Goal: Task Accomplishment & Management: Use online tool/utility

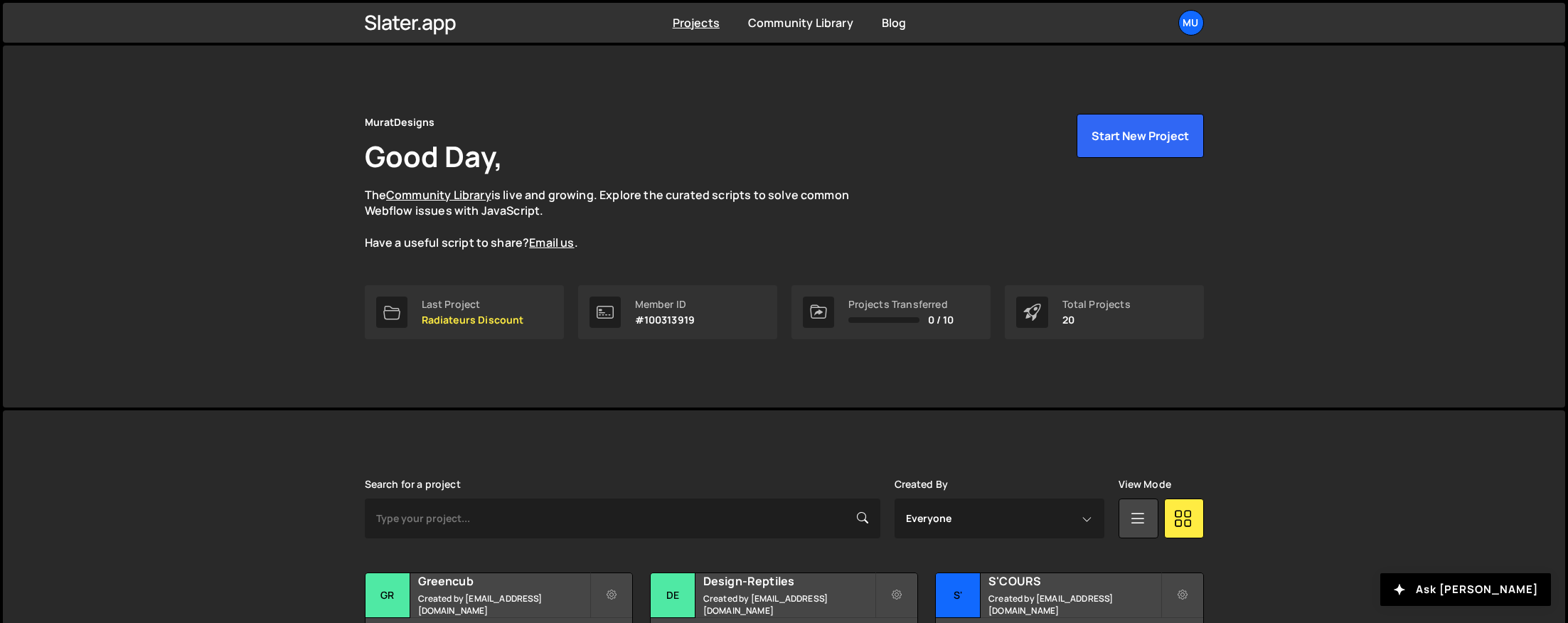
scroll to position [470, 0]
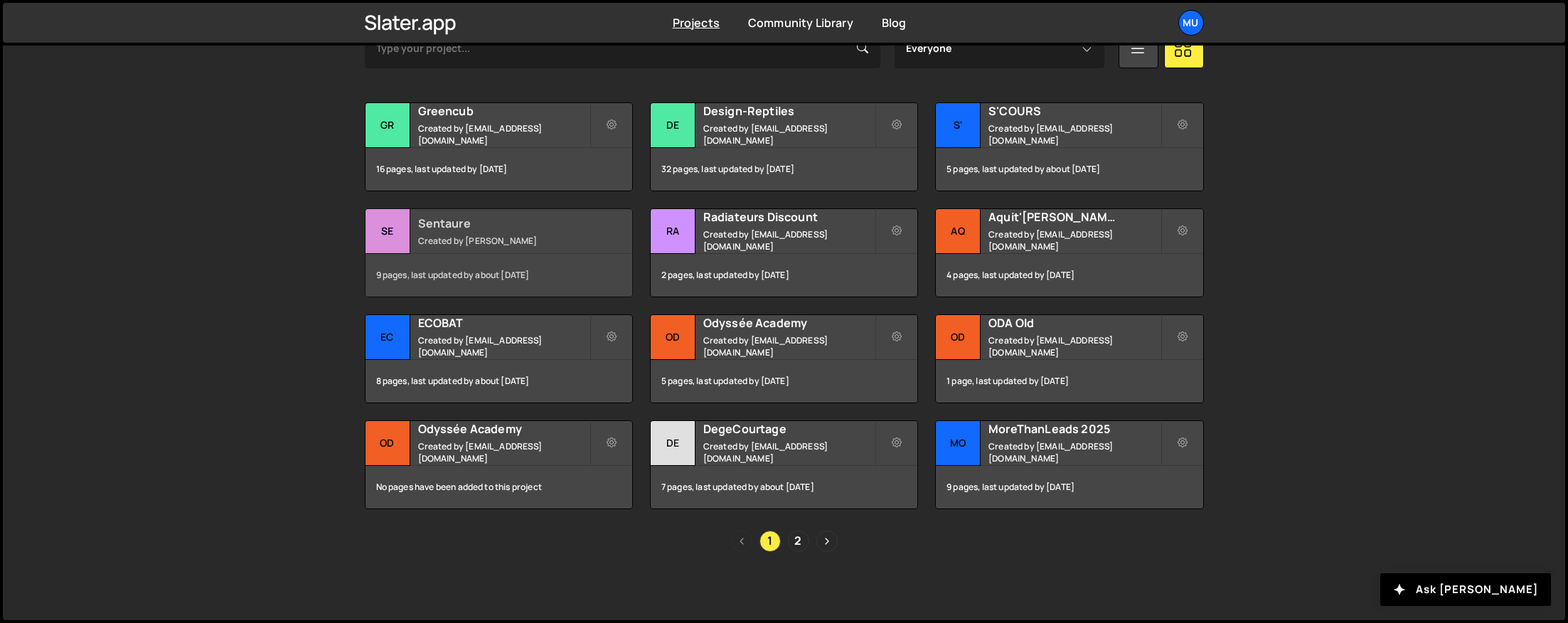
click at [453, 240] on small "Created by [PERSON_NAME]" at bounding box center [503, 241] width 171 height 12
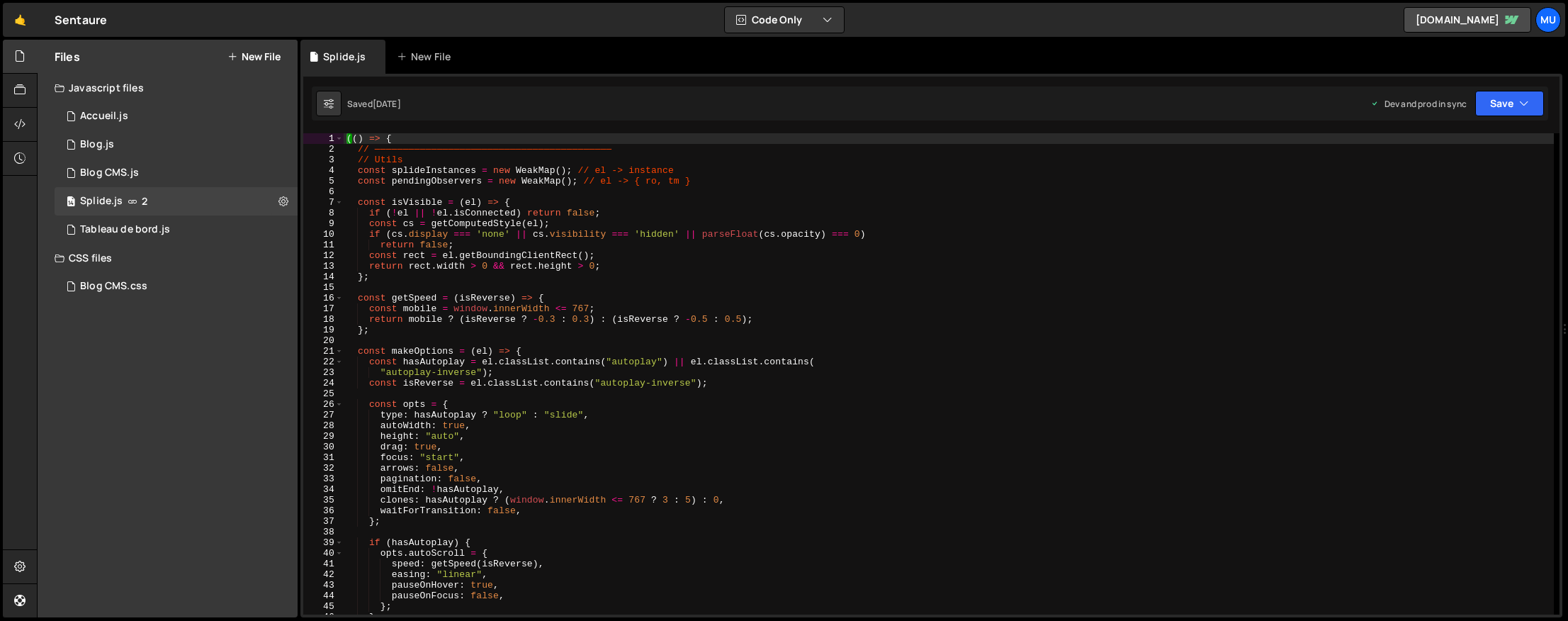
click at [500, 253] on div "(( ) => { // —————————————————————————————————————————— // Utils const splideIn…" at bounding box center [948, 383] width 1210 height 502
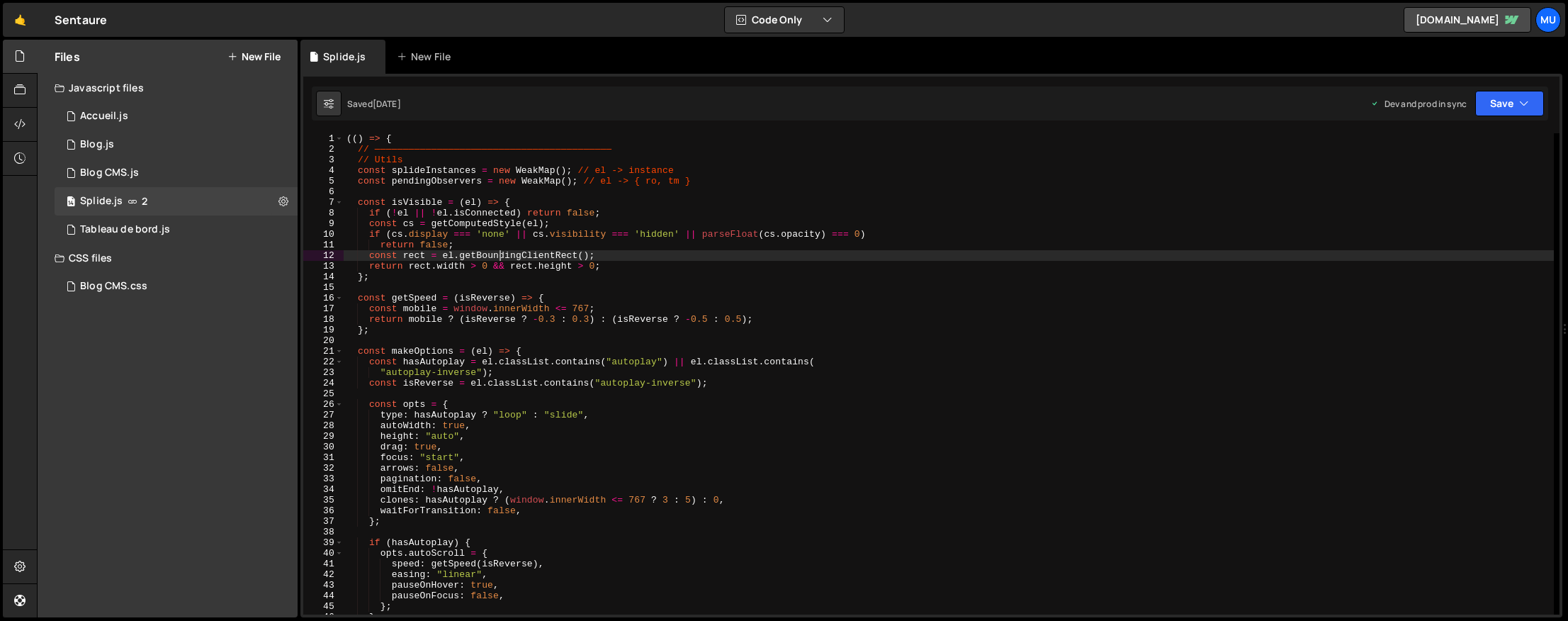
paste textarea "Session Wrapper"
type textarea "const rect = el.getBoundingClientRect();"
click at [268, 60] on button "New File" at bounding box center [253, 56] width 53 height 11
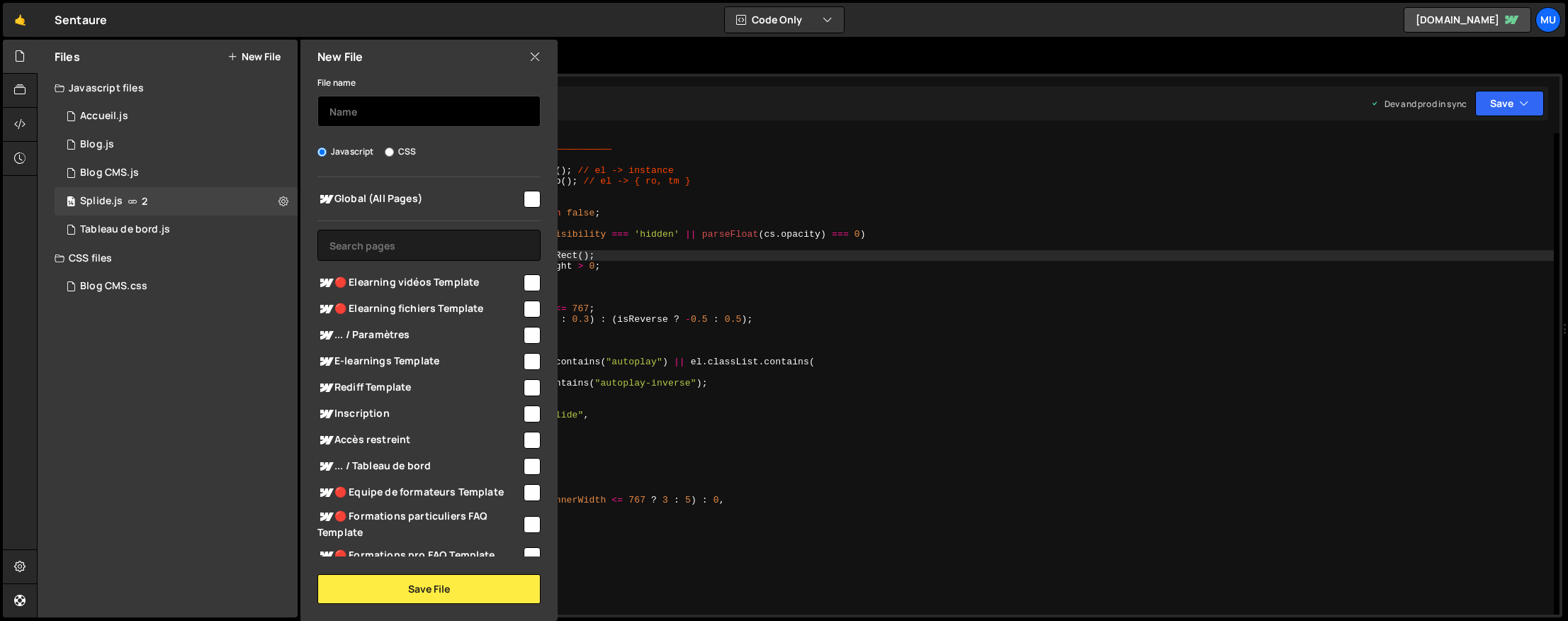
click at [410, 114] on input "text" at bounding box center [429, 112] width 224 height 31
type input "Script Airtable (Accueil)"
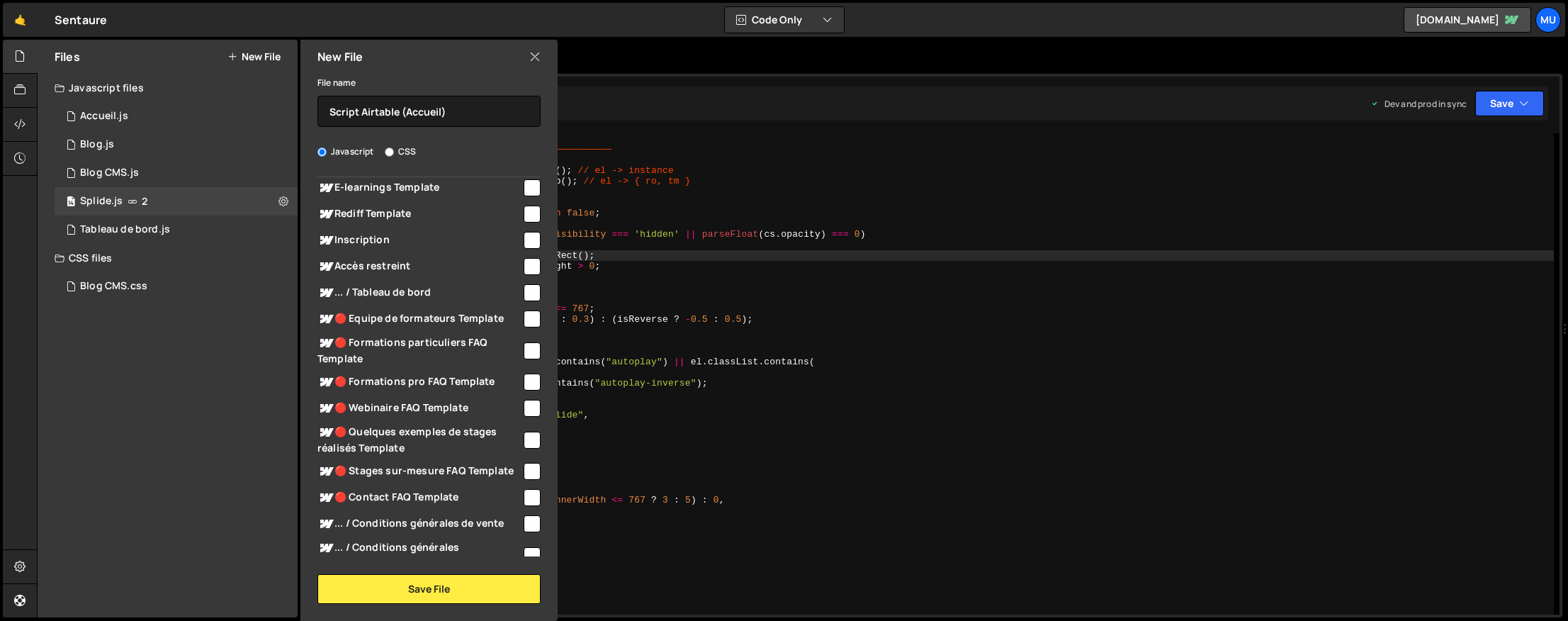
scroll to position [793, 0]
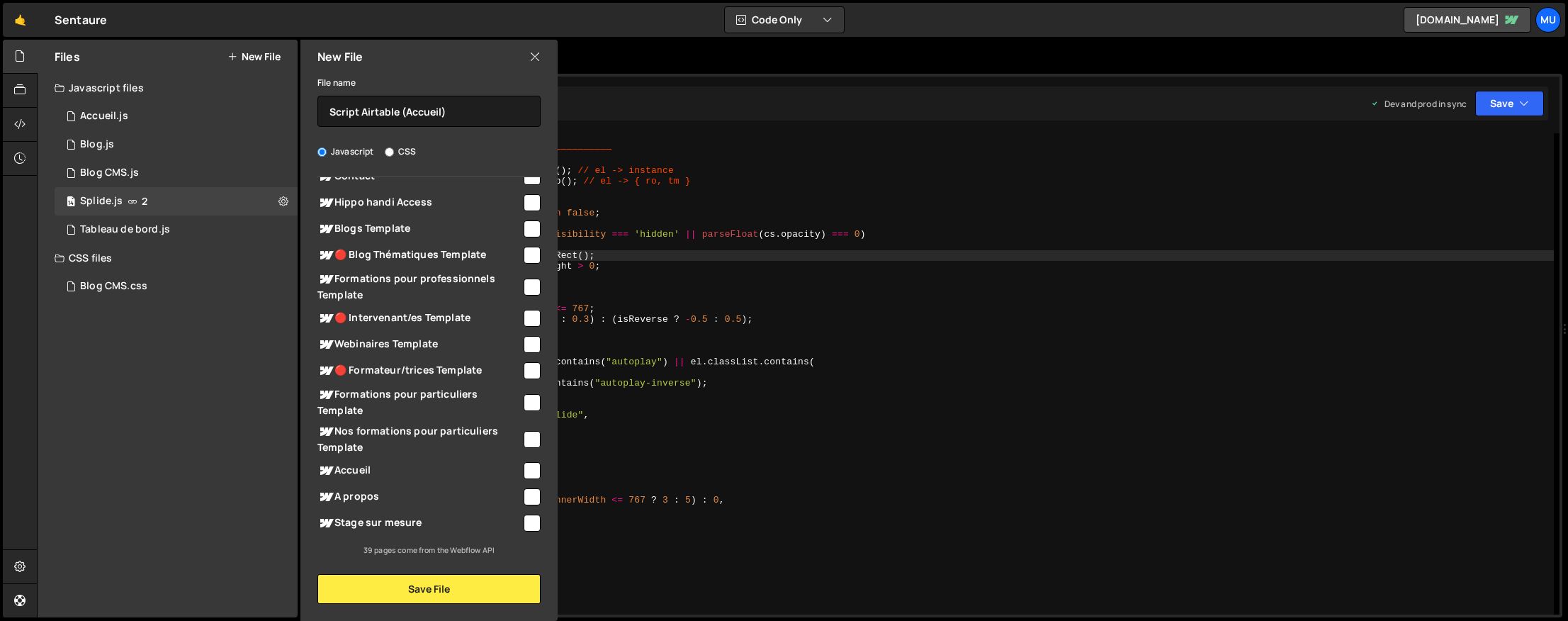
click at [362, 468] on span "Accueil" at bounding box center [419, 470] width 204 height 17
checkbox input "true"
click at [411, 584] on button "Save File" at bounding box center [429, 589] width 224 height 30
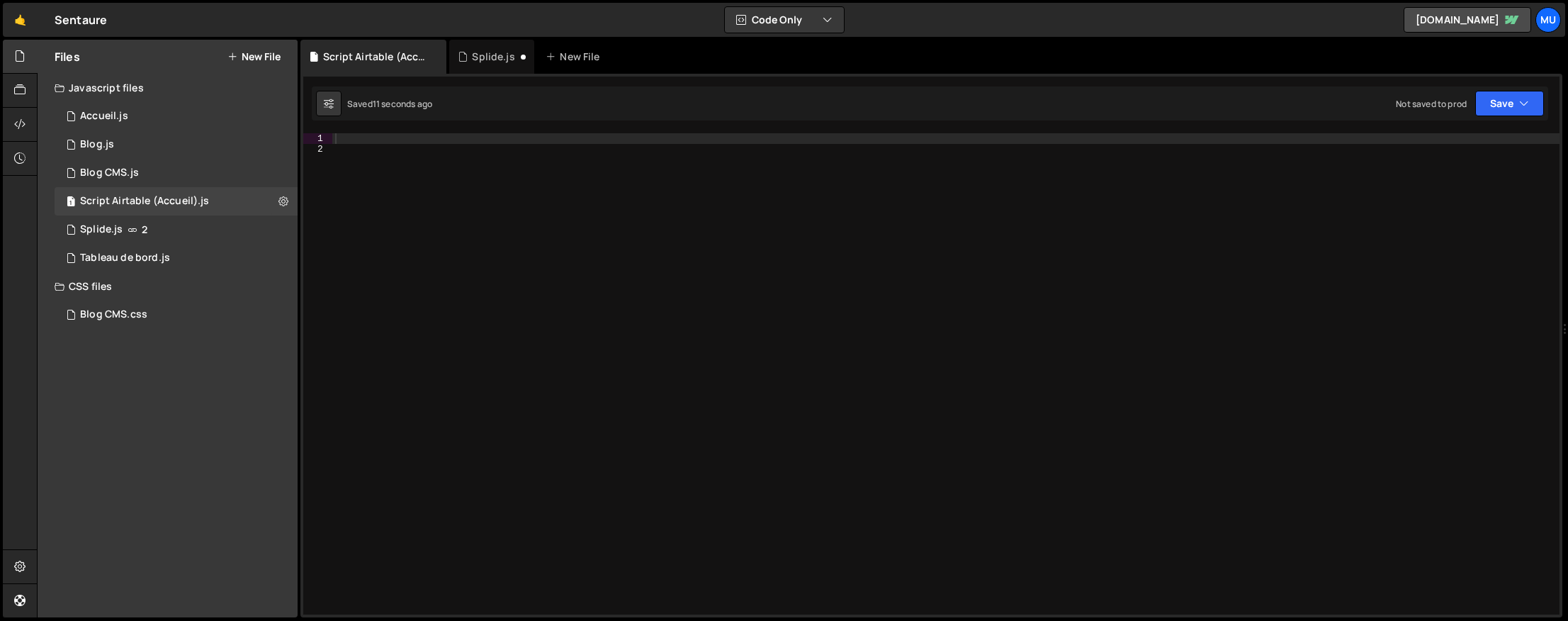
click at [915, 260] on div at bounding box center [945, 383] width 1227 height 502
paste textarea "const added = mutations.some(m => [...m.addedNodes].length > 0);"
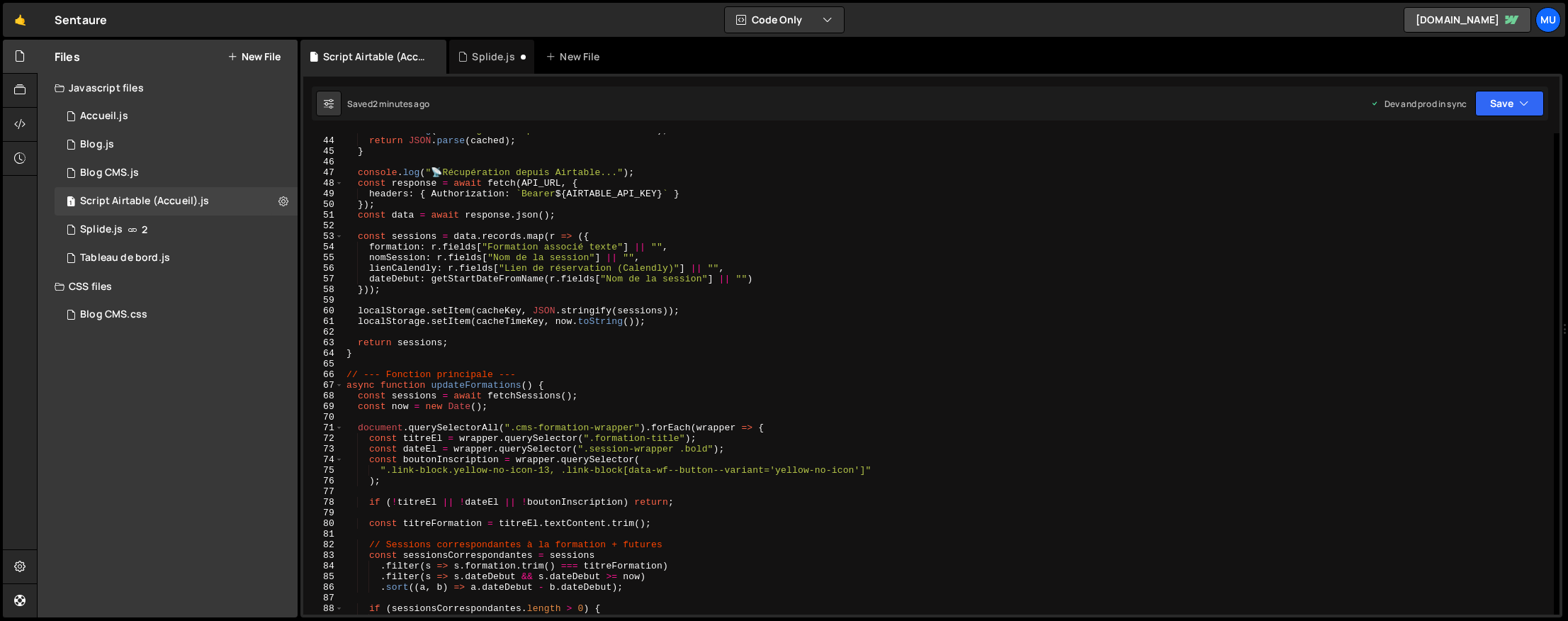
scroll to position [0, 0]
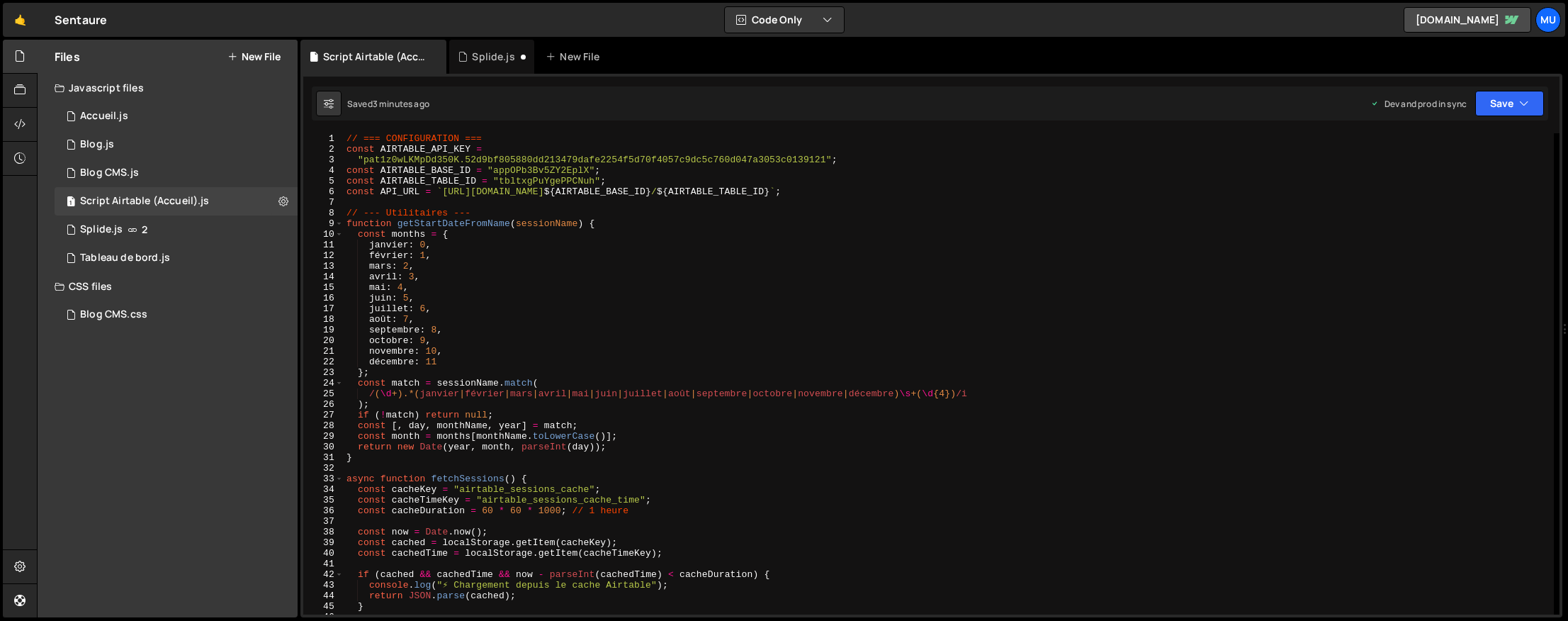
click at [632, 321] on div "// === CONFIGURATION === const AIRTABLE_API_KEY = "pat1z0wLKMpDd350K.52d9bf8058…" at bounding box center [948, 383] width 1210 height 502
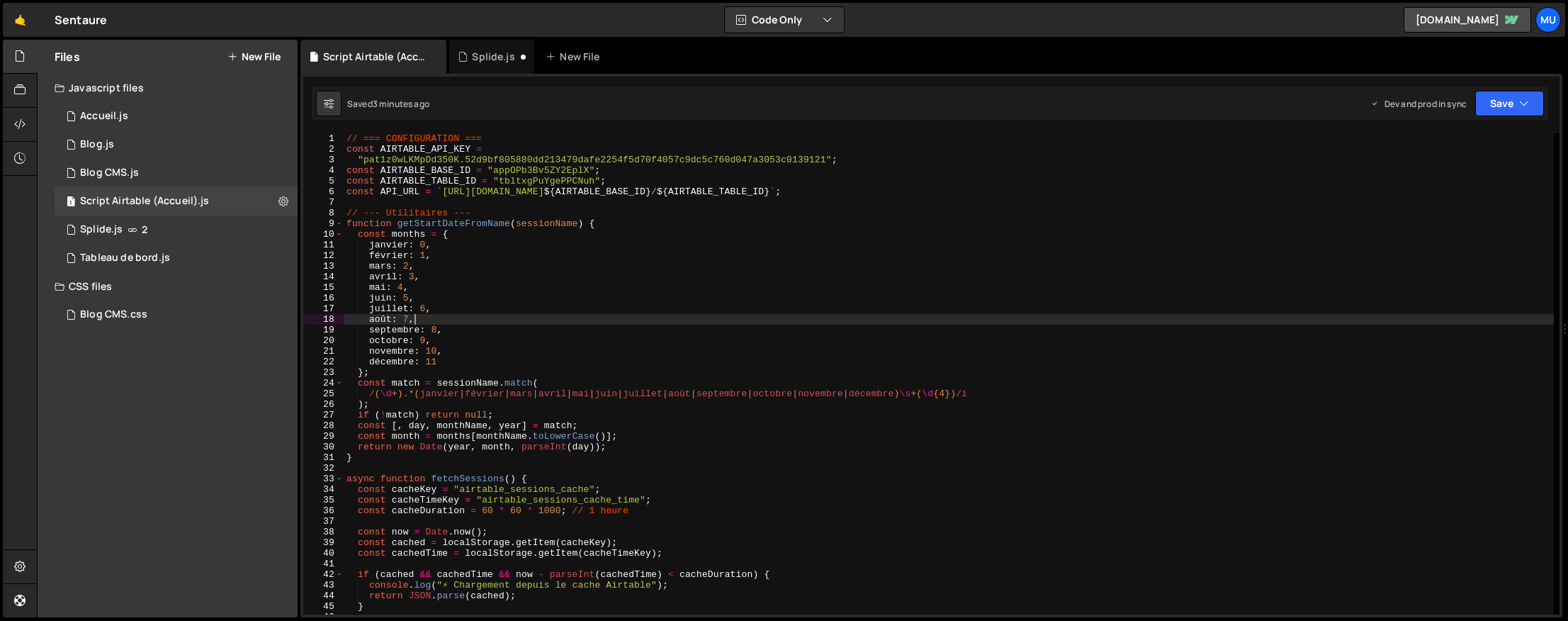
type textarea "});"
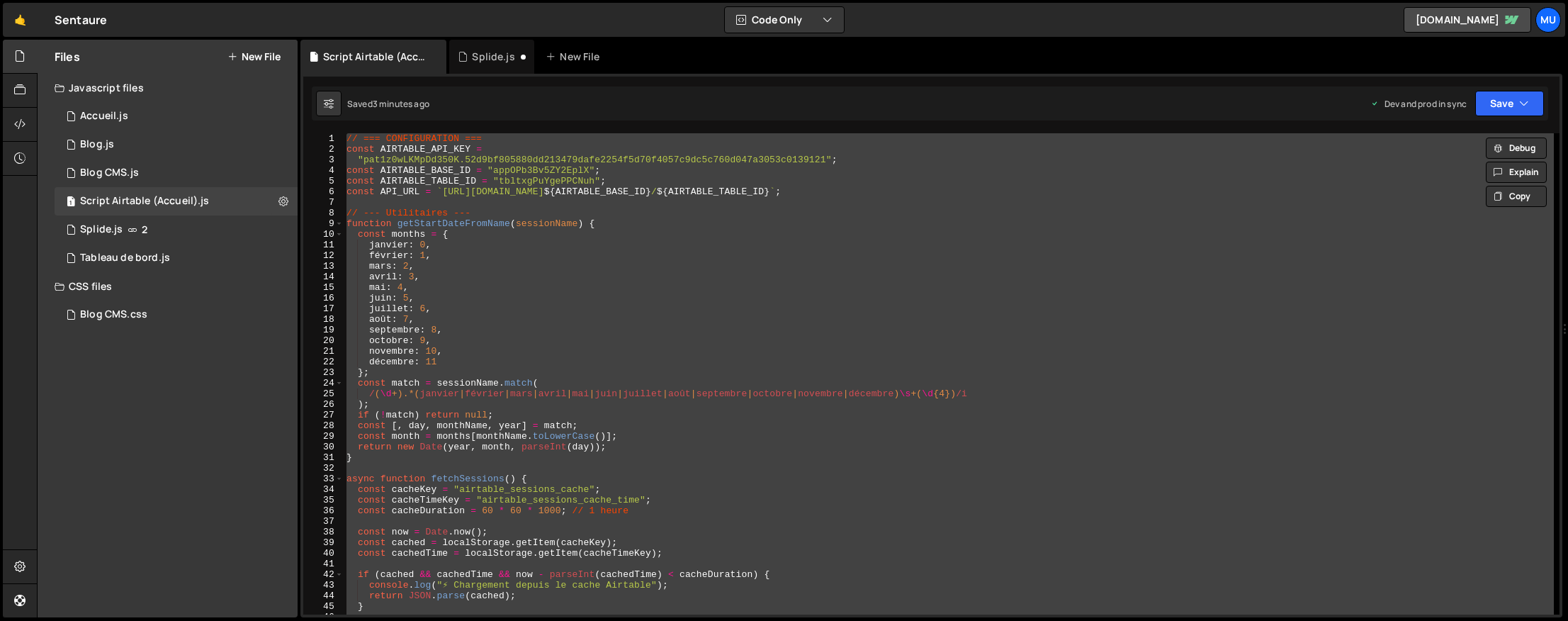
paste textarea
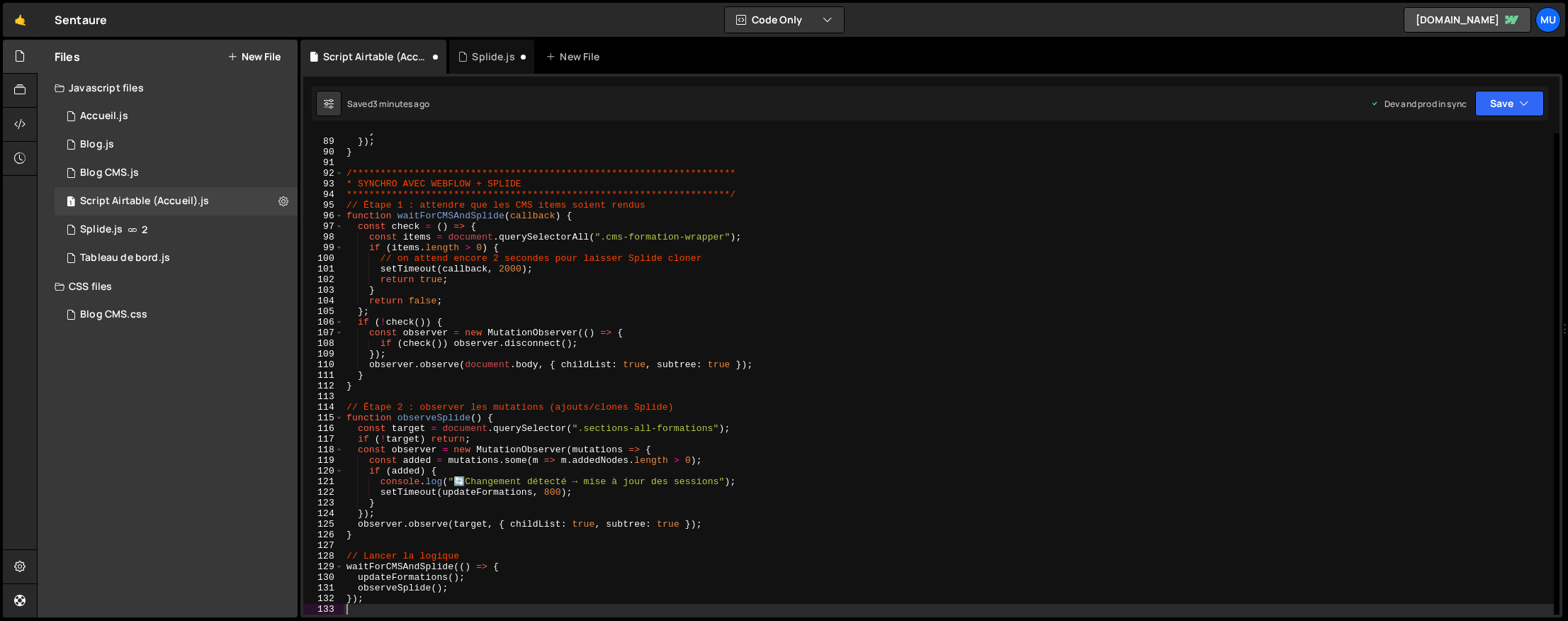
type textarea "const observer = new MutationObserver(mutations => {"
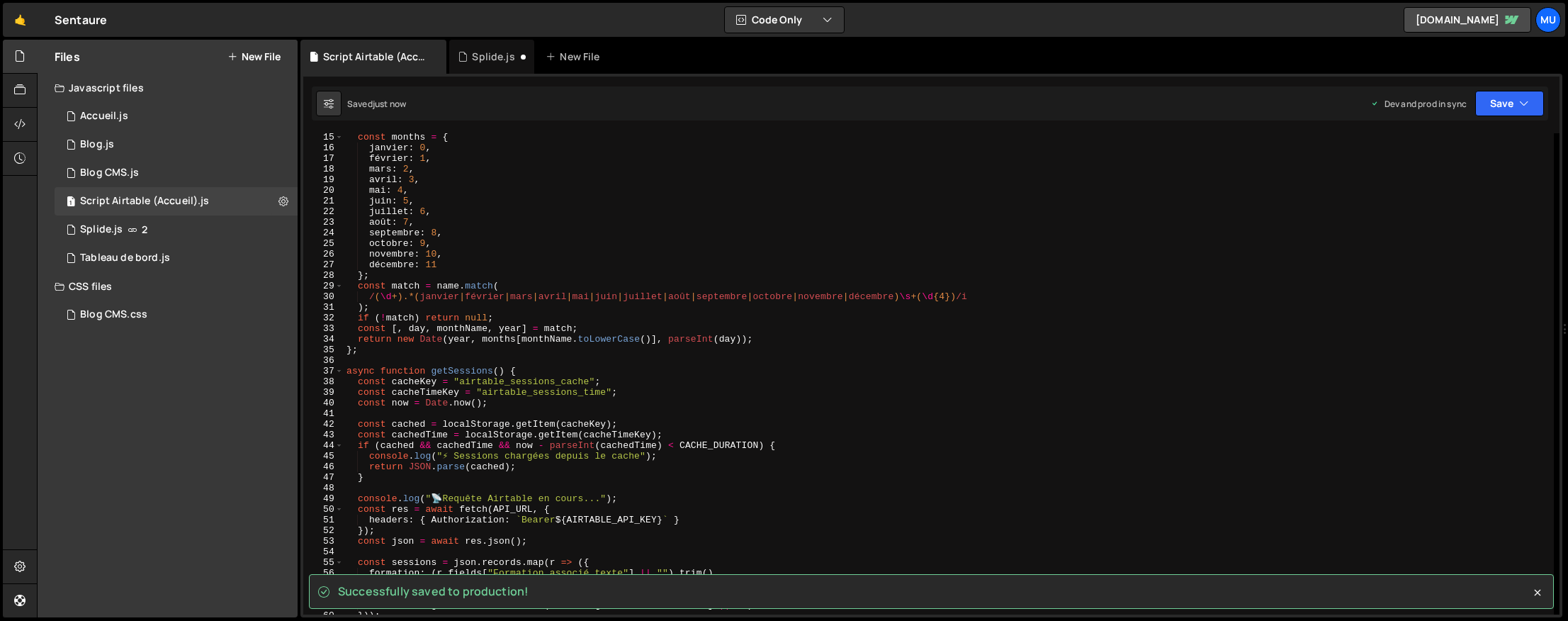
scroll to position [150, 0]
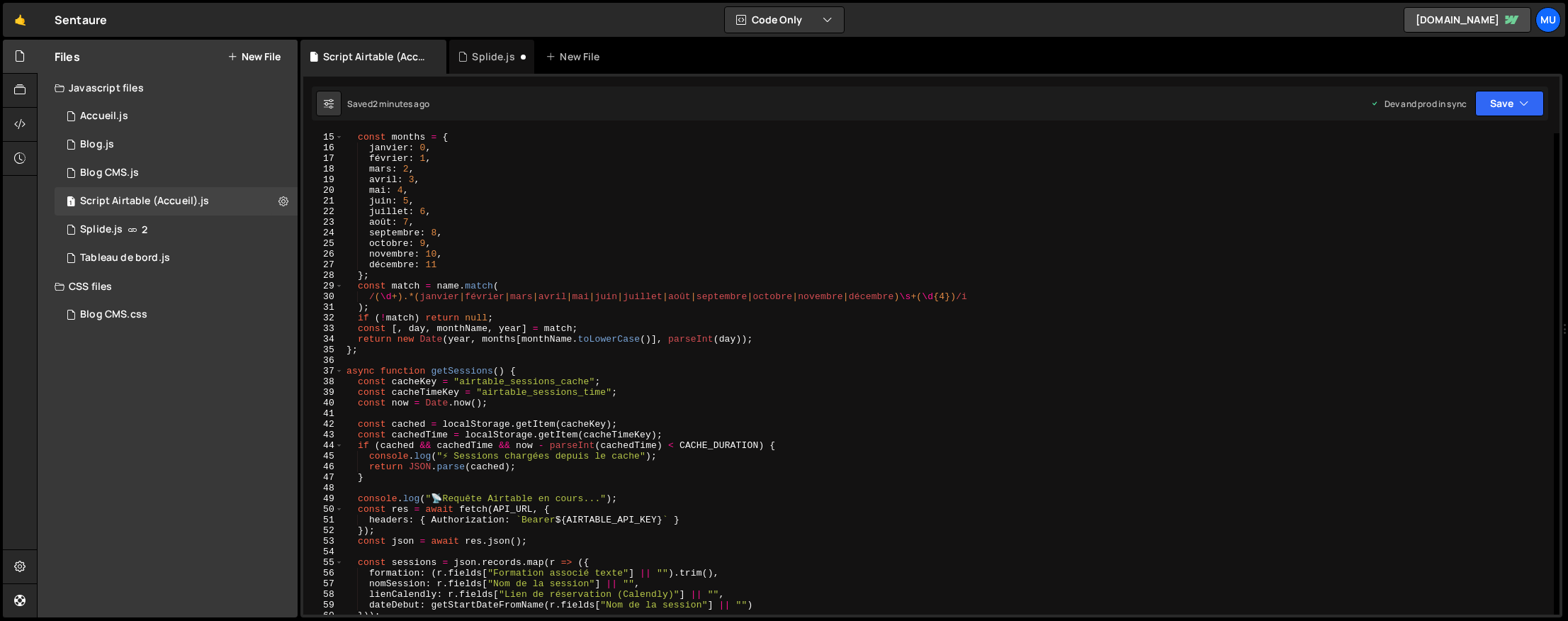
click at [270, 47] on div "Files New File" at bounding box center [168, 56] width 260 height 34
click at [268, 55] on button "New File" at bounding box center [253, 56] width 53 height 11
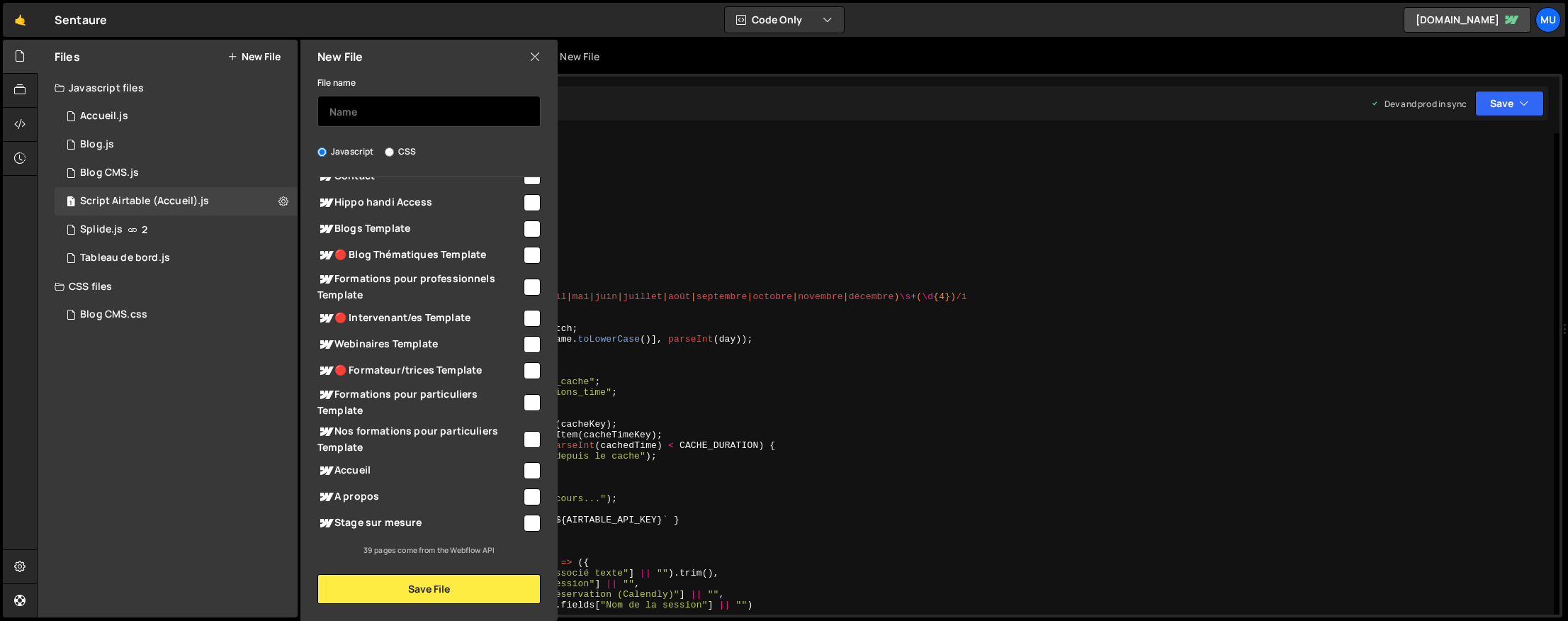
click at [390, 104] on input "text" at bounding box center [429, 112] width 224 height 31
type input "Script Airtable (Particuliers)"
click at [428, 399] on span "Formations pour particuliers Template" at bounding box center [419, 402] width 204 height 31
checkbox input "true"
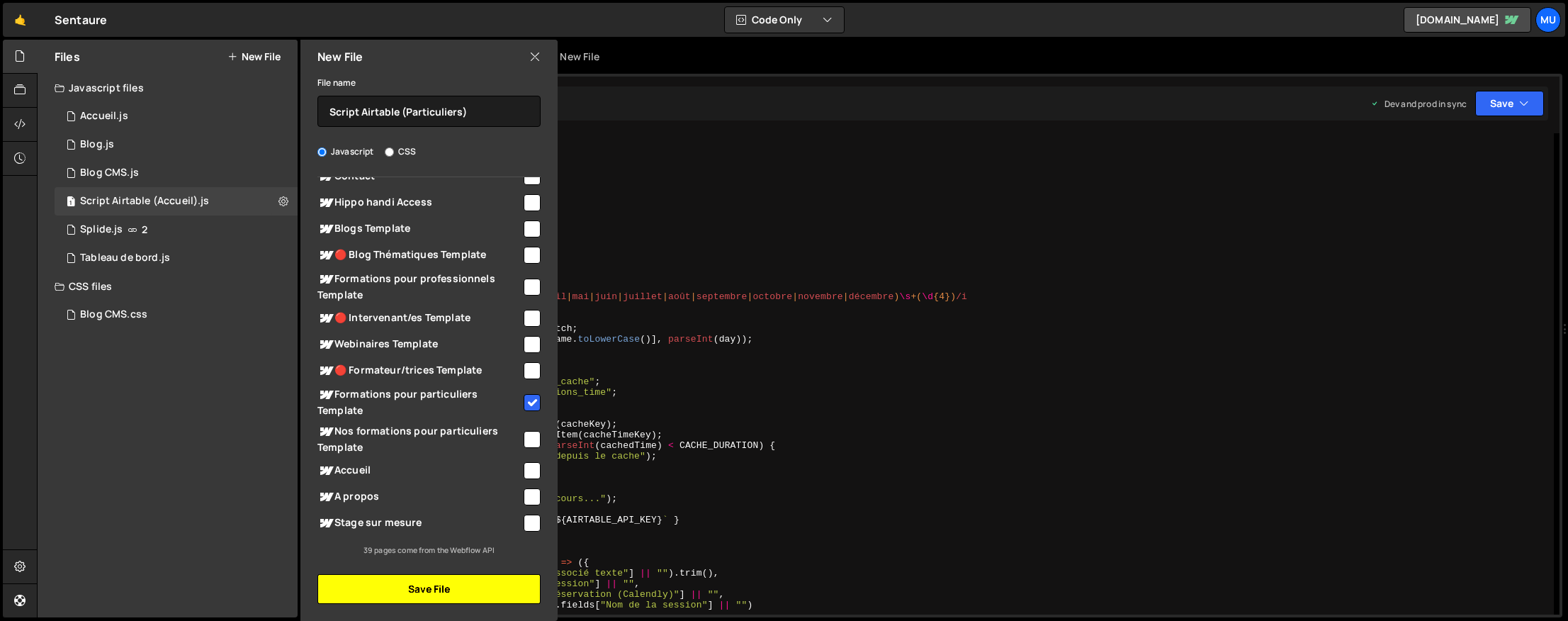
click at [441, 589] on button "Save File" at bounding box center [429, 589] width 224 height 30
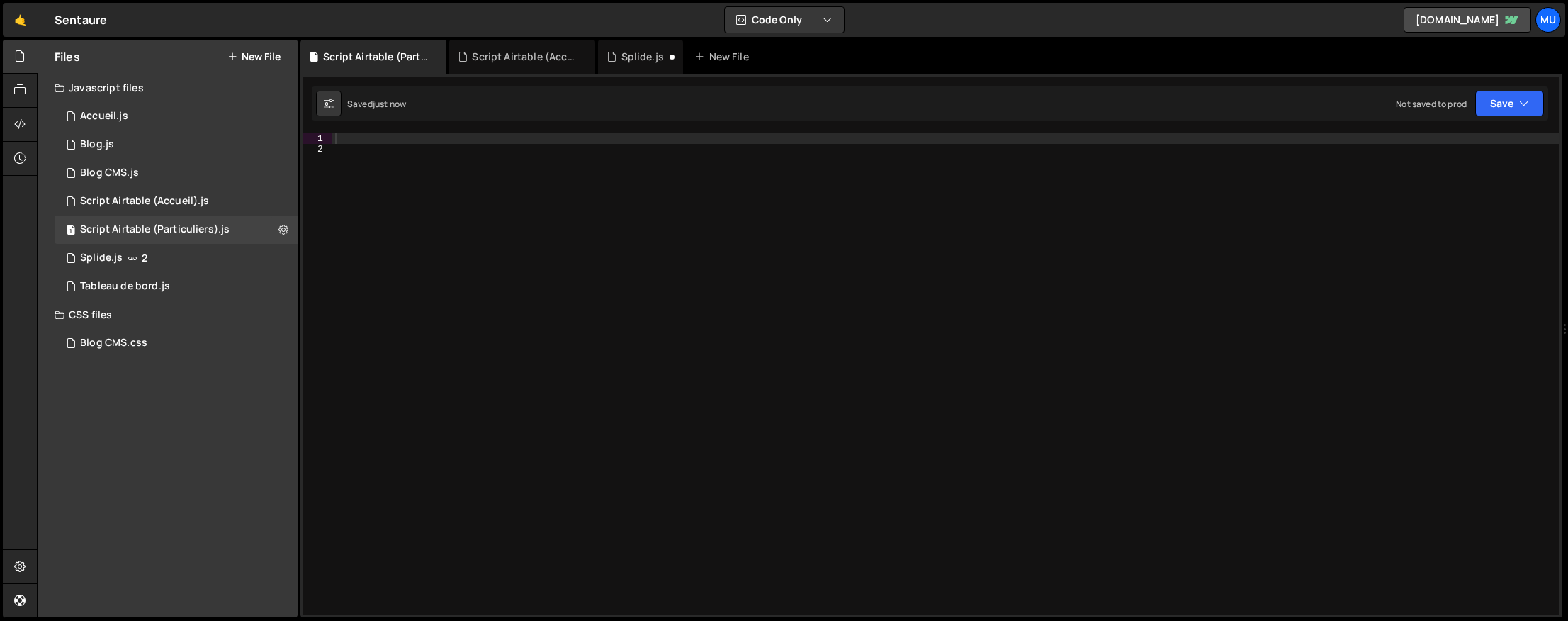
drag, startPoint x: 644, startPoint y: 152, endPoint x: 632, endPoint y: 128, distance: 26.8
click at [646, 149] on div at bounding box center [945, 383] width 1227 height 502
click at [632, 128] on div "const rect = el.getBoundingClientRect(); 1 2 3 4 5 6 7 8 9 10 11 12 13 14 15 16…" at bounding box center [931, 345] width 1262 height 543
click at [631, 135] on div at bounding box center [945, 383] width 1227 height 502
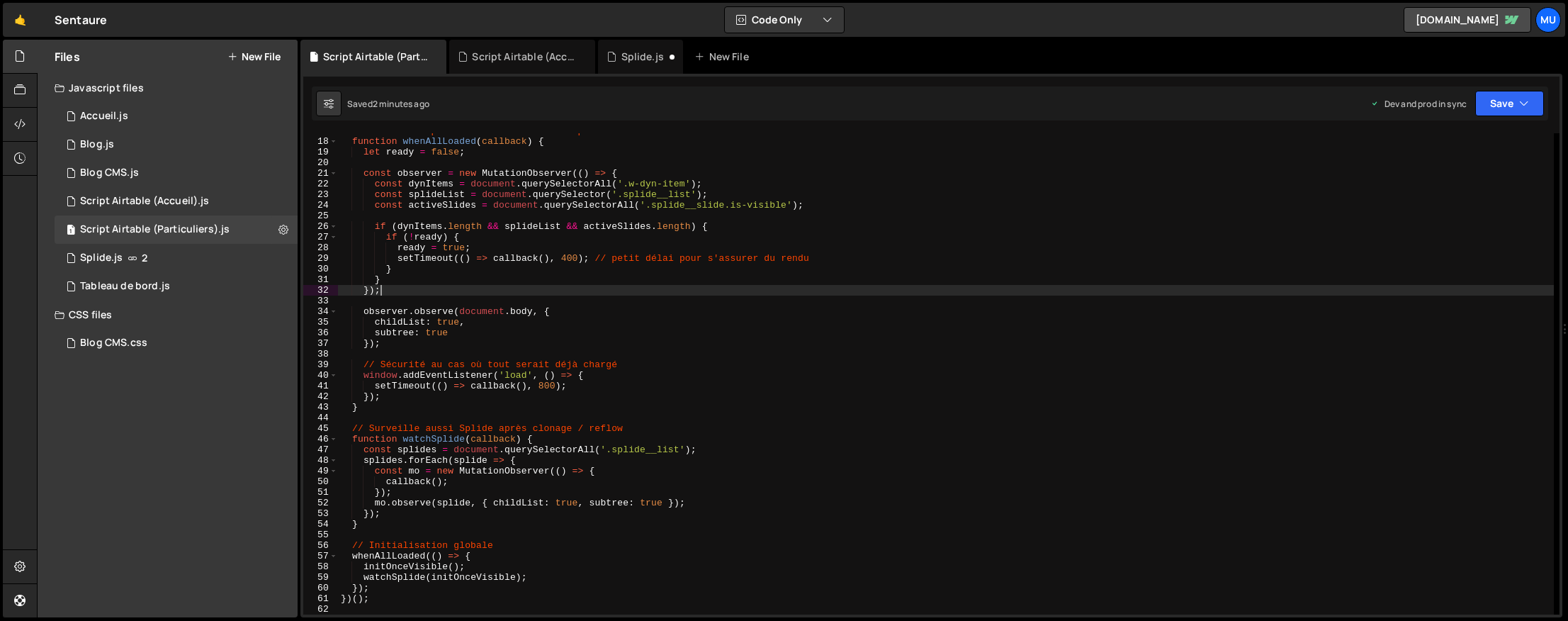
click at [555, 289] on div "// Attente complète du DOM + Webflow + Splide function whenAllLoaded ( callback…" at bounding box center [946, 376] width 1216 height 502
type textarea "})();"
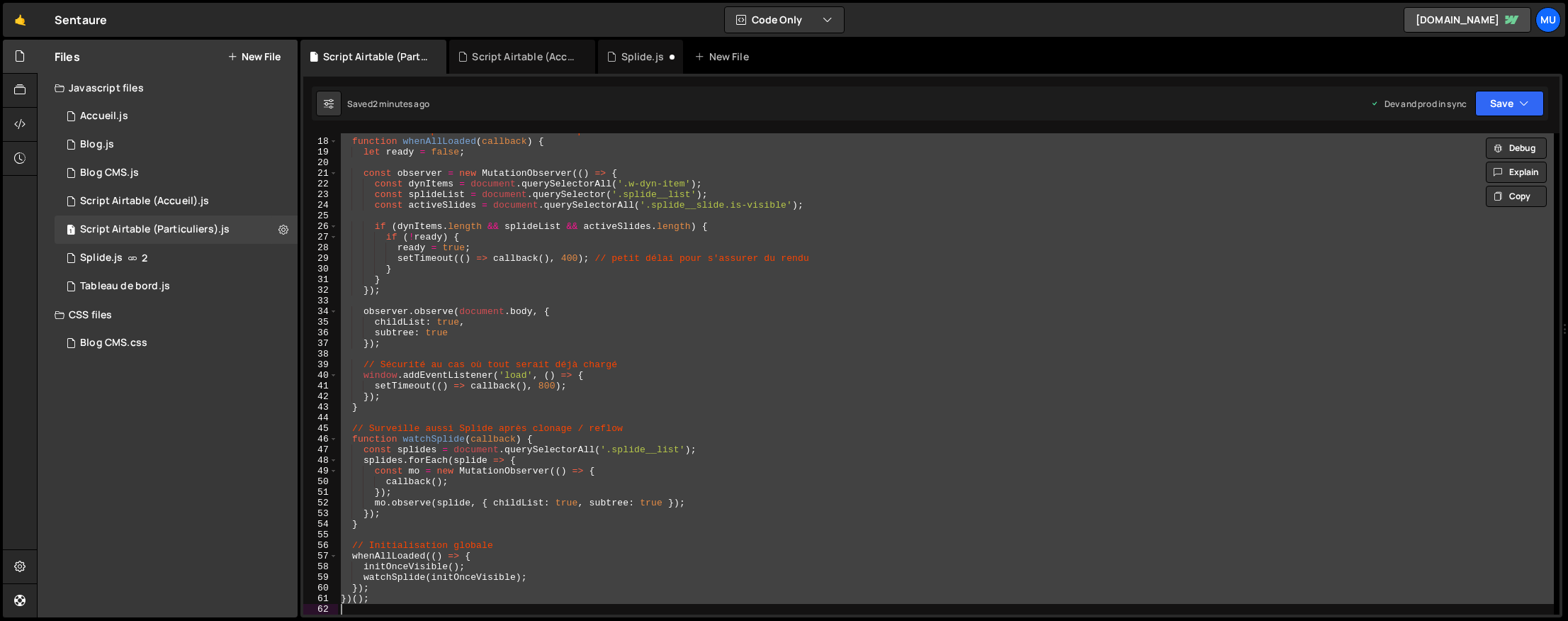
paste textarea
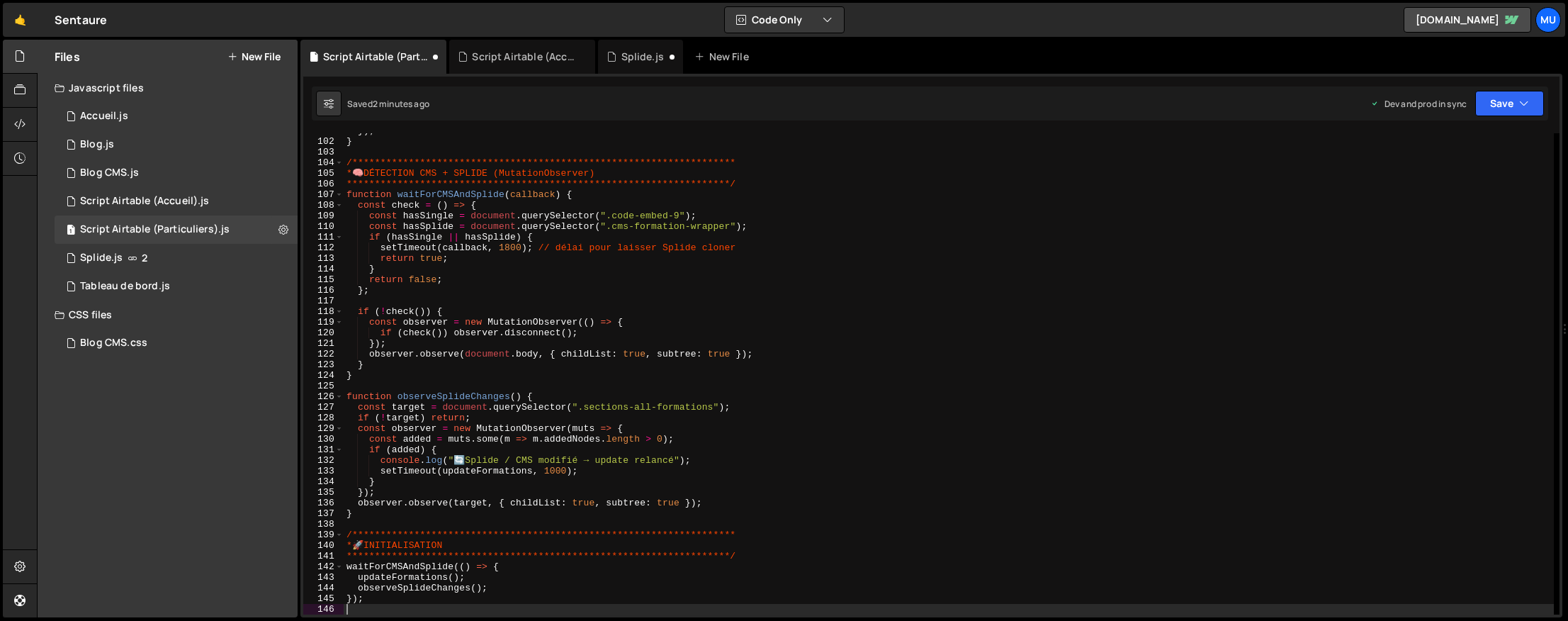
scroll to position [1071, 0]
type textarea "const added = muts.some(m => m.addedNodes.length > 0);"
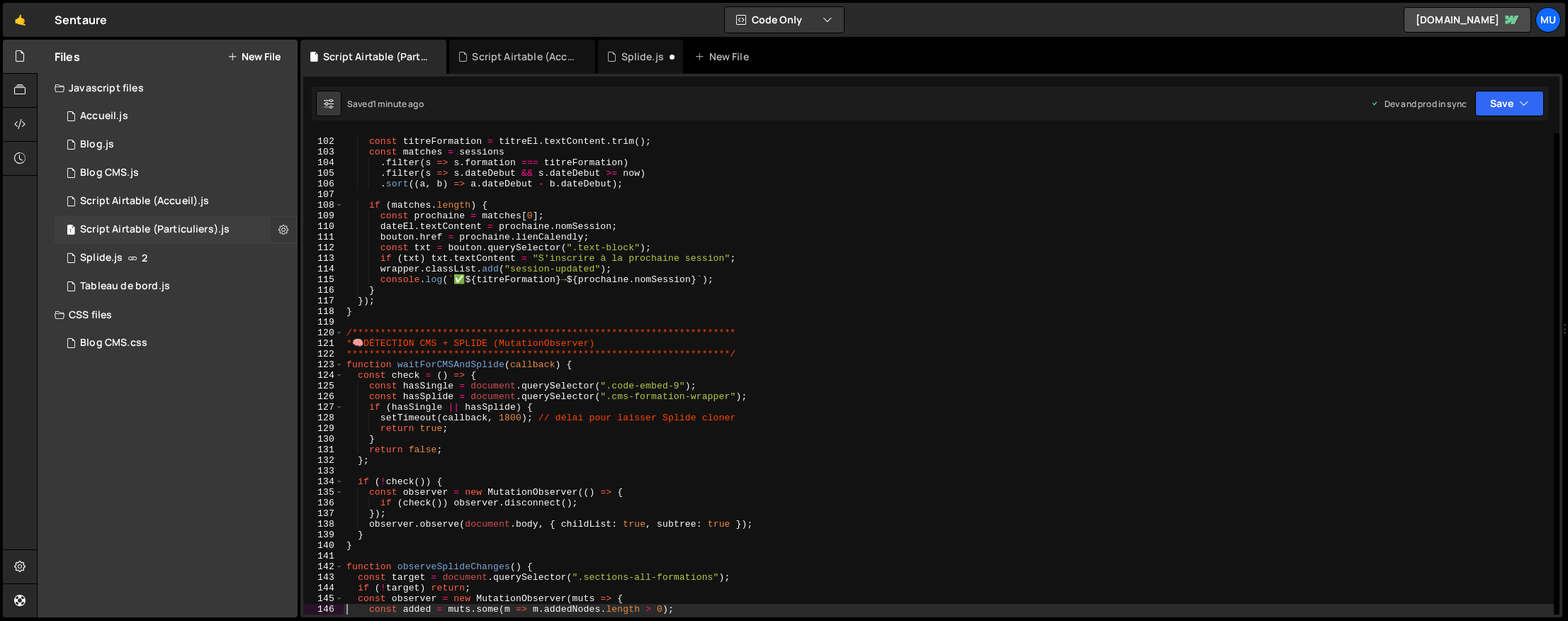
click at [289, 230] on button at bounding box center [283, 229] width 25 height 25
type input "Script Airtable (Particuliers)"
radio input "true"
checkbox input "true"
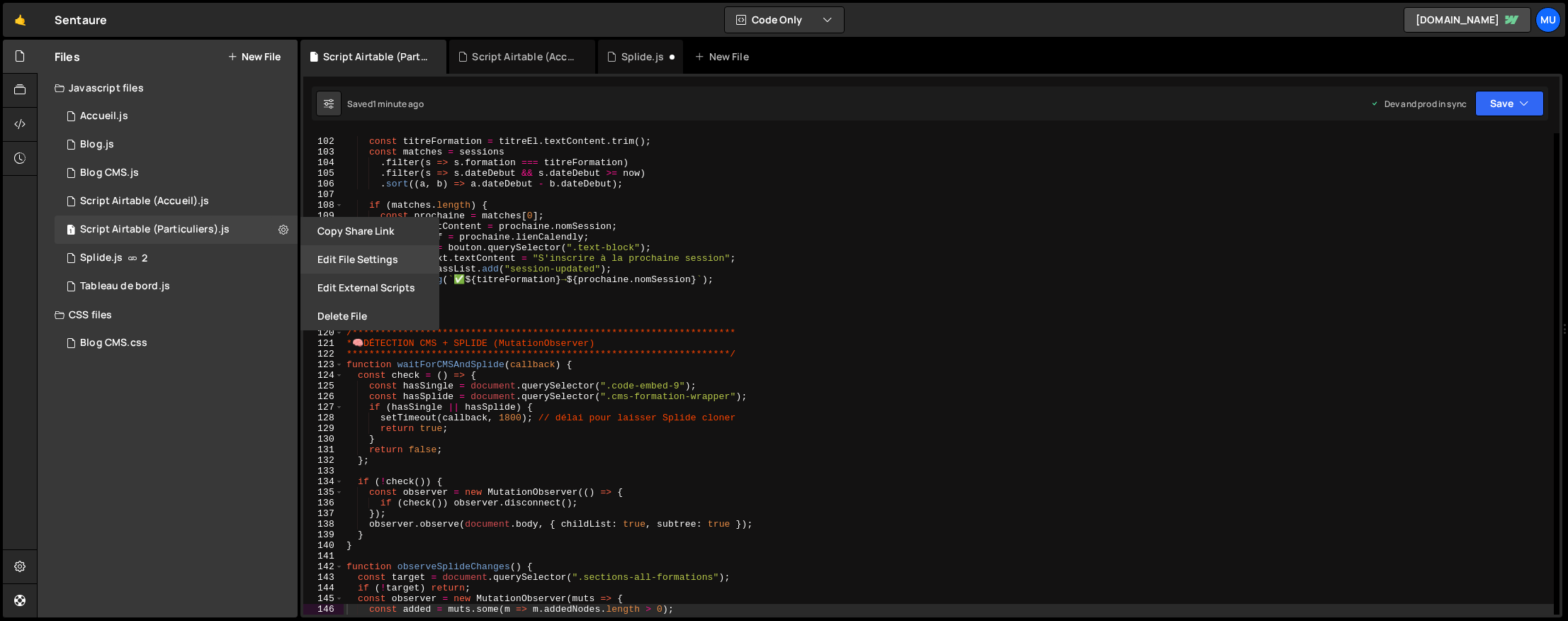
click at [355, 259] on button "Edit File Settings" at bounding box center [370, 259] width 139 height 28
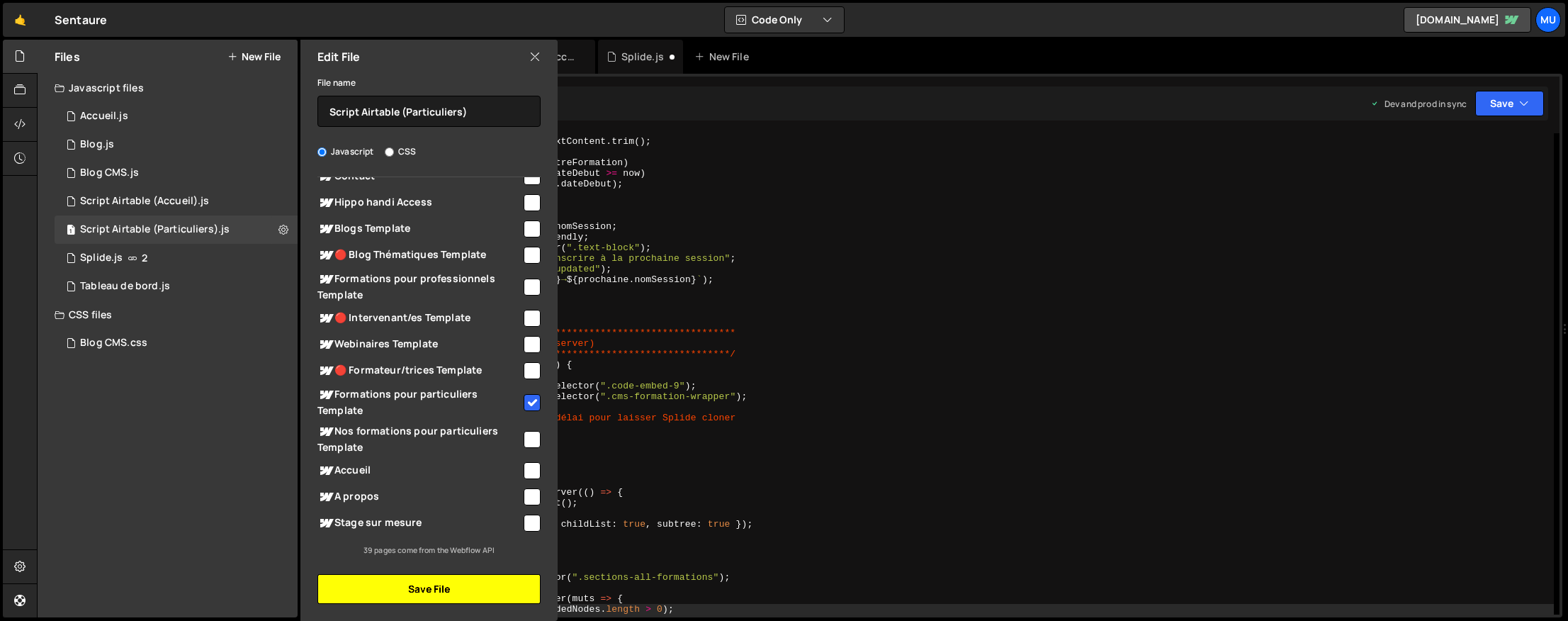
click at [415, 582] on button "Save File" at bounding box center [429, 589] width 224 height 30
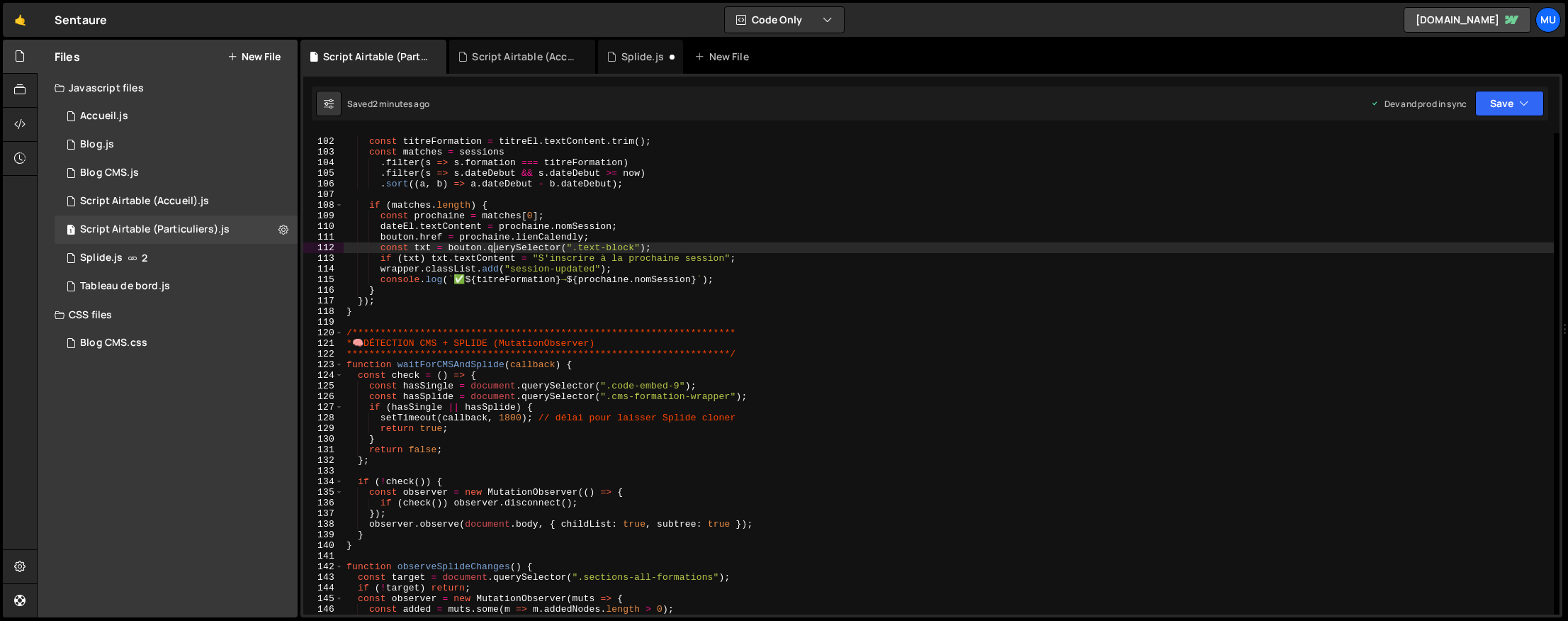
click at [494, 247] on div "**********" at bounding box center [948, 376] width 1210 height 502
type textarea "});"
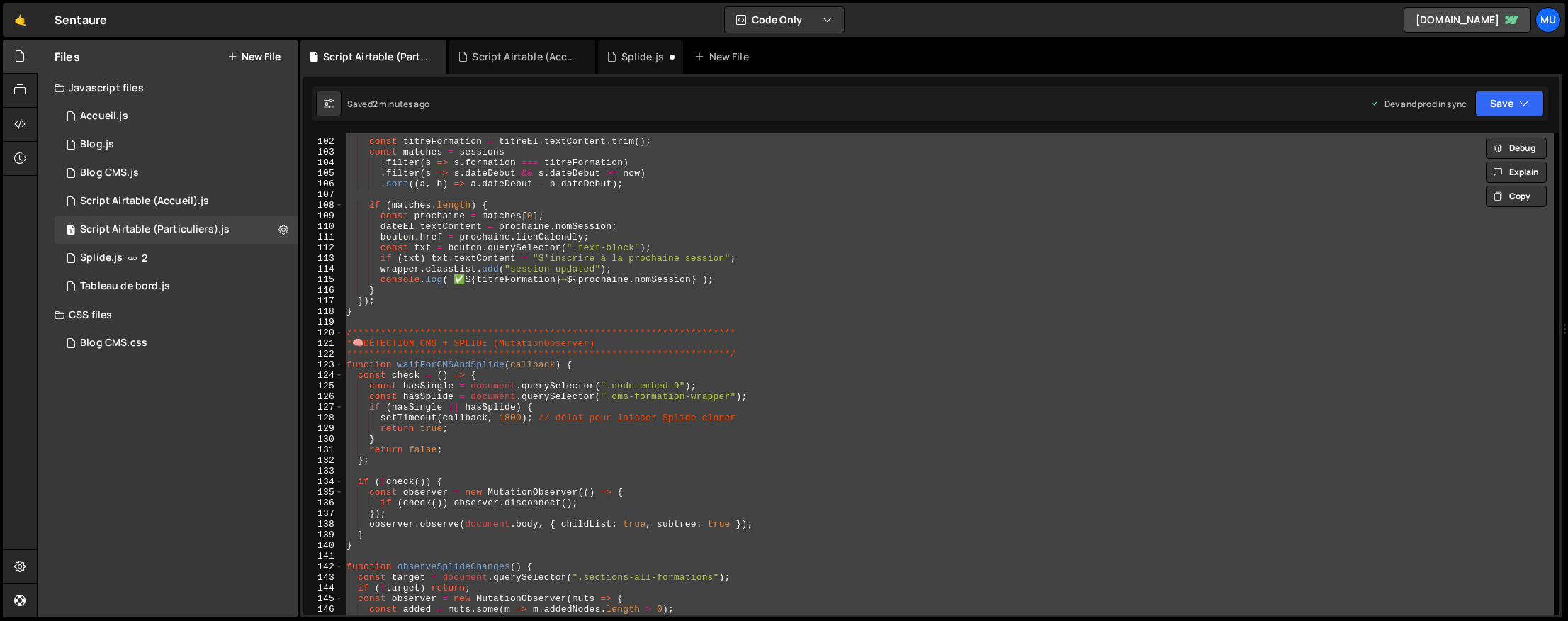
paste textarea
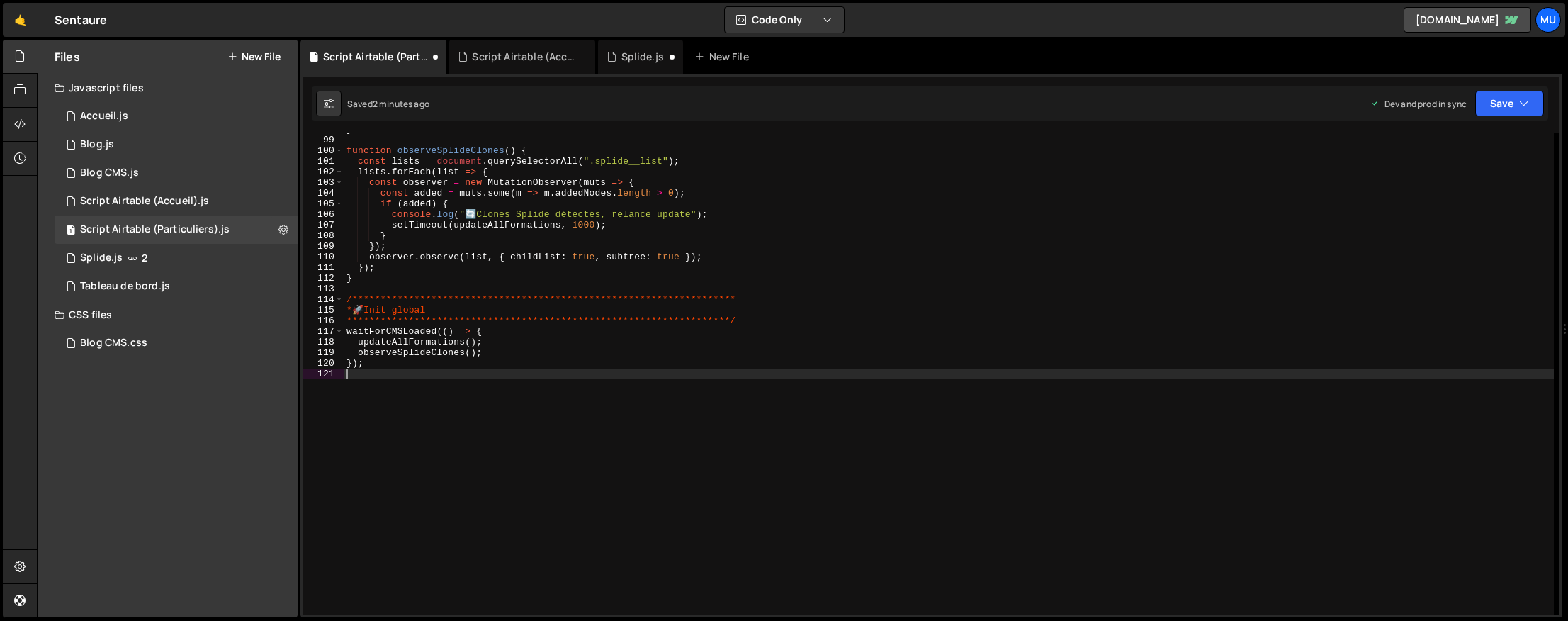
type textarea "if (added) {"
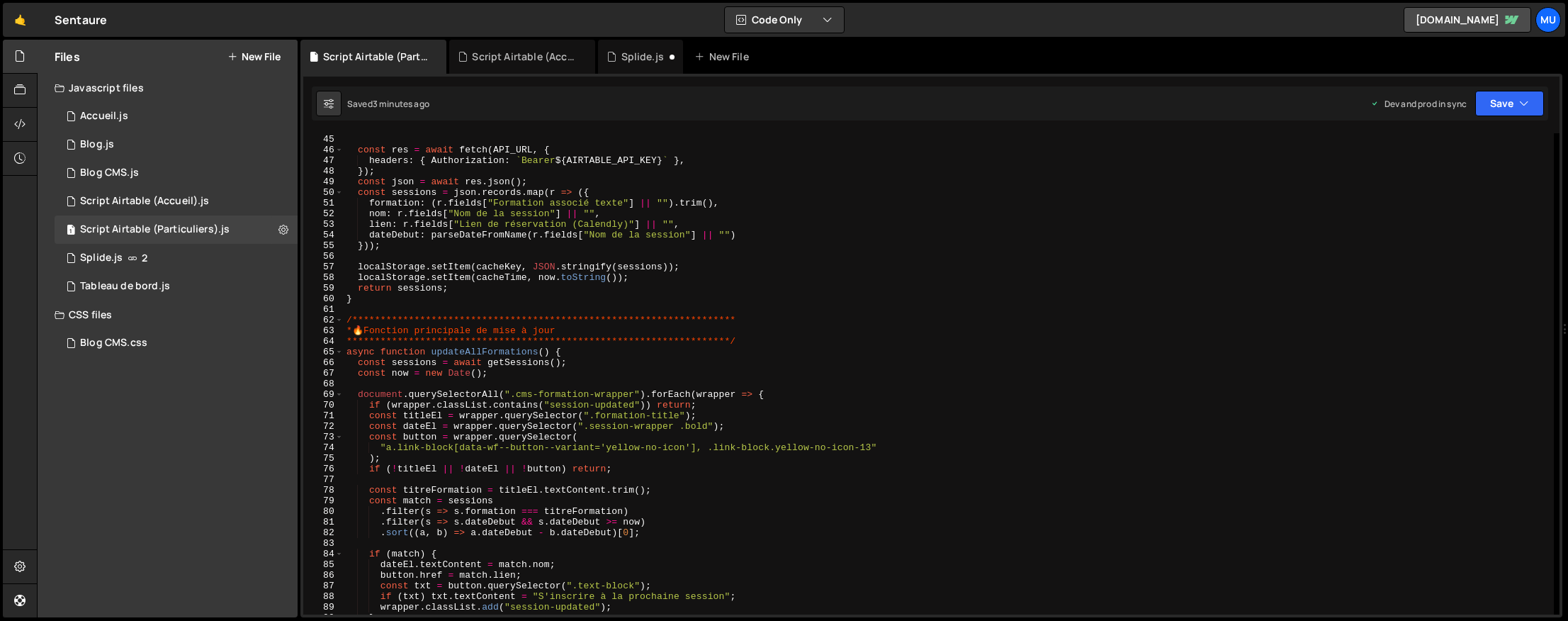
scroll to position [467, 0]
click at [288, 229] on button at bounding box center [283, 229] width 25 height 25
type input "Script Airtable (Particuliers)"
radio input "true"
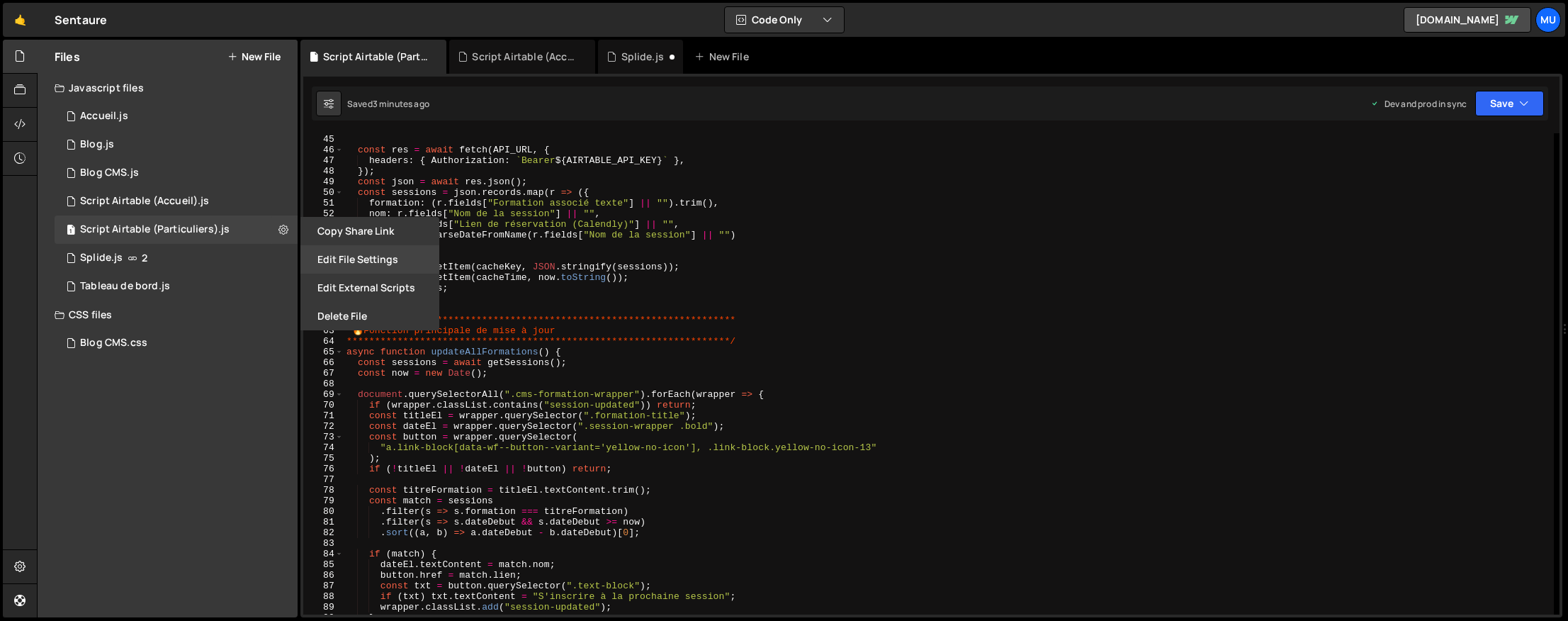
click at [356, 258] on button "Edit File Settings" at bounding box center [370, 259] width 139 height 28
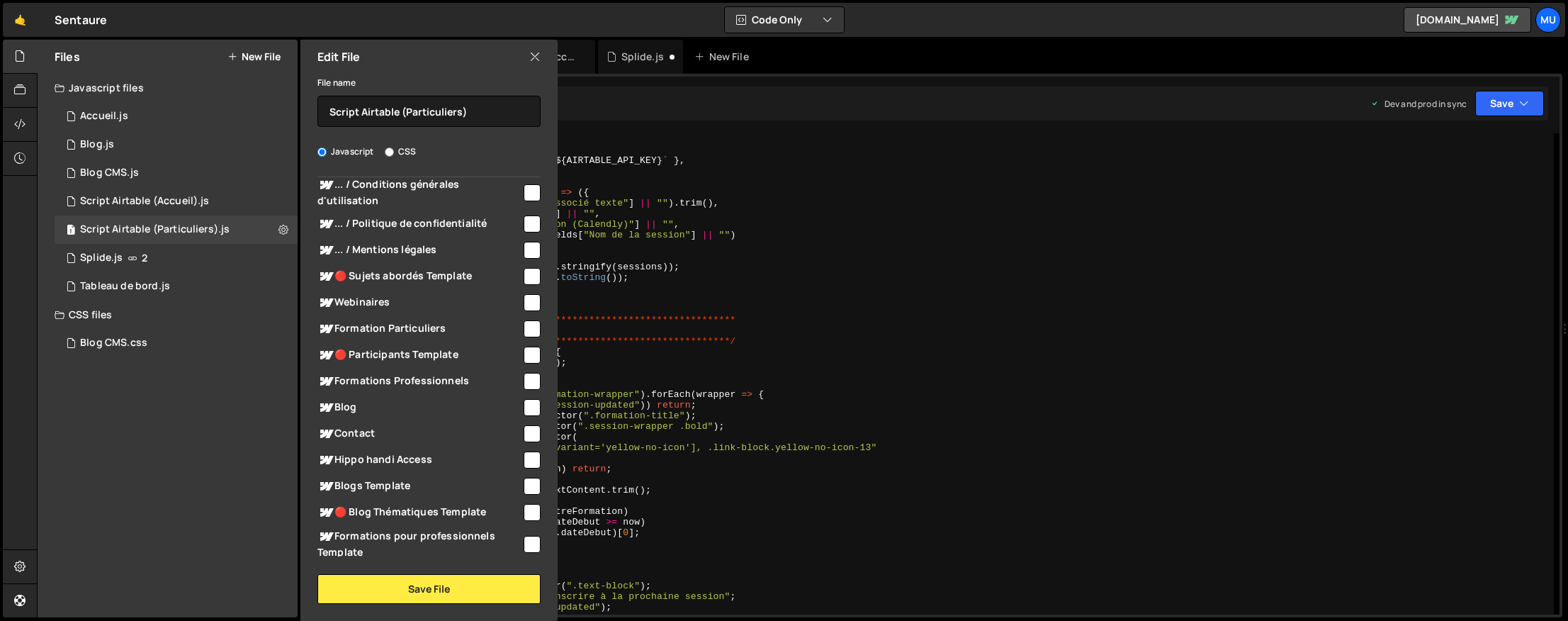
scroll to position [793, 0]
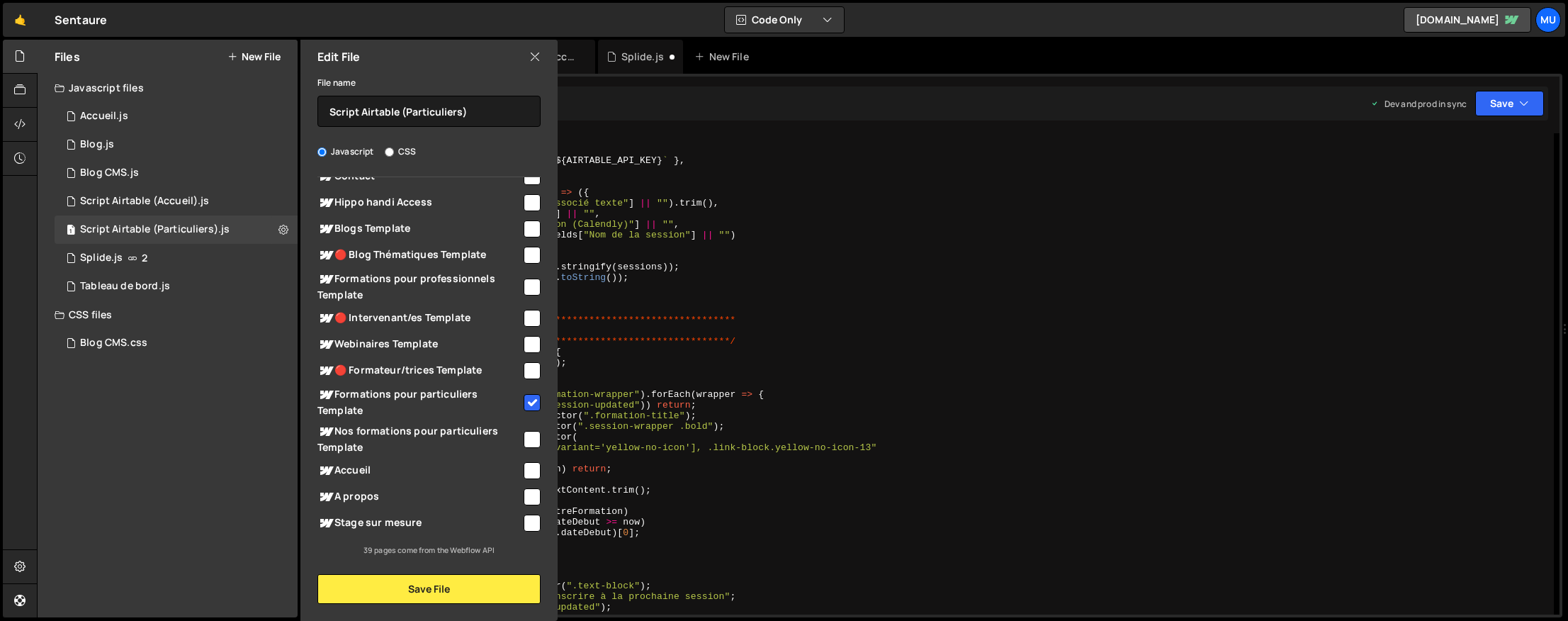
click at [523, 399] on input "checkbox" at bounding box center [531, 402] width 17 height 17
click at [511, 396] on span "Formations pour particuliers Template" at bounding box center [419, 402] width 204 height 31
click at [527, 399] on input "checkbox" at bounding box center [531, 402] width 17 height 17
checkbox input "false"
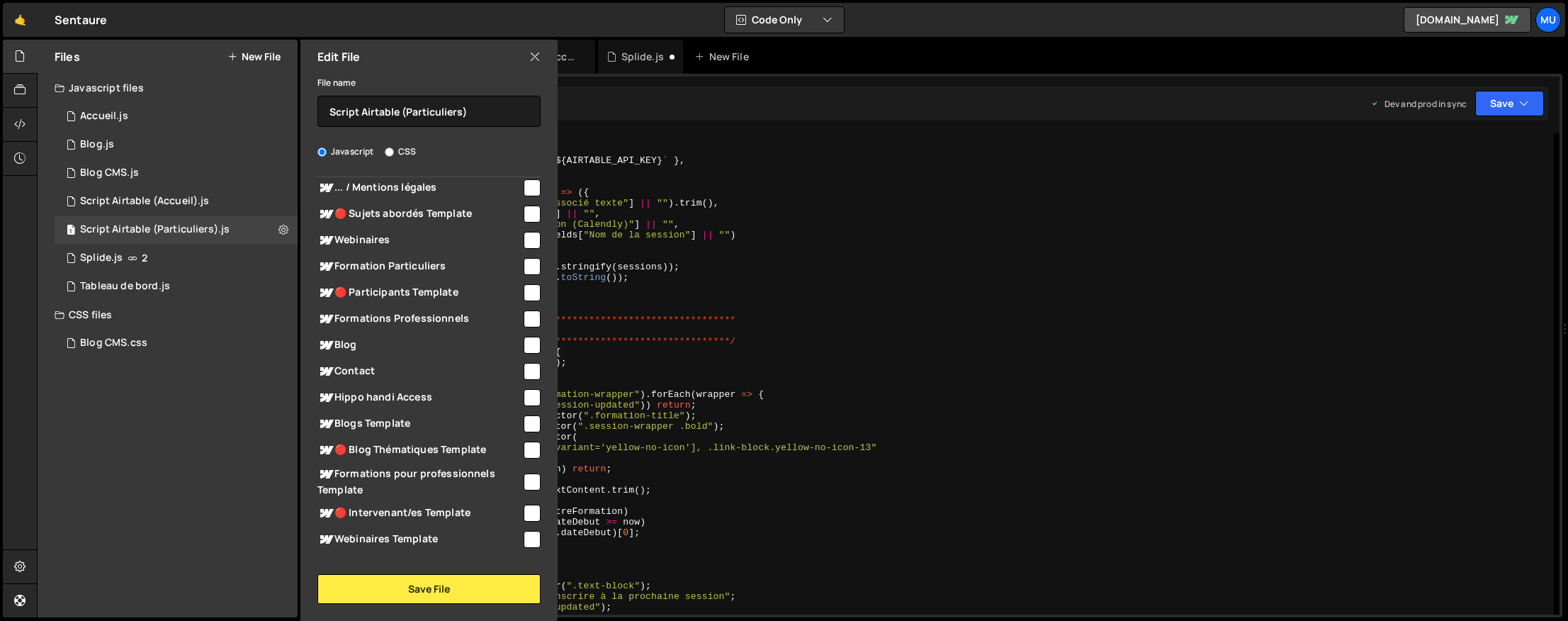
scroll to position [590, 0]
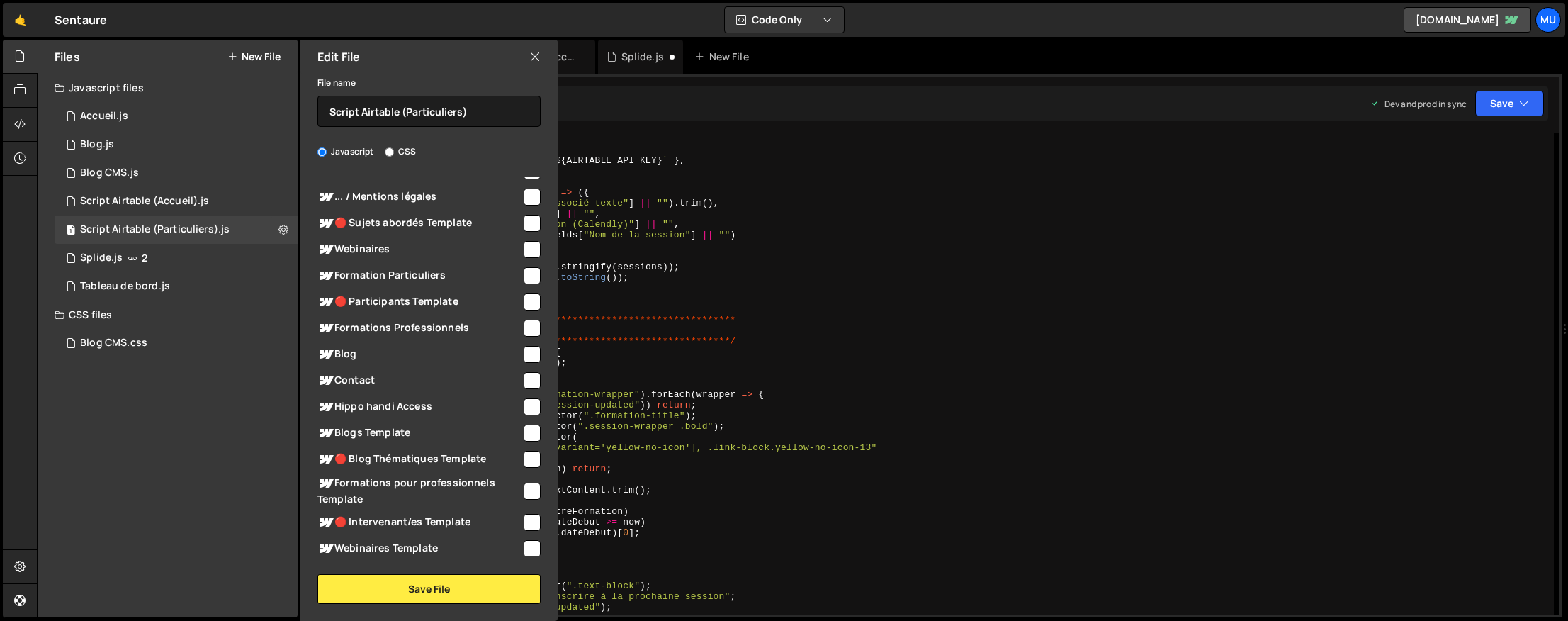
click at [468, 263] on div "Formation Particuliers" at bounding box center [429, 275] width 224 height 26
click at [523, 273] on input "checkbox" at bounding box center [531, 275] width 17 height 17
checkbox input "true"
click at [452, 595] on button "Save File" at bounding box center [429, 589] width 224 height 30
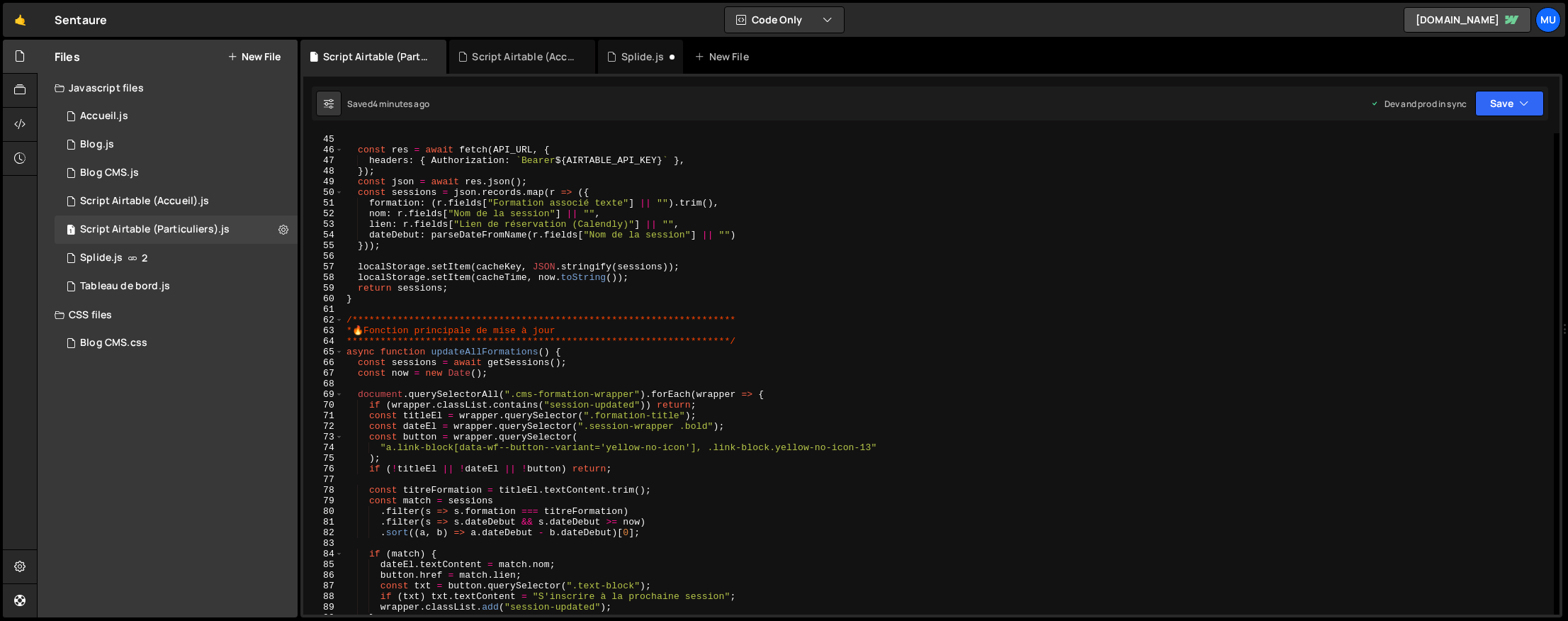
click at [692, 348] on div "**********" at bounding box center [948, 374] width 1210 height 502
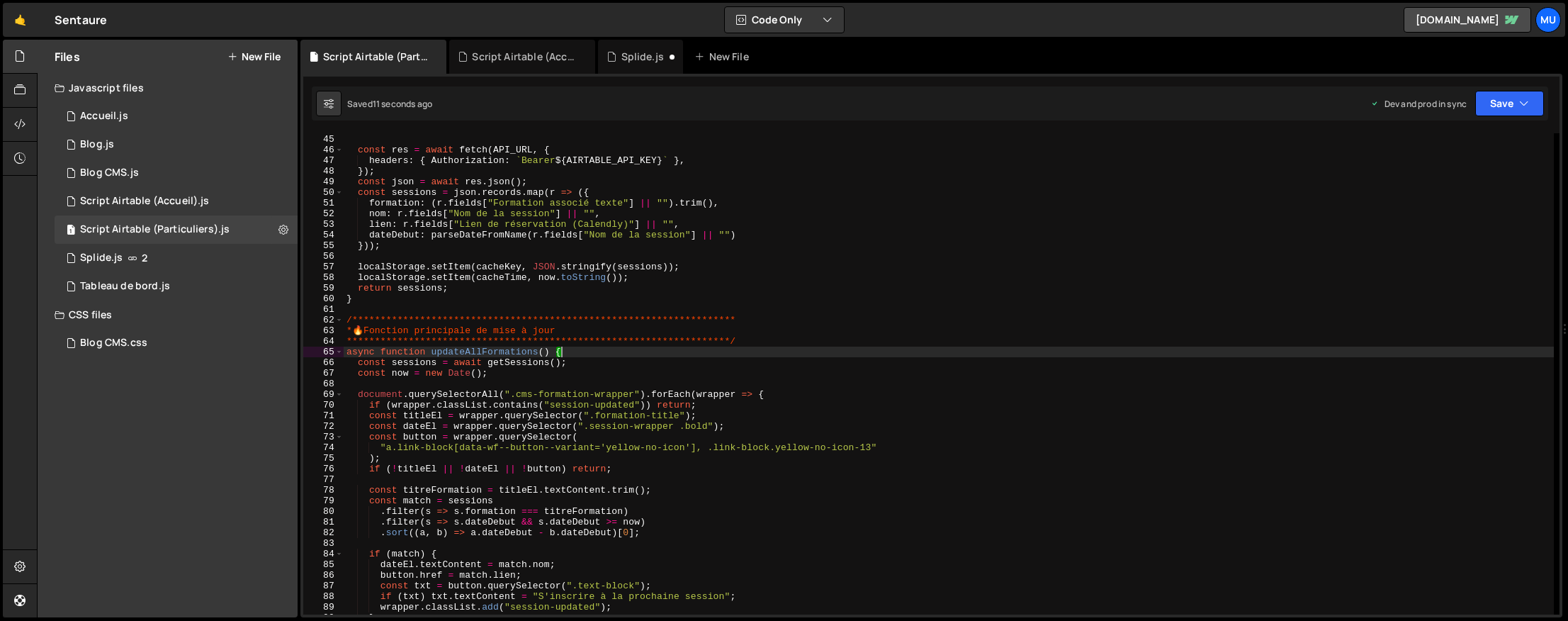
click at [663, 197] on div "**********" at bounding box center [948, 374] width 1210 height 502
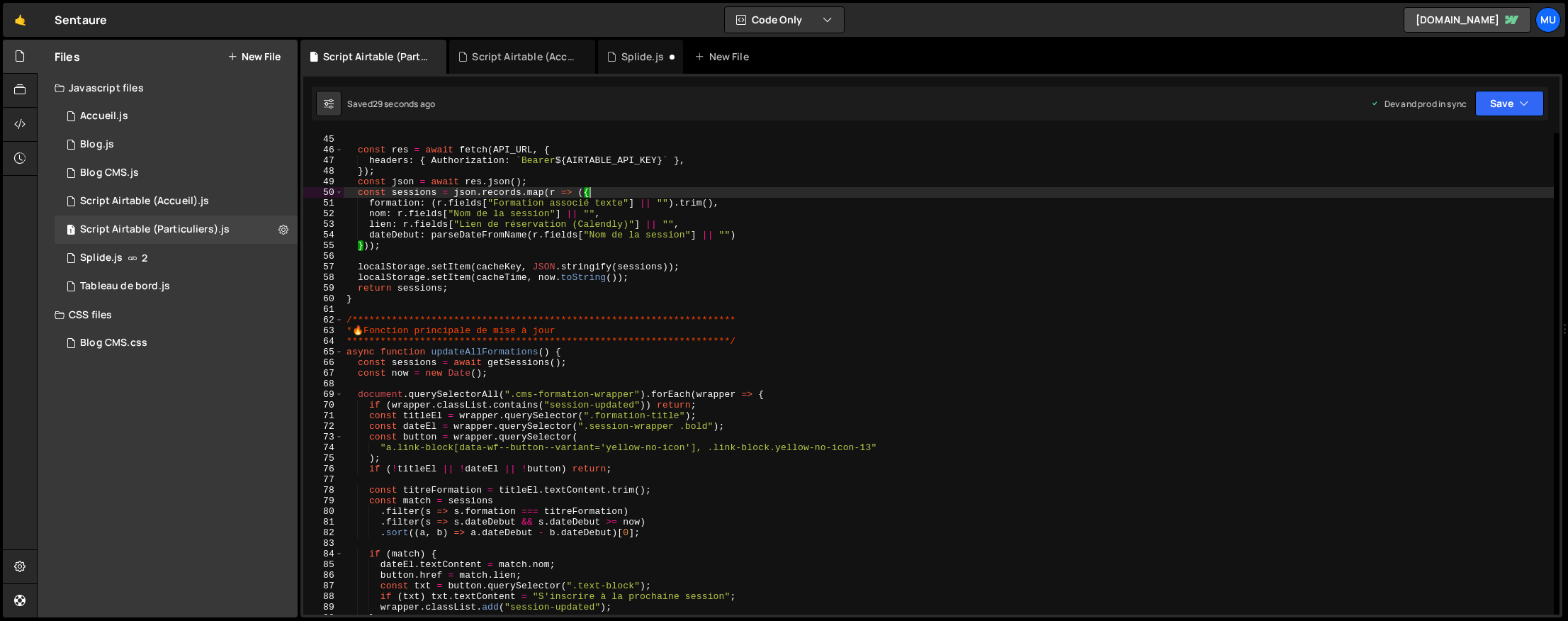
click at [650, 249] on div "**********" at bounding box center [948, 374] width 1210 height 502
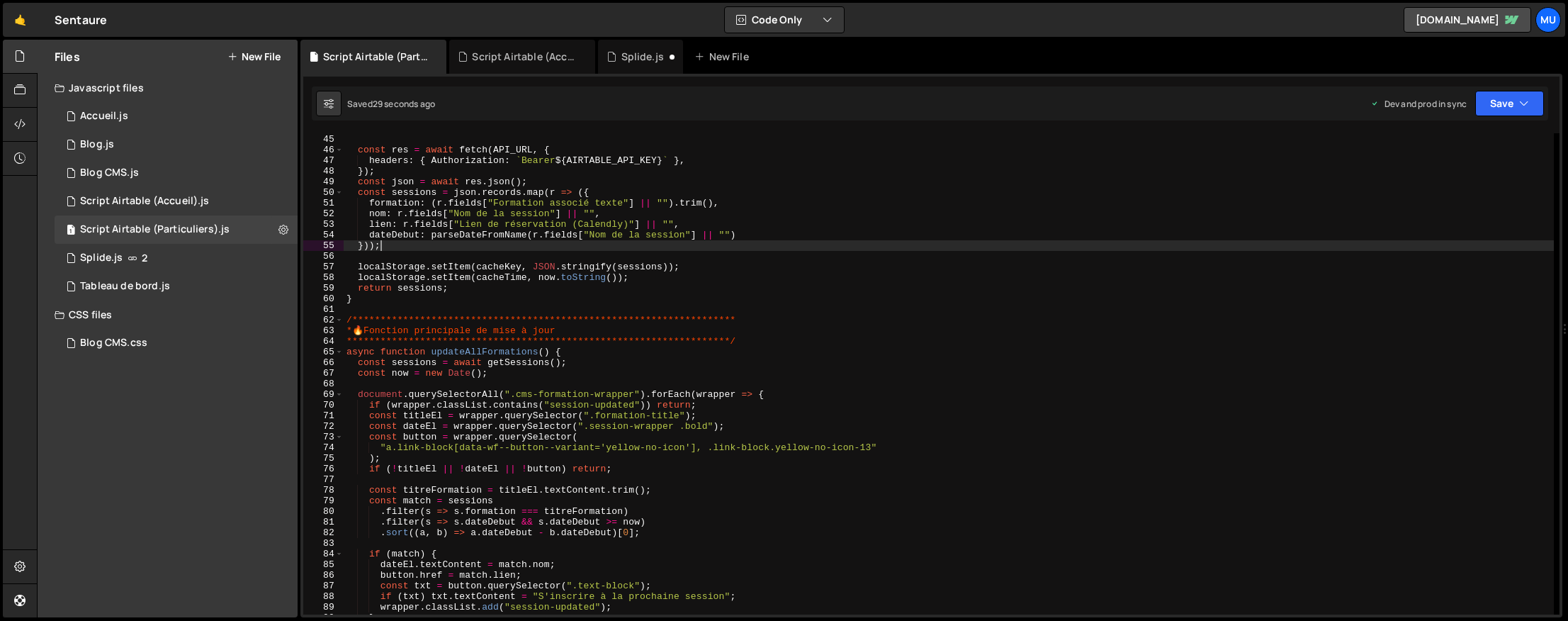
type textarea "});"
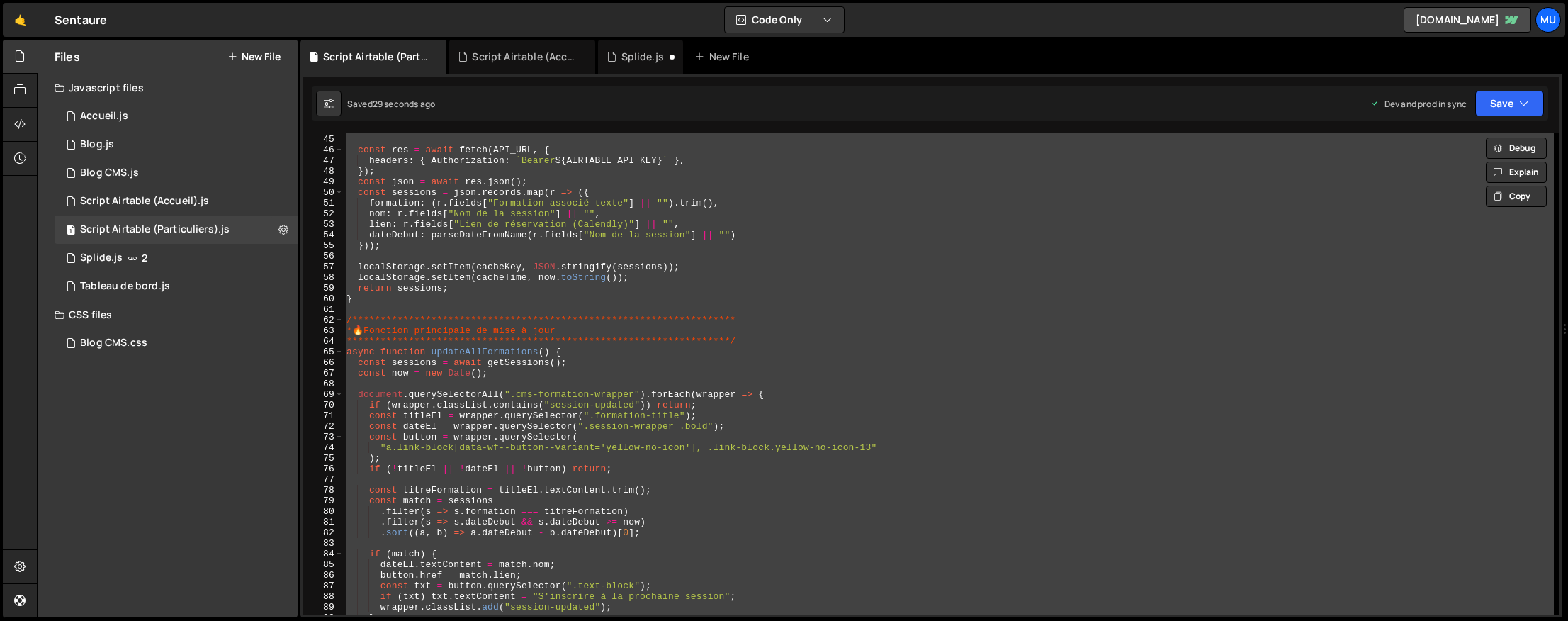
paste textarea
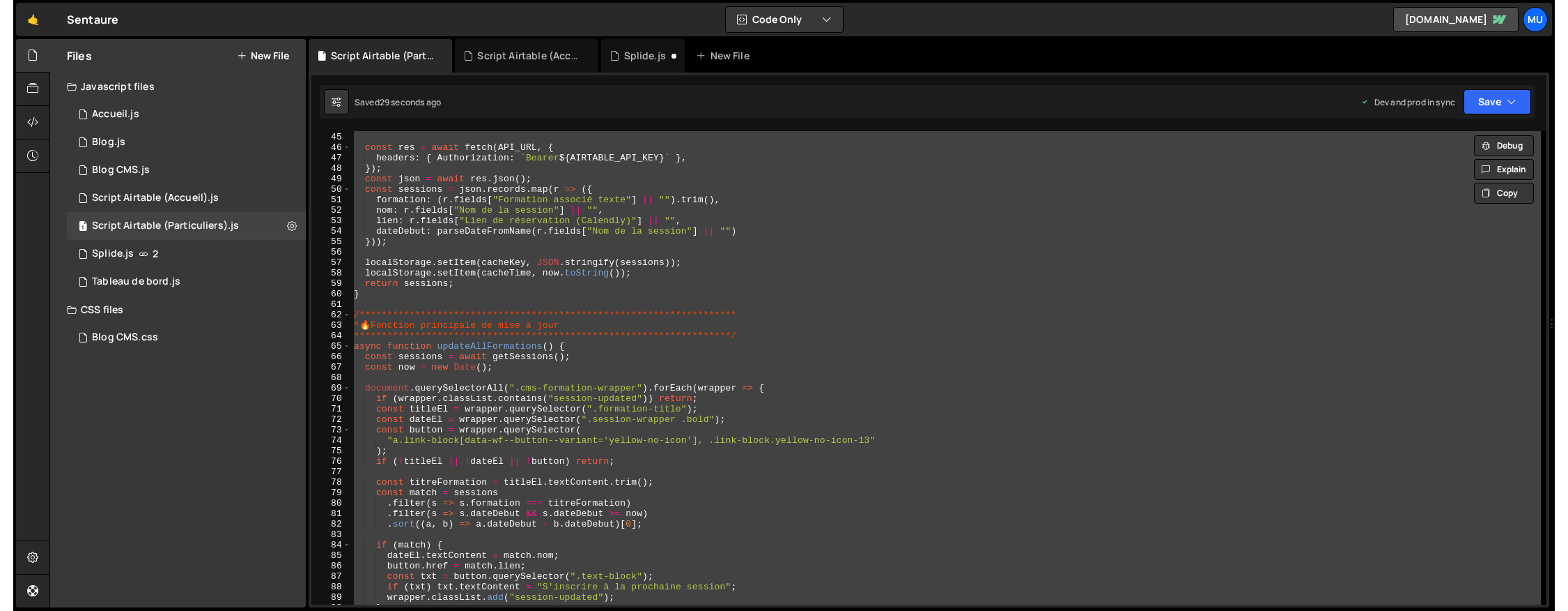
scroll to position [406, 0]
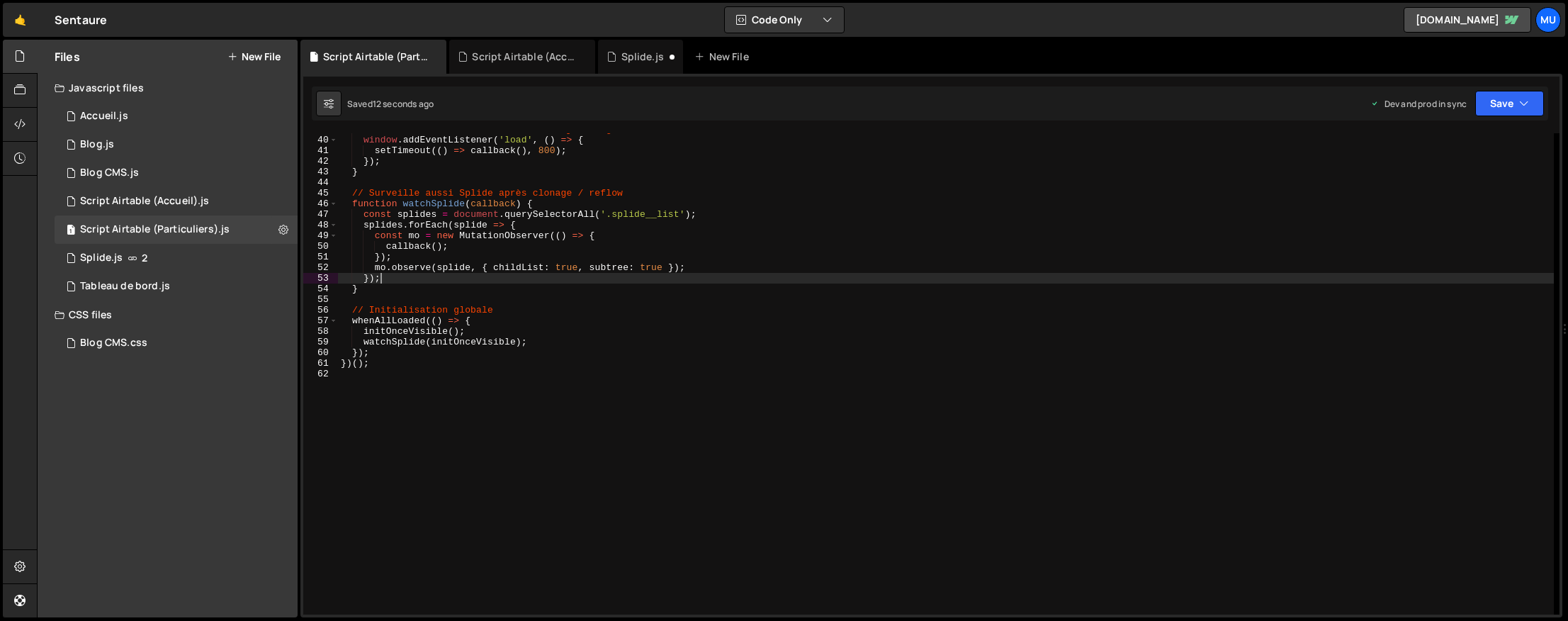
click at [422, 278] on div "// Sécurité au cas où tout serait déjà chargé window . addEventListener ( 'load…" at bounding box center [946, 375] width 1216 height 502
type textarea "})();"
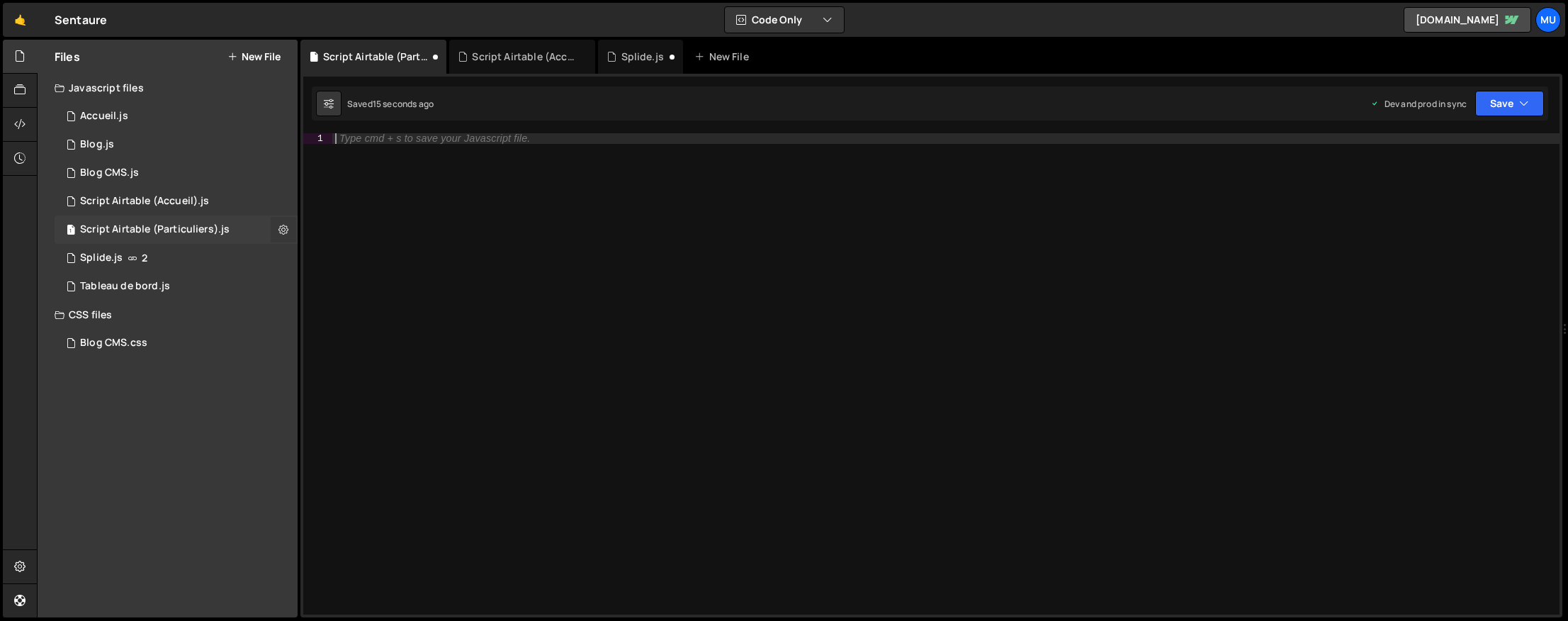
click at [296, 229] on div "1 Script Airtable (Particuliers).js 0" at bounding box center [176, 230] width 243 height 28
click at [276, 228] on button at bounding box center [283, 229] width 25 height 25
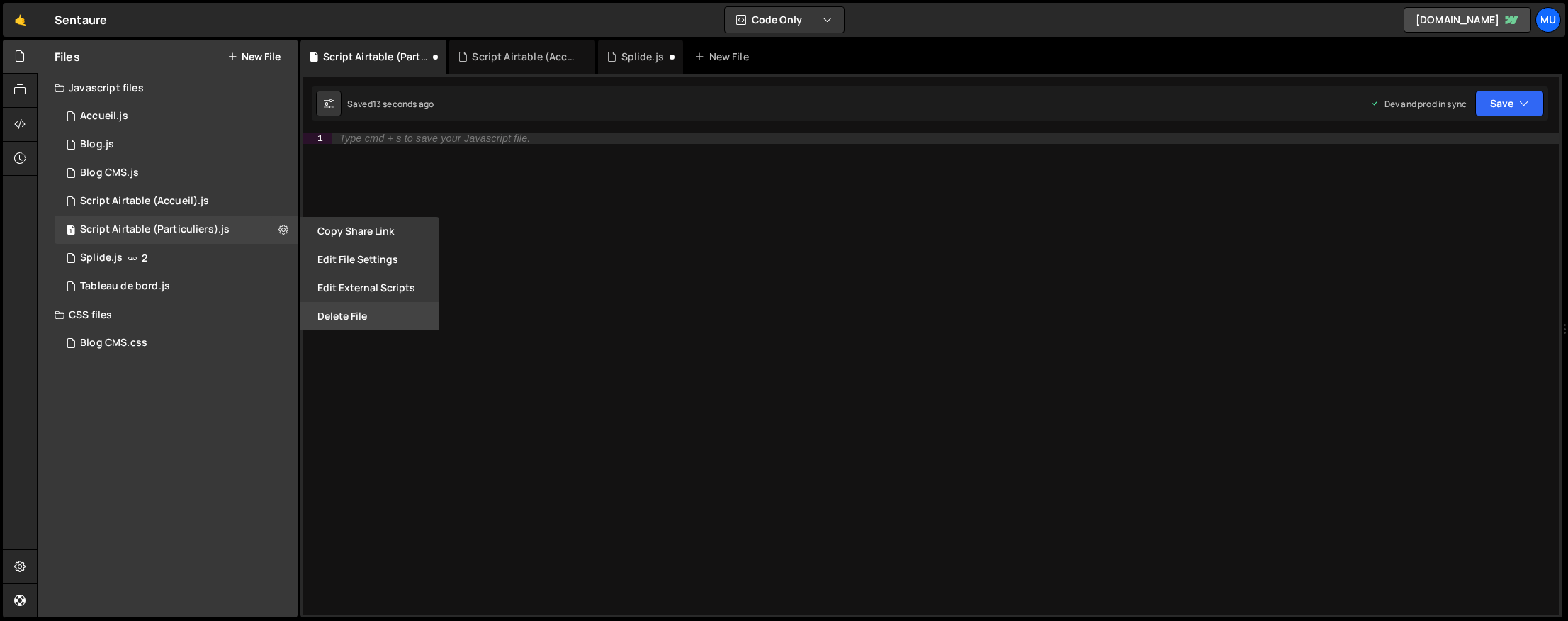
click at [336, 310] on button "Delete File" at bounding box center [370, 316] width 139 height 28
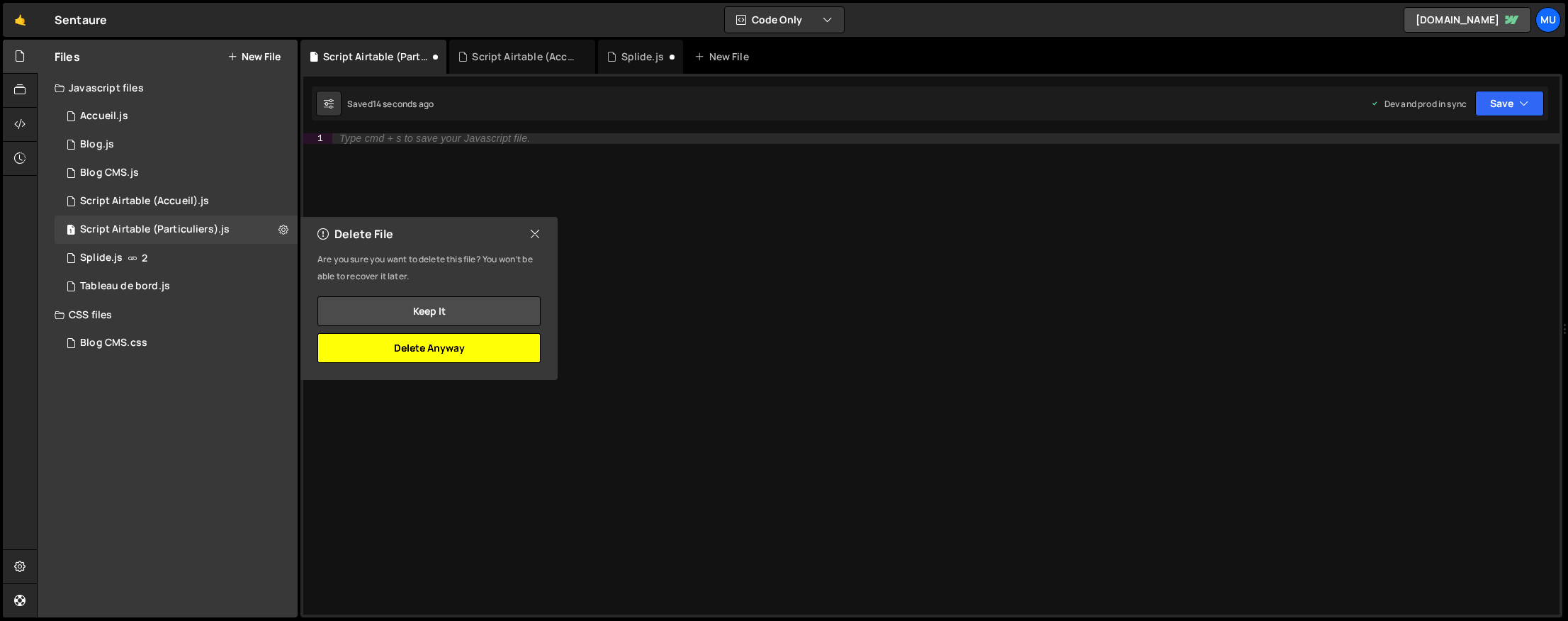
click at [432, 342] on button "Delete Anyway" at bounding box center [429, 348] width 224 height 30
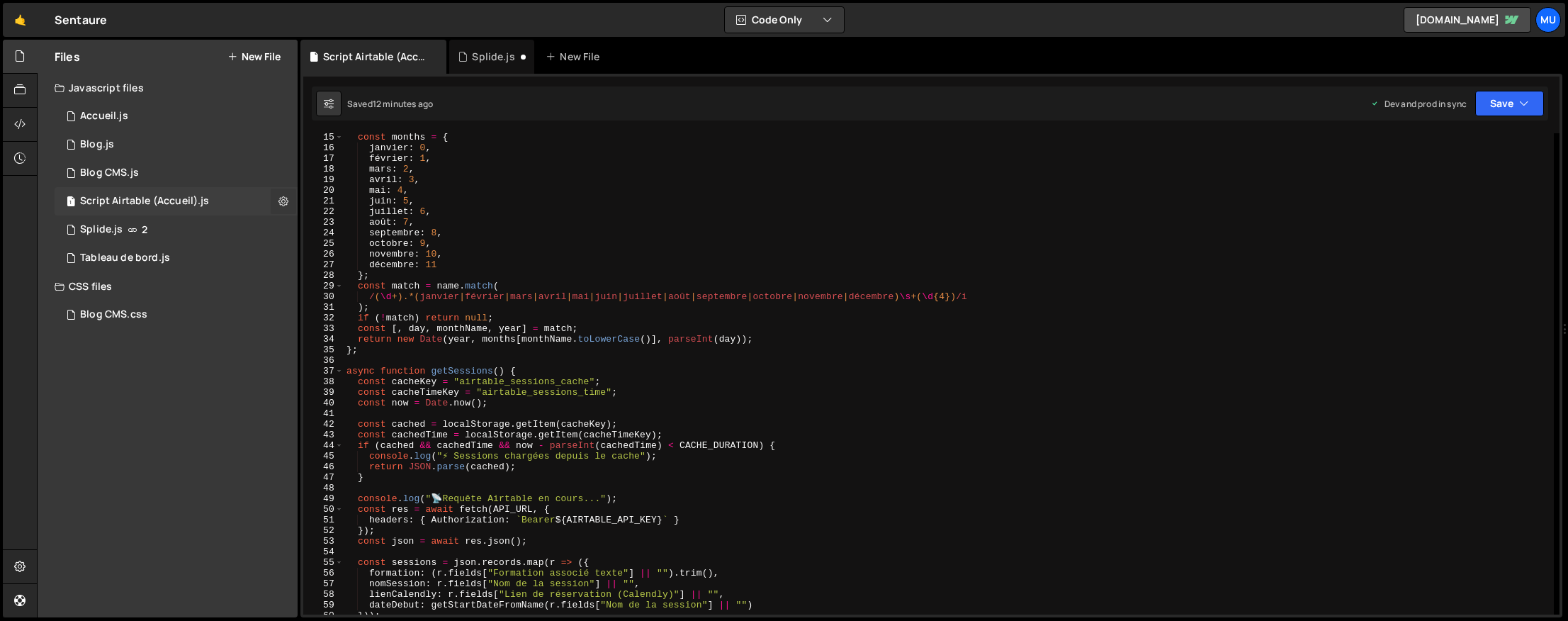
click at [283, 199] on icon at bounding box center [283, 200] width 10 height 13
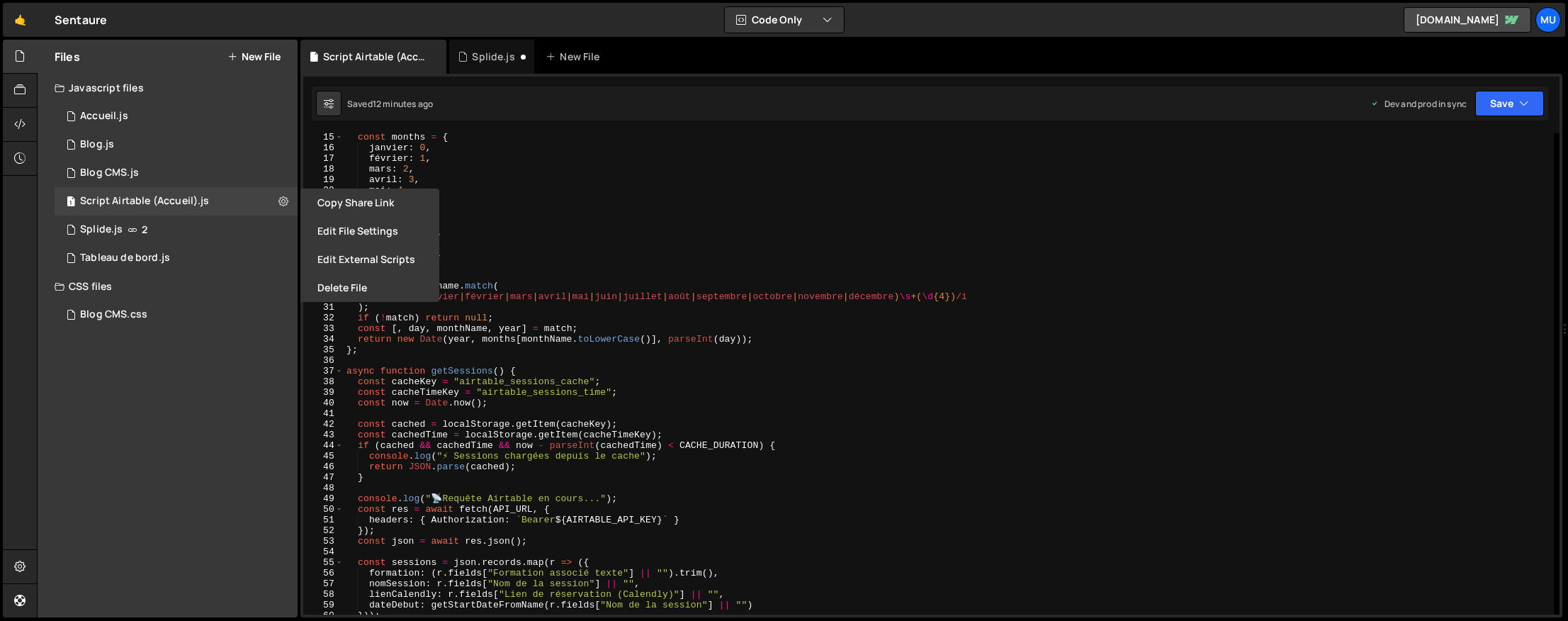
click at [345, 298] on button "Delete File" at bounding box center [370, 287] width 139 height 28
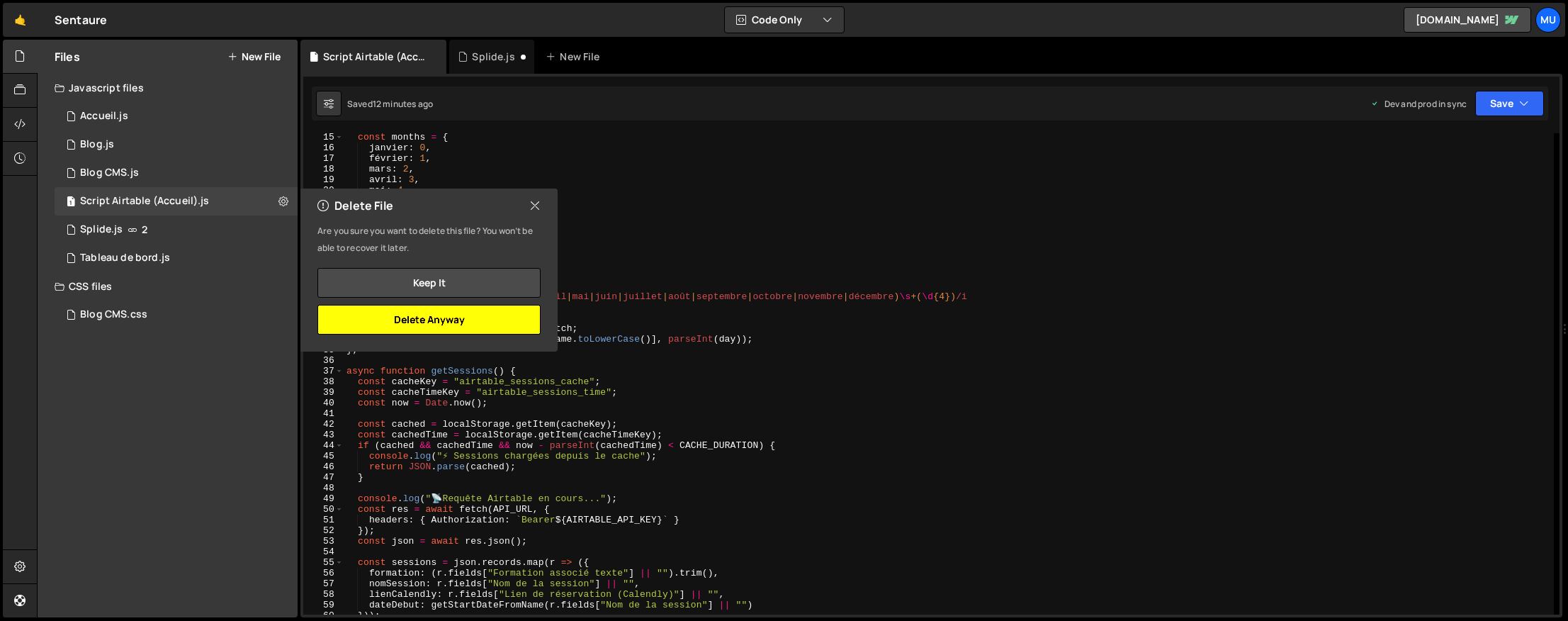
click at [460, 317] on button "Delete Anyway" at bounding box center [429, 320] width 224 height 30
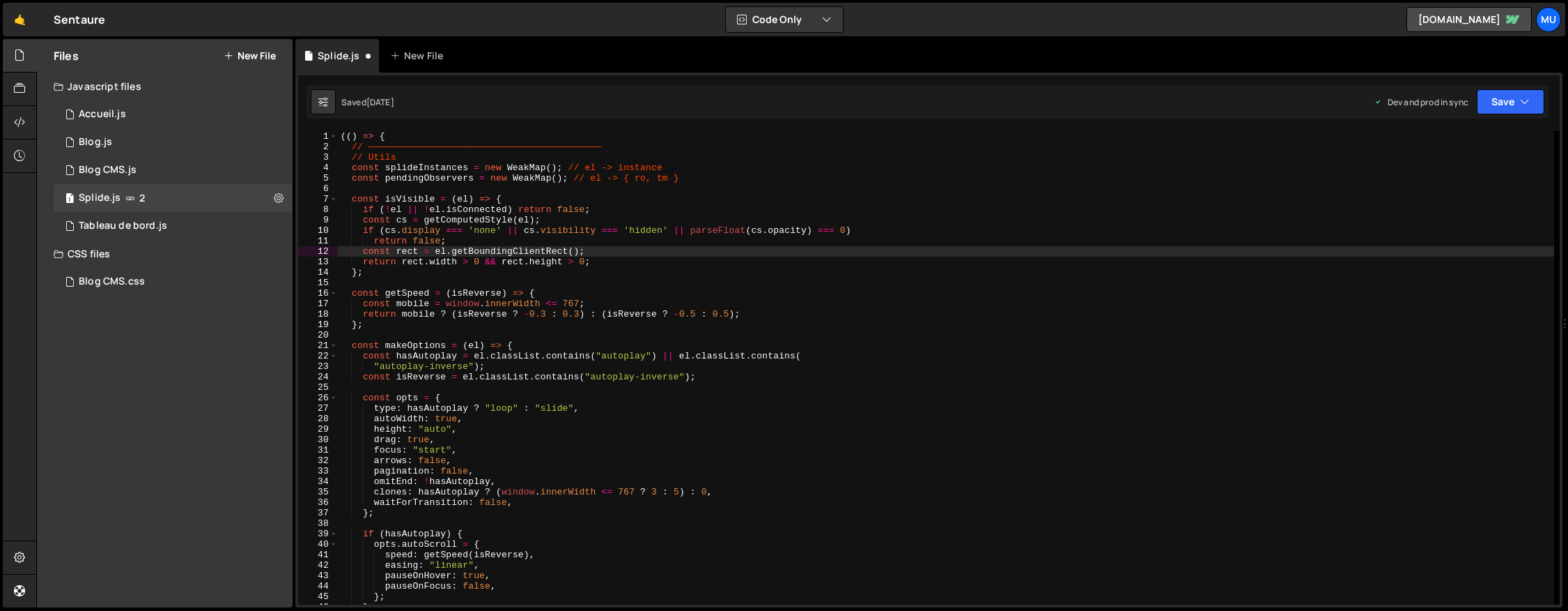
click at [261, 51] on button "New File" at bounding box center [249, 55] width 52 height 11
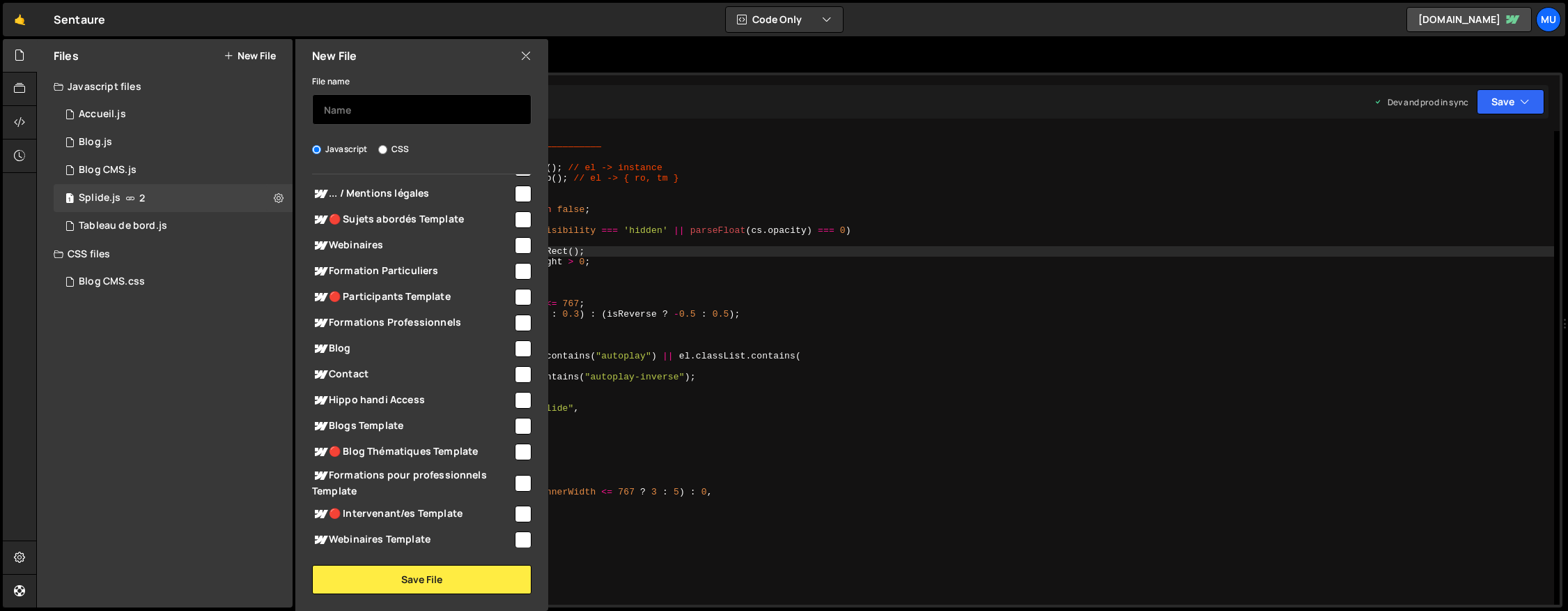
click at [398, 121] on input "text" at bounding box center [422, 110] width 220 height 31
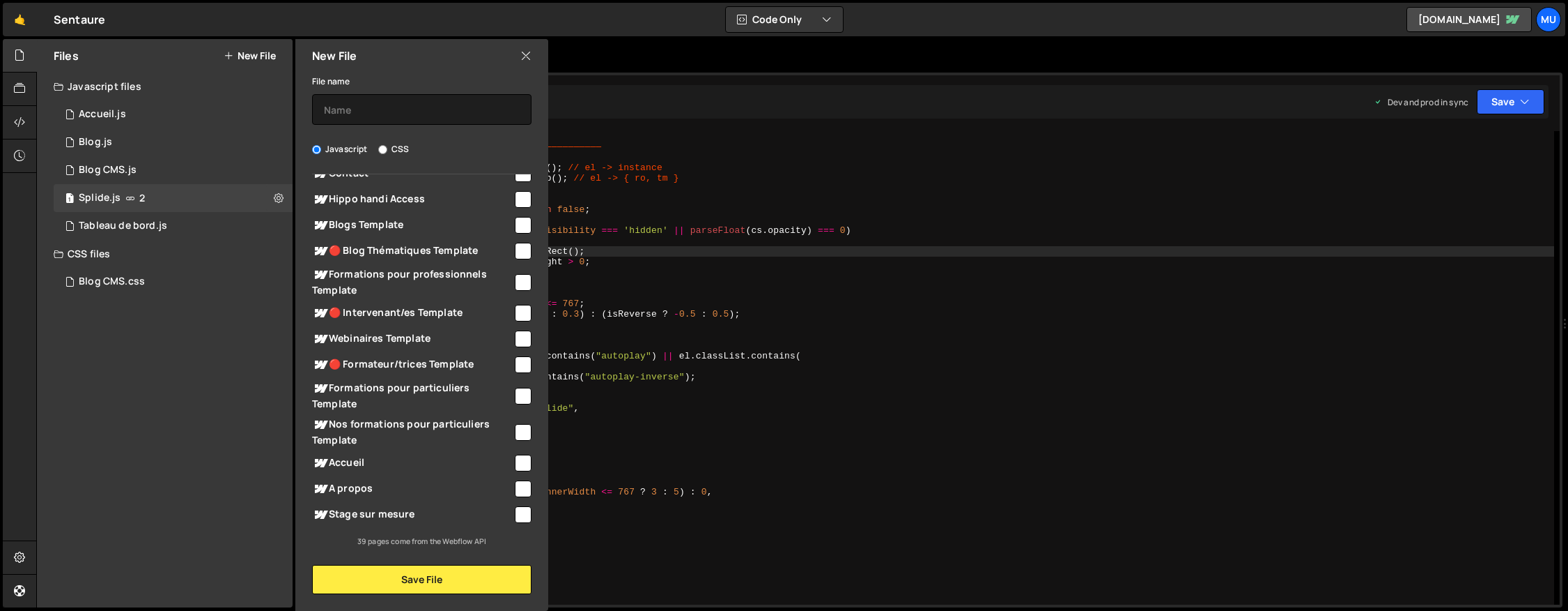
click at [386, 455] on span "Accueil" at bounding box center [412, 462] width 201 height 16
checkbox input "true"
click at [363, 118] on input "text" at bounding box center [422, 110] width 220 height 31
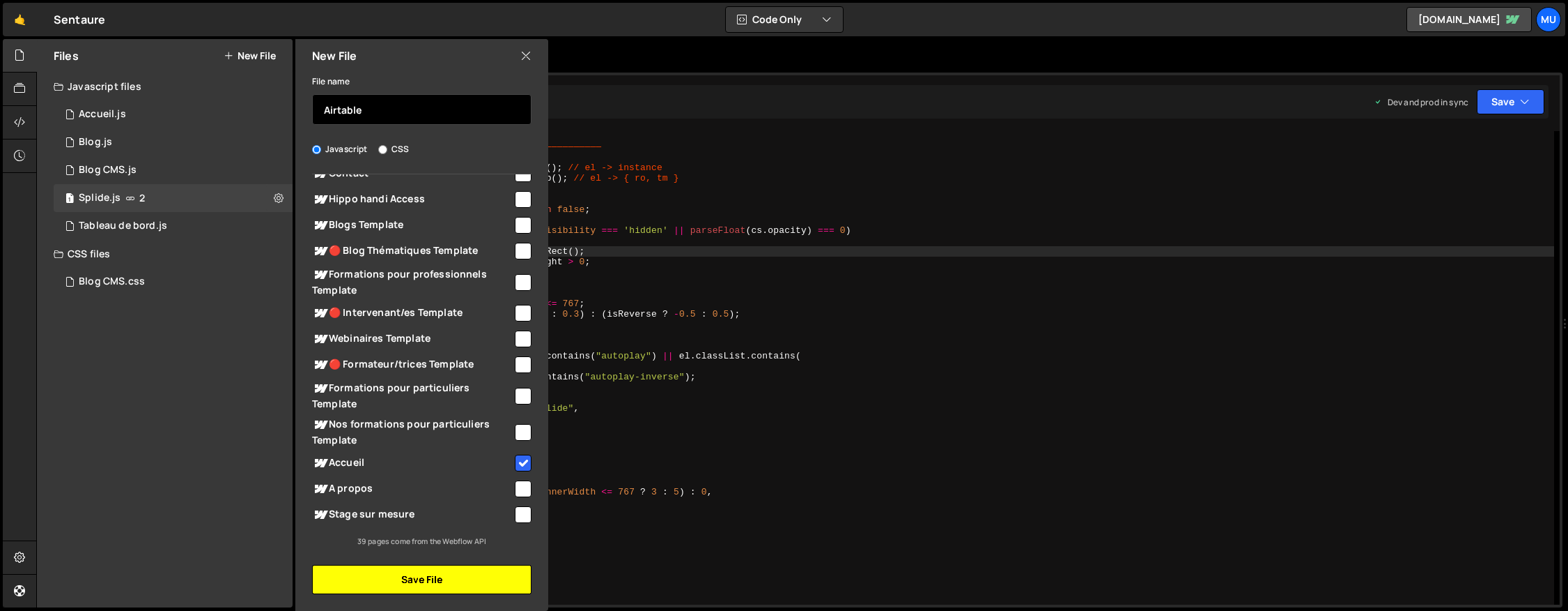
type input "Airtable"
click at [400, 577] on button "Save File" at bounding box center [422, 579] width 220 height 29
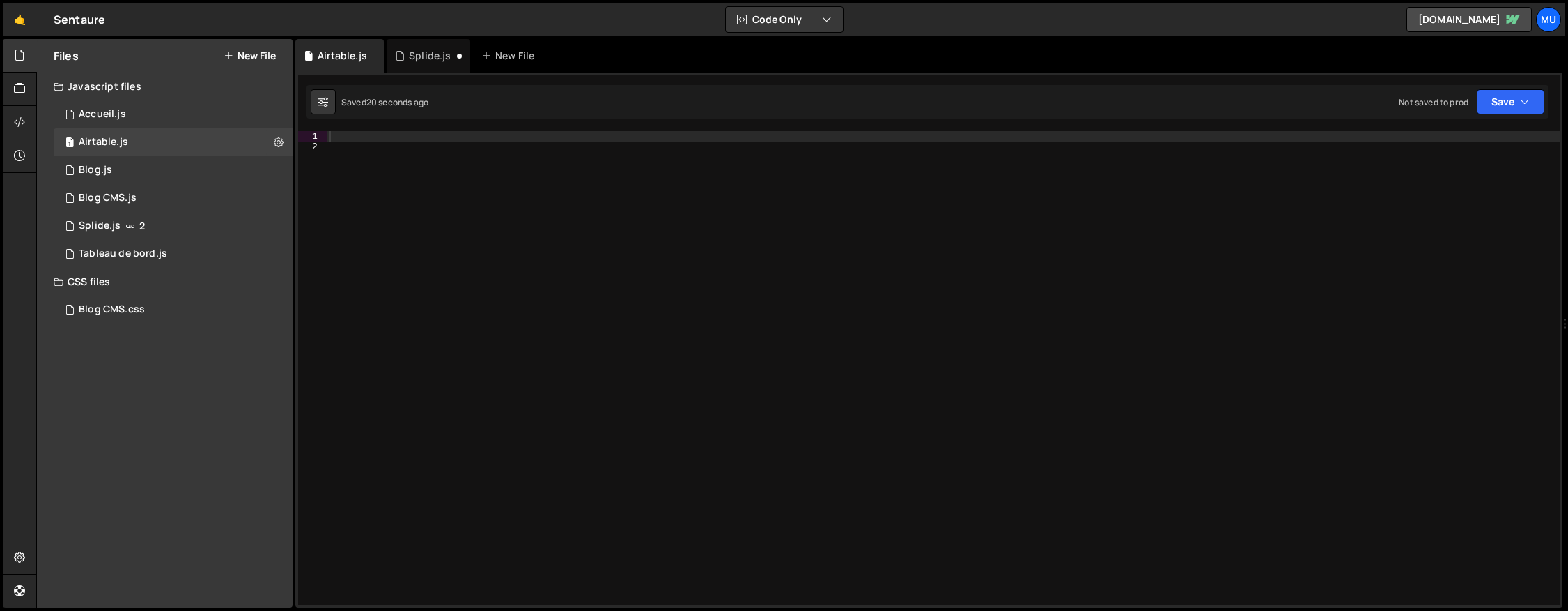
click at [777, 135] on div at bounding box center [943, 377] width 1233 height 494
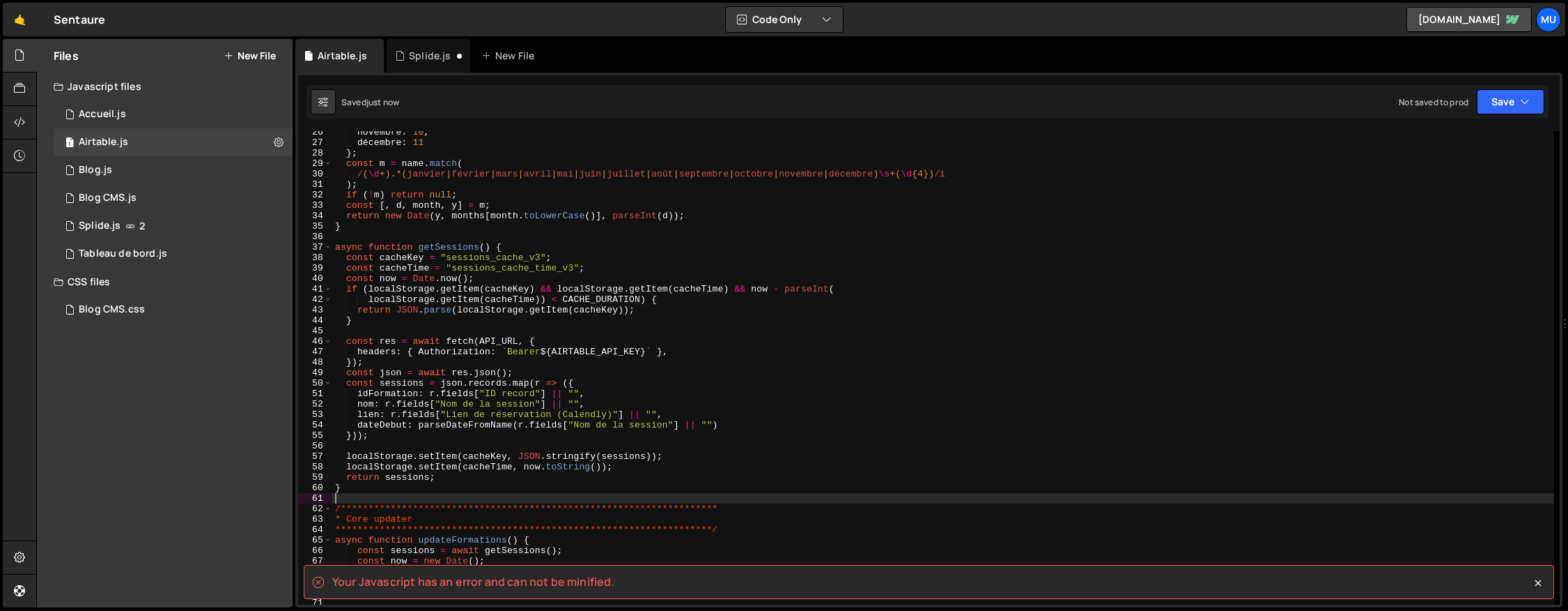
scroll to position [542, 0]
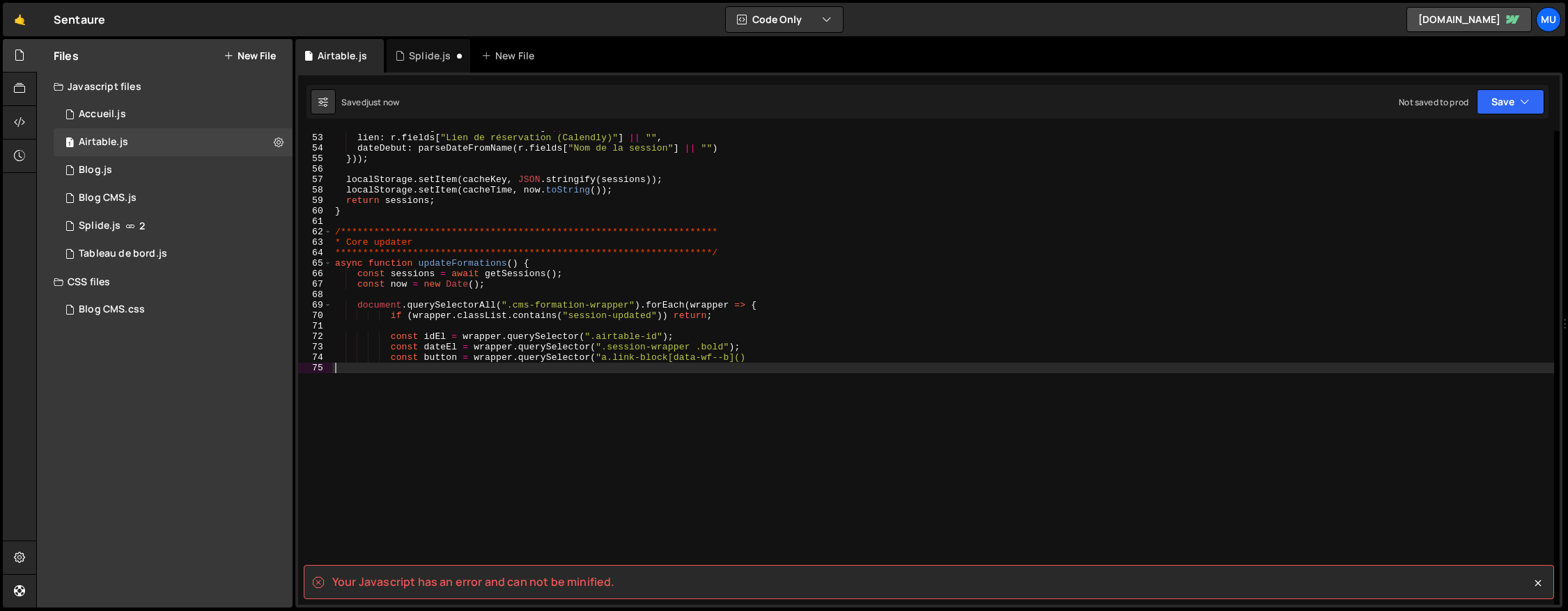
click at [690, 412] on div "**********" at bounding box center [943, 369] width 1222 height 494
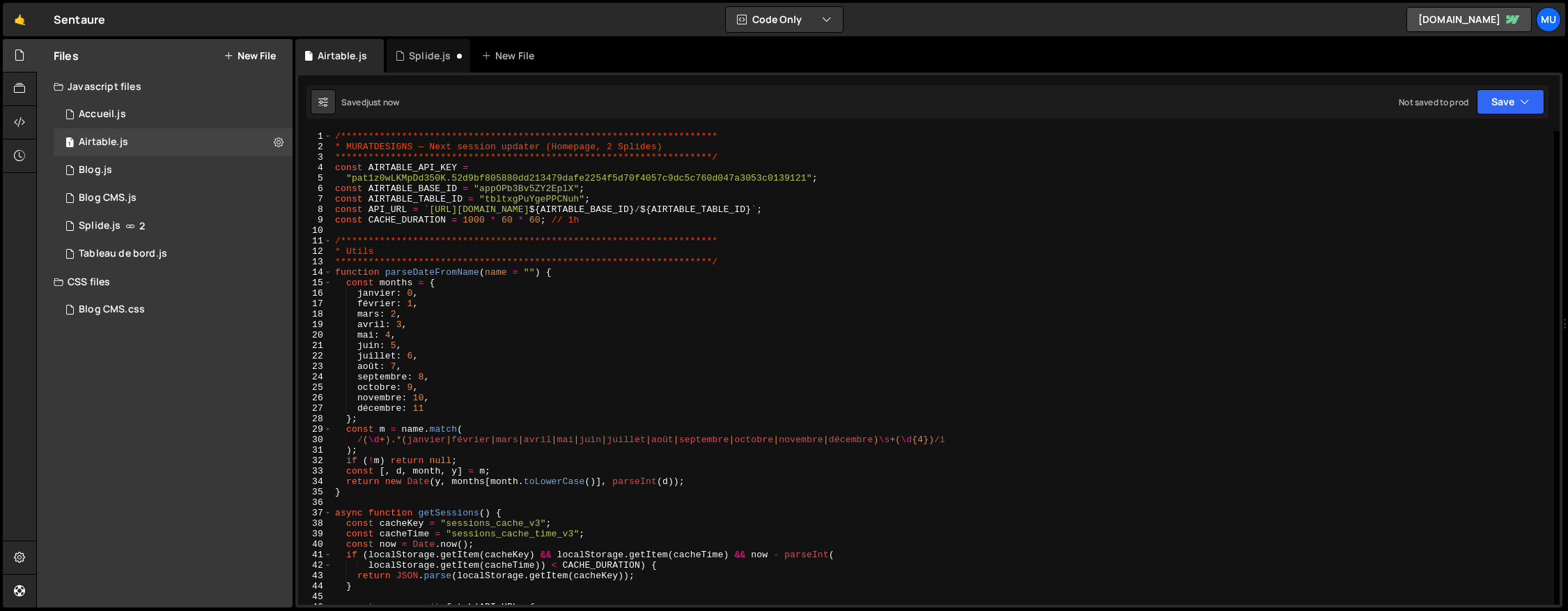
scroll to position [319, 0]
click at [1123, 345] on div "**********" at bounding box center [943, 377] width 1222 height 494
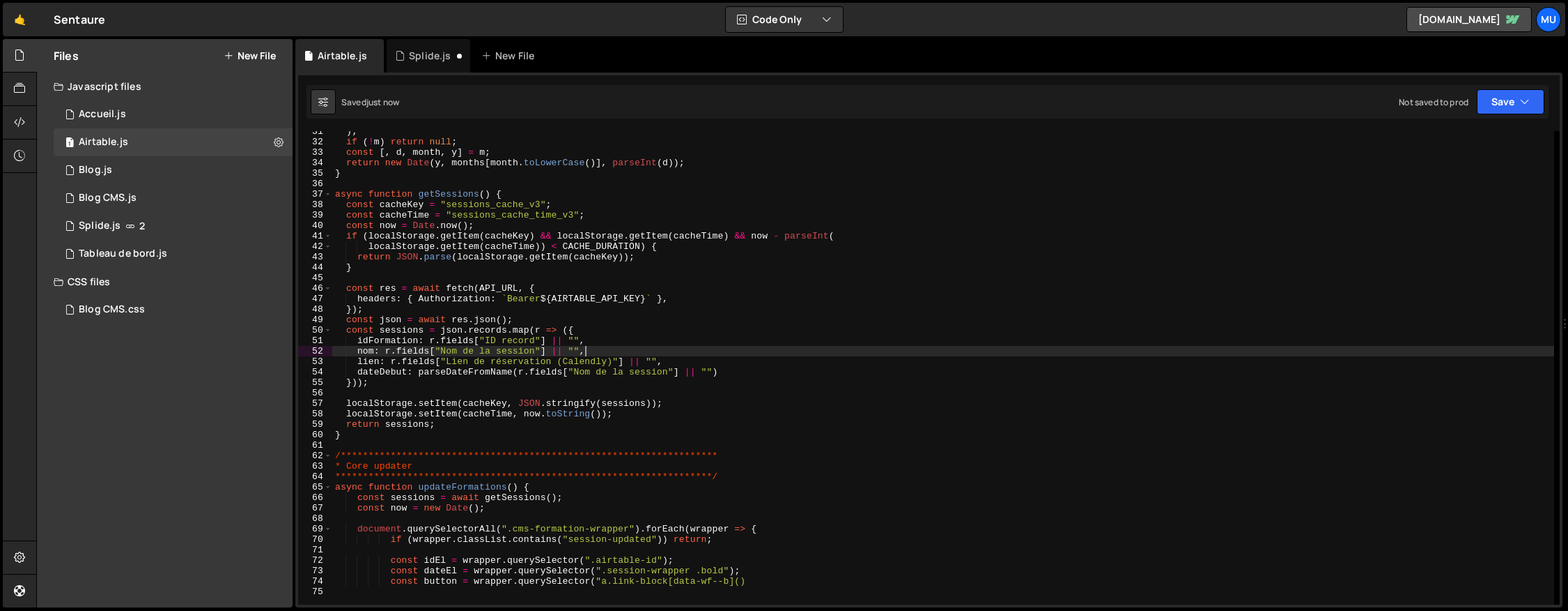
type textarea "const button = wrapper.querySelector("a.link-block[data-wf--b]()"
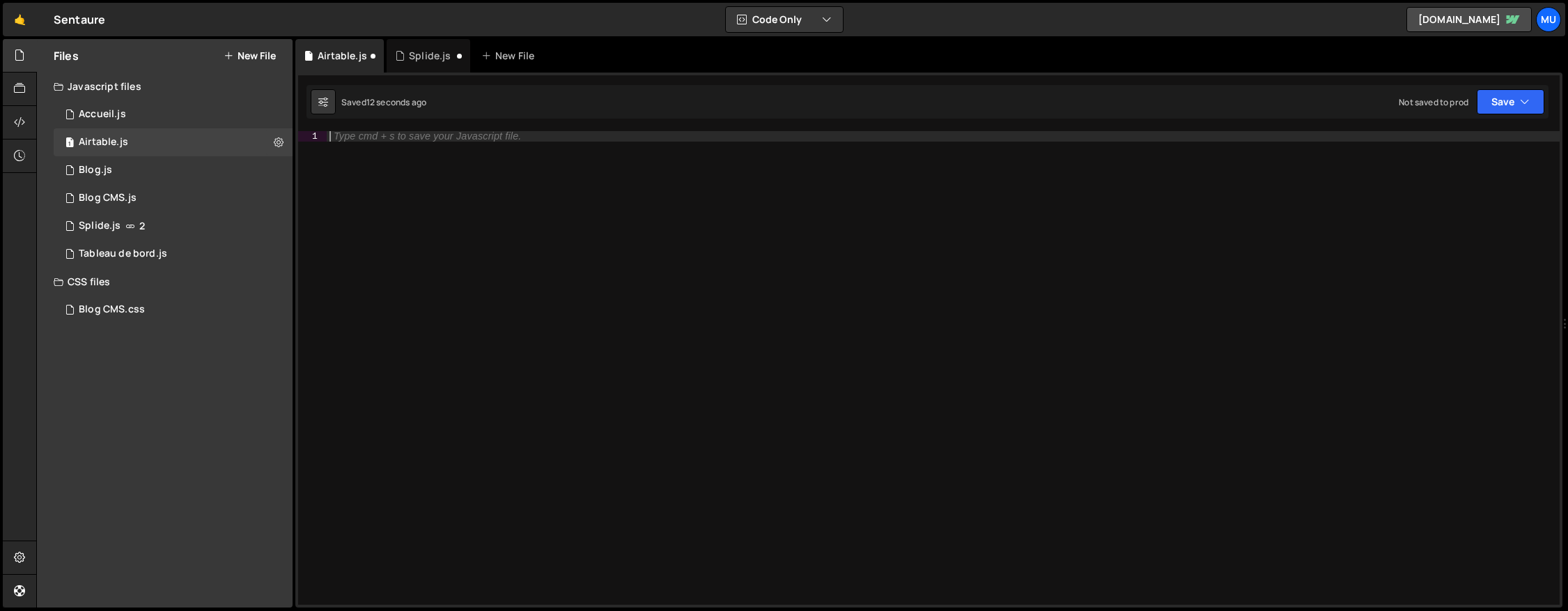
click at [959, 278] on div "Type cmd + s to save your Javascript file." at bounding box center [943, 377] width 1233 height 494
paste textarea "console.log("🔄 Splide clones → relance update");"
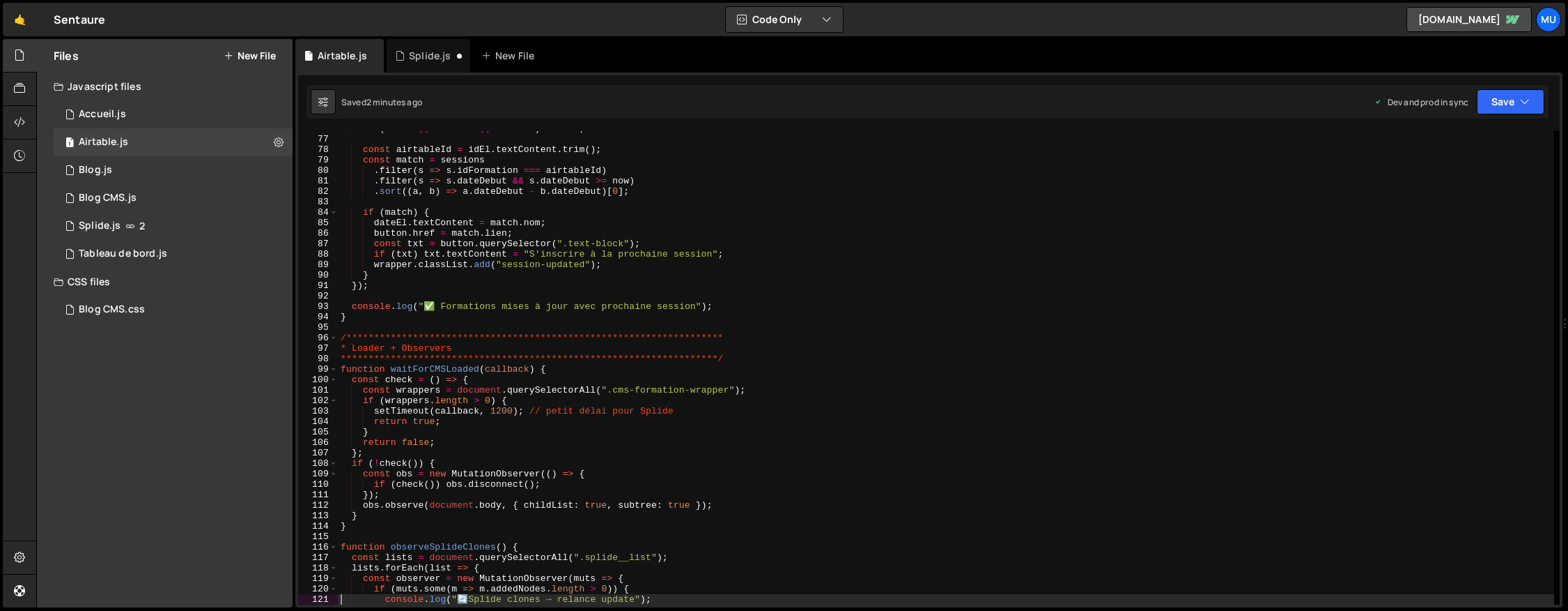
click at [695, 248] on div "**********" at bounding box center [945, 370] width 1216 height 494
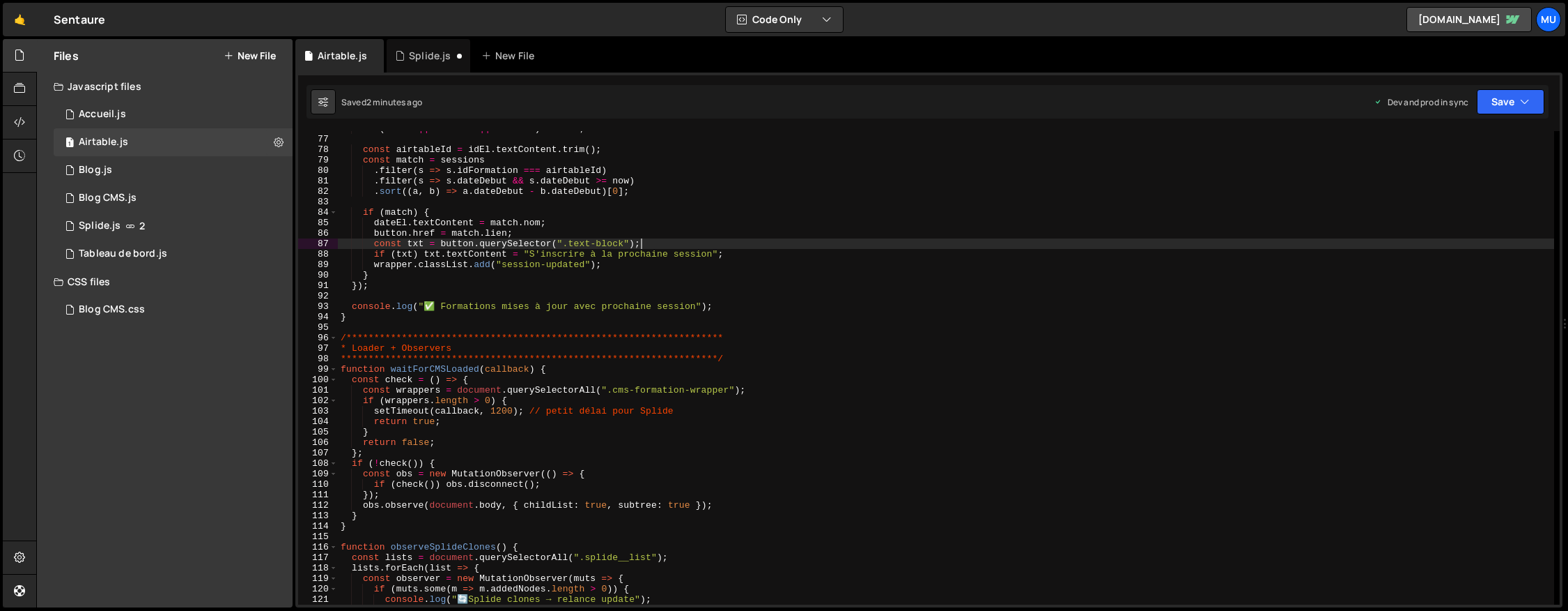
type textarea "});"
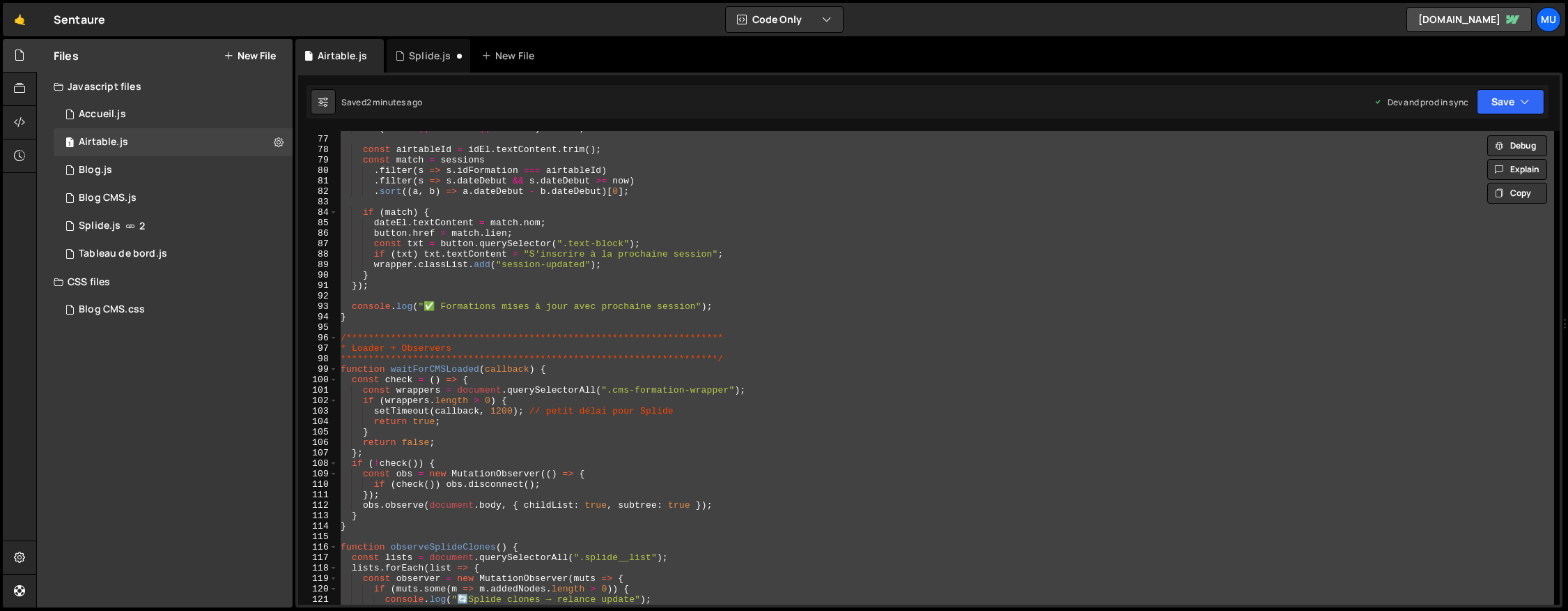
paste textarea
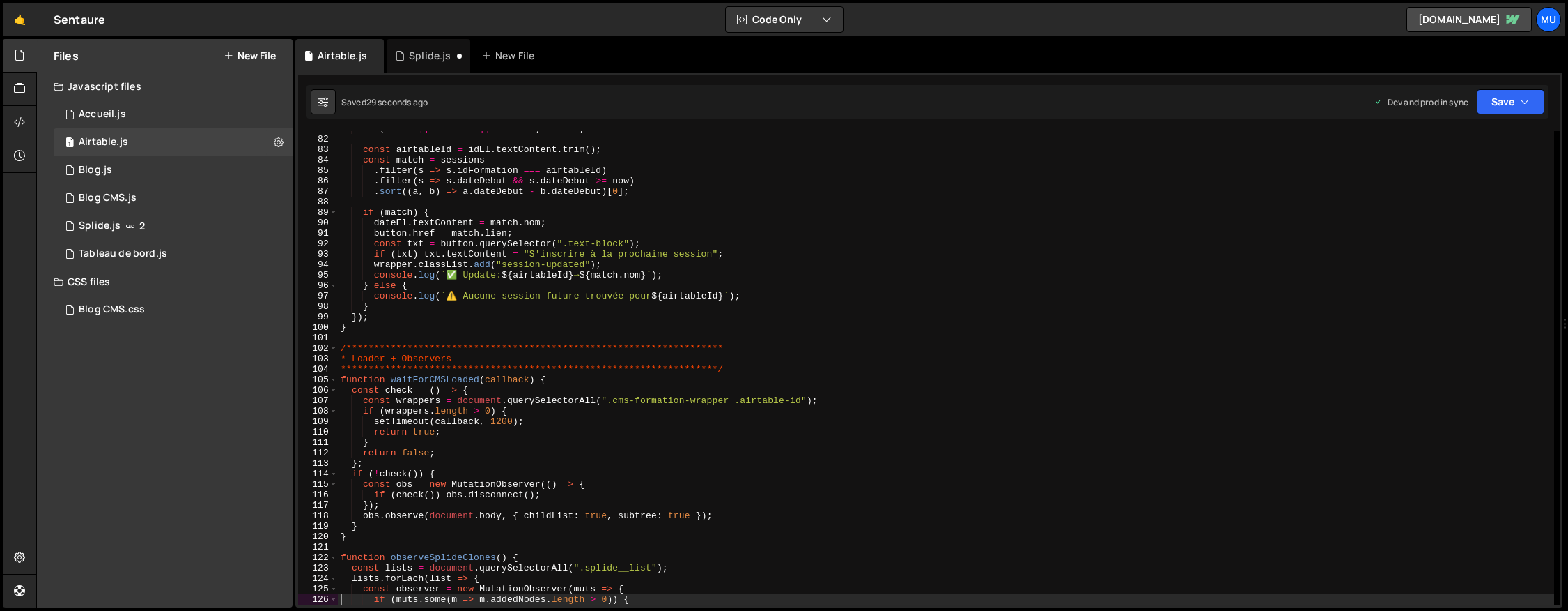
paste textarea "Session Wrapper"
click at [729, 249] on div "**********" at bounding box center [945, 370] width 1216 height 494
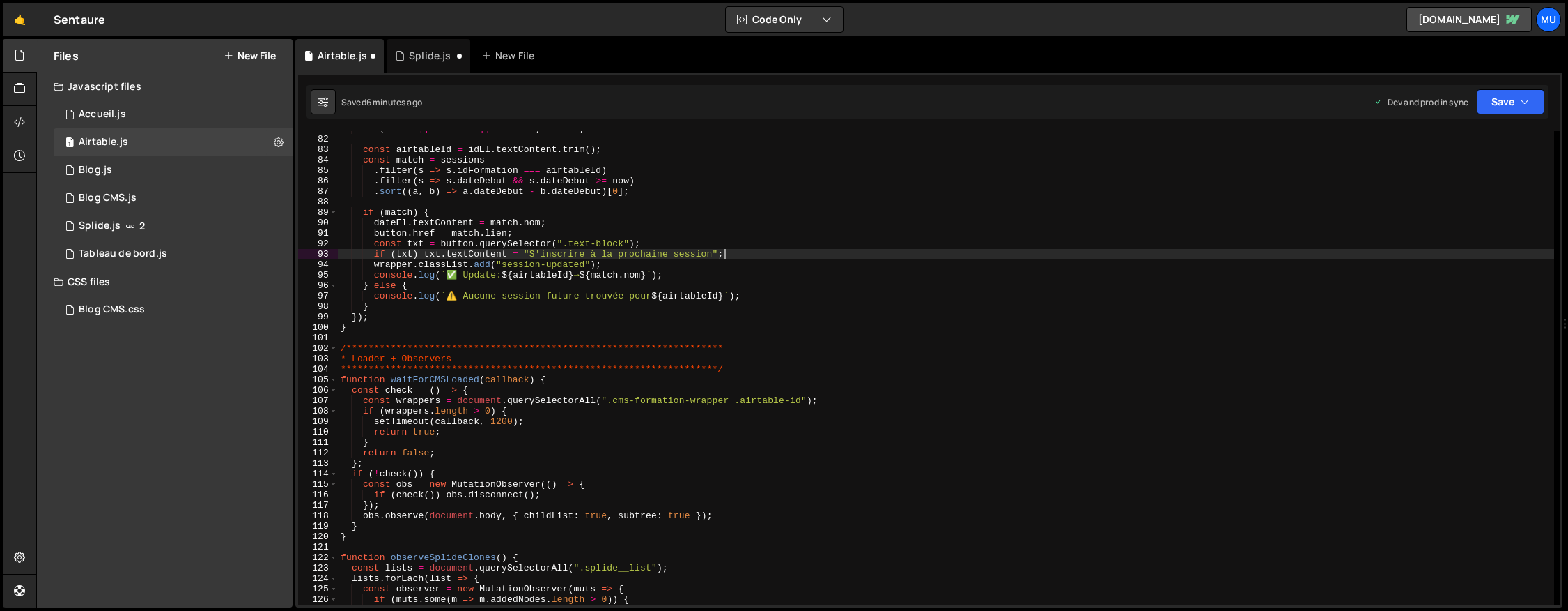
click at [864, 352] on div "**********" at bounding box center [945, 370] width 1216 height 494
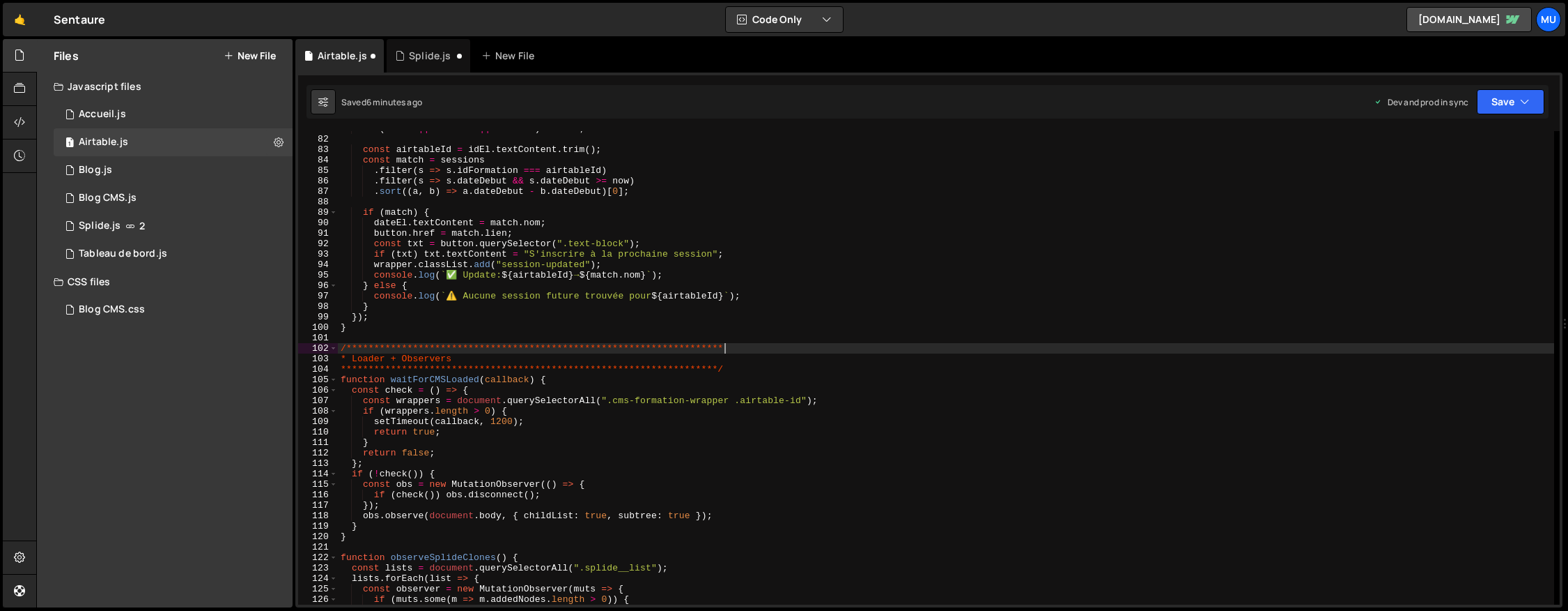
click at [858, 352] on div "**********" at bounding box center [945, 370] width 1216 height 494
type textarea "});"
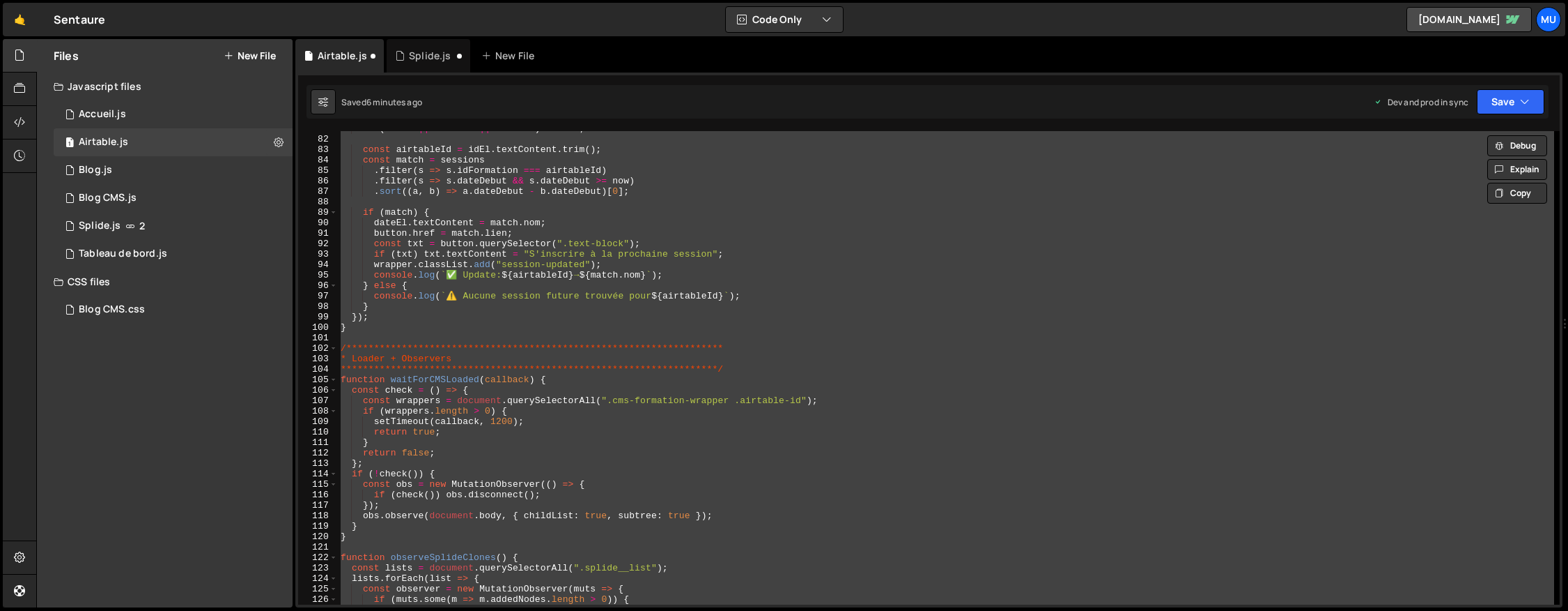
paste textarea
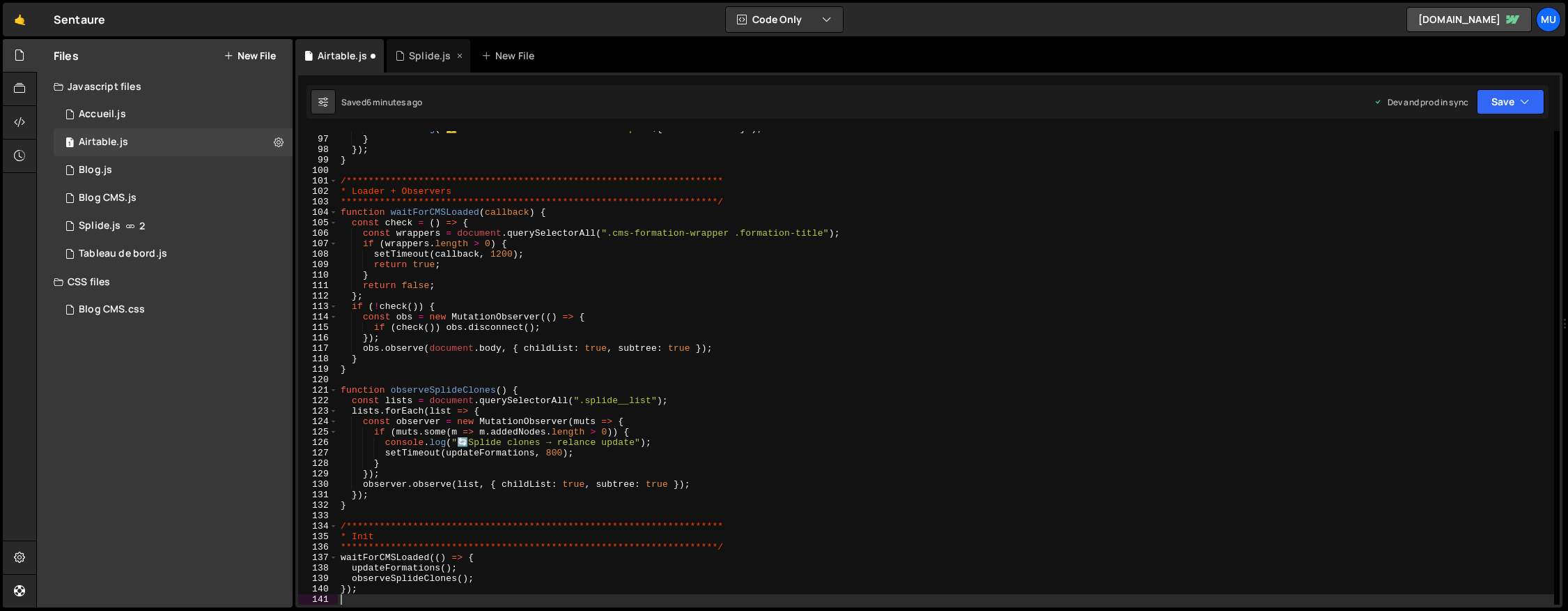
type textarea "if (muts.some(m => m.addedNodes.length > 0)) {"
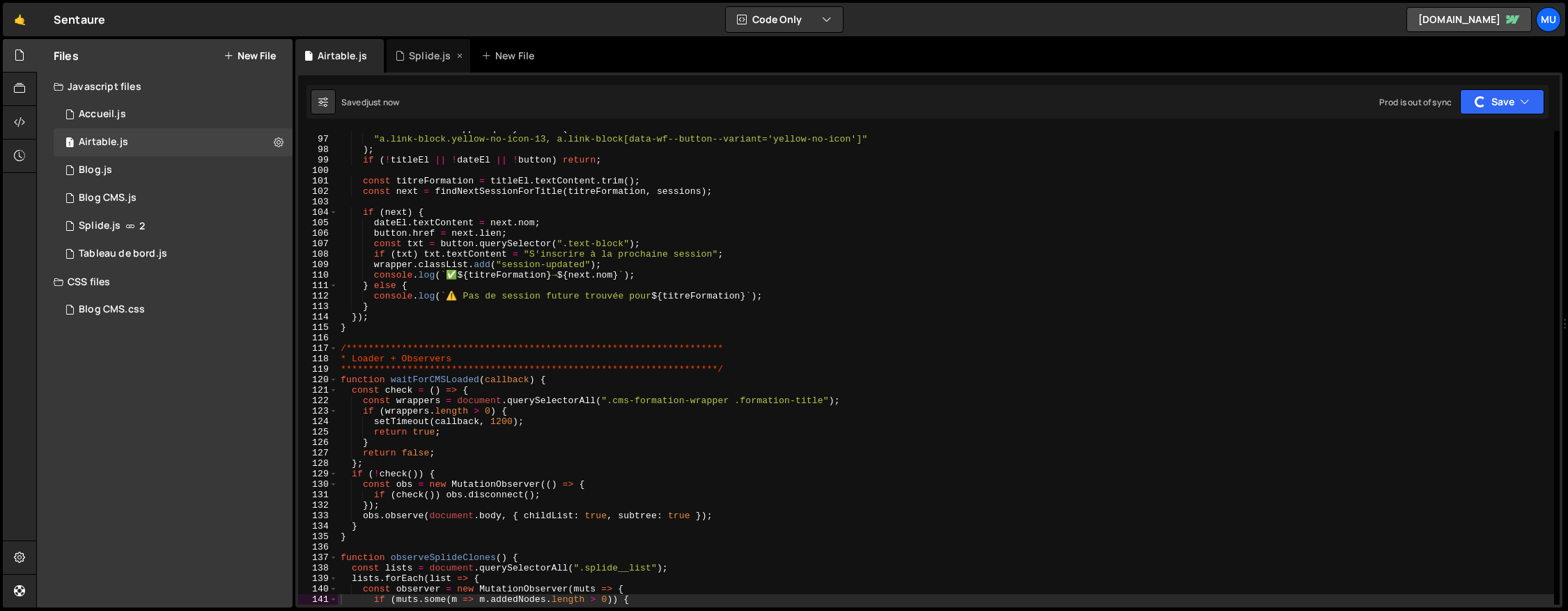
click at [416, 55] on div "Splide.js" at bounding box center [429, 56] width 42 height 14
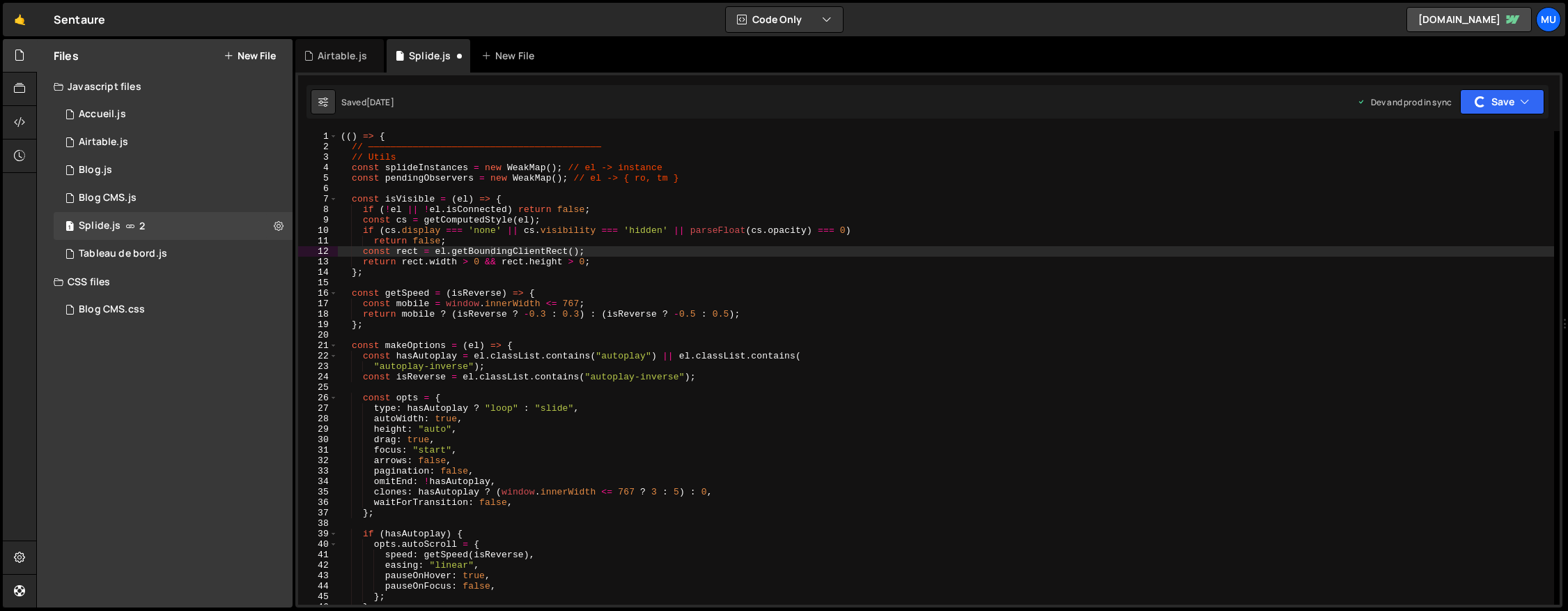
type textarea "};"
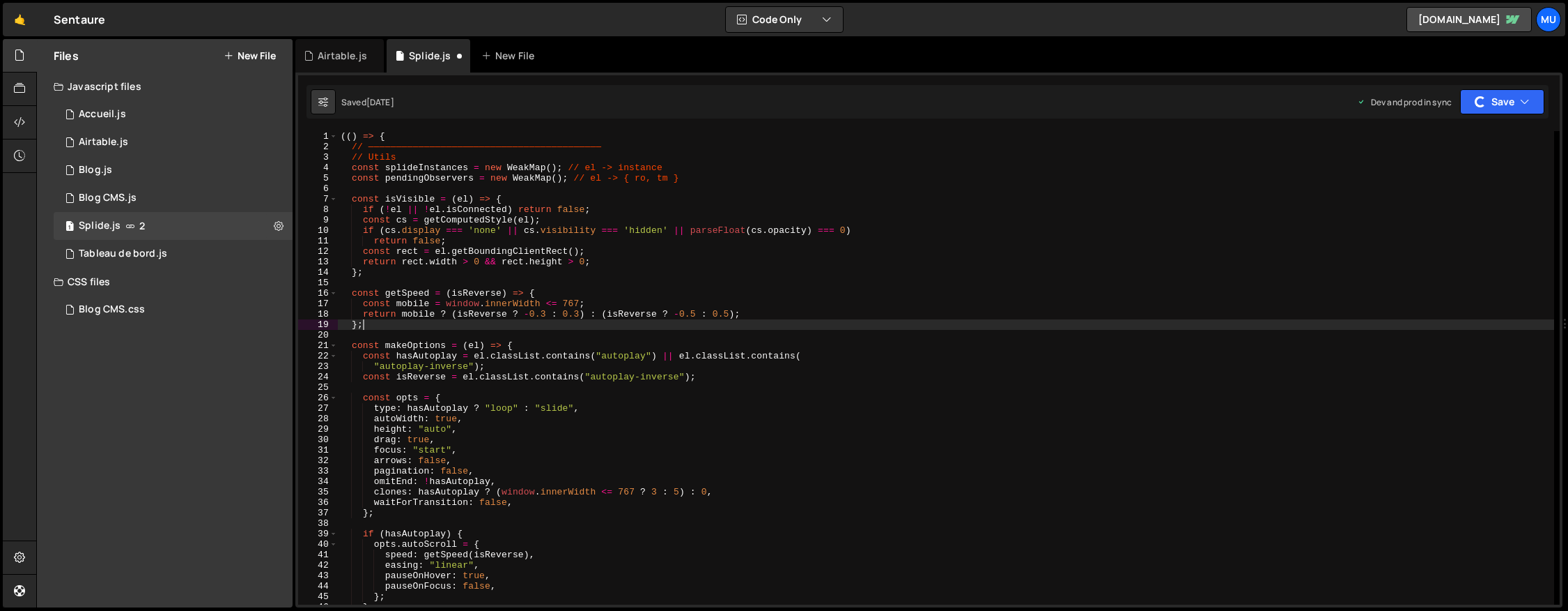
click at [577, 323] on div "(( ) => { // —————————————————————————————————————————— // Utils const splideIn…" at bounding box center [945, 377] width 1216 height 494
click at [327, 52] on div "Airtable.js" at bounding box center [343, 56] width 50 height 14
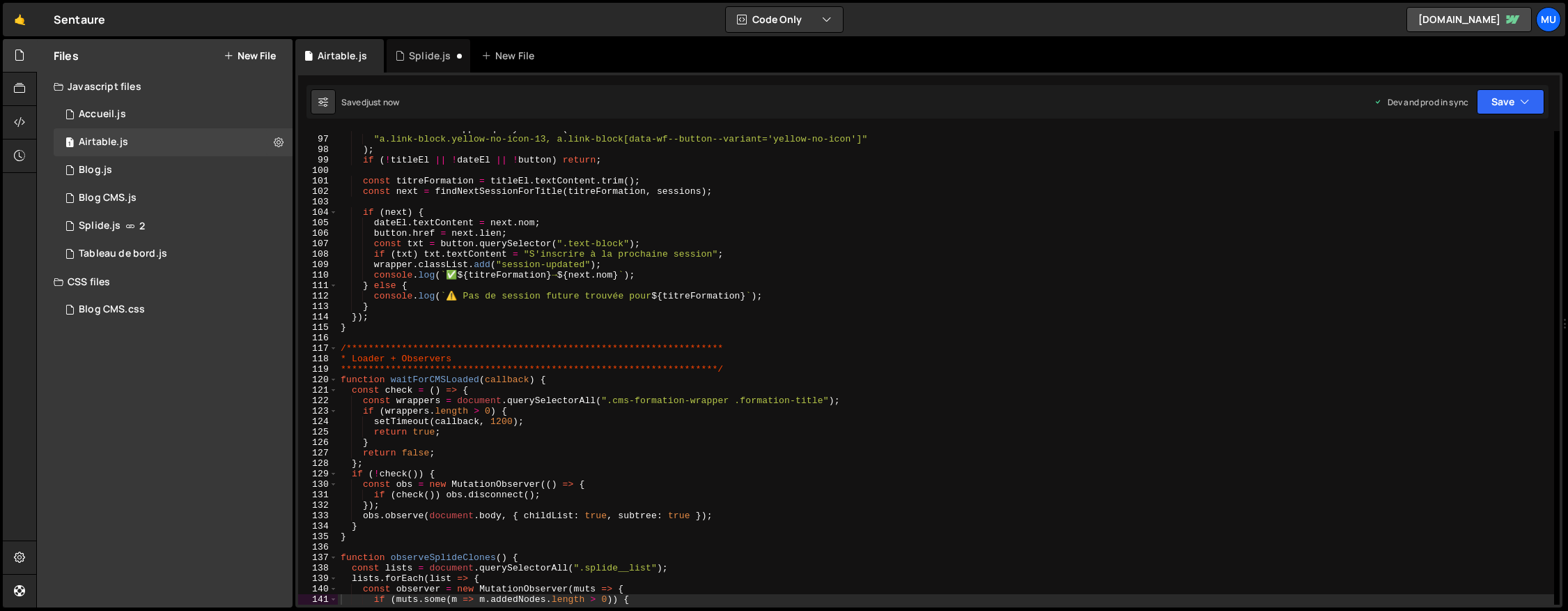
click at [501, 269] on div "**********" at bounding box center [945, 370] width 1216 height 494
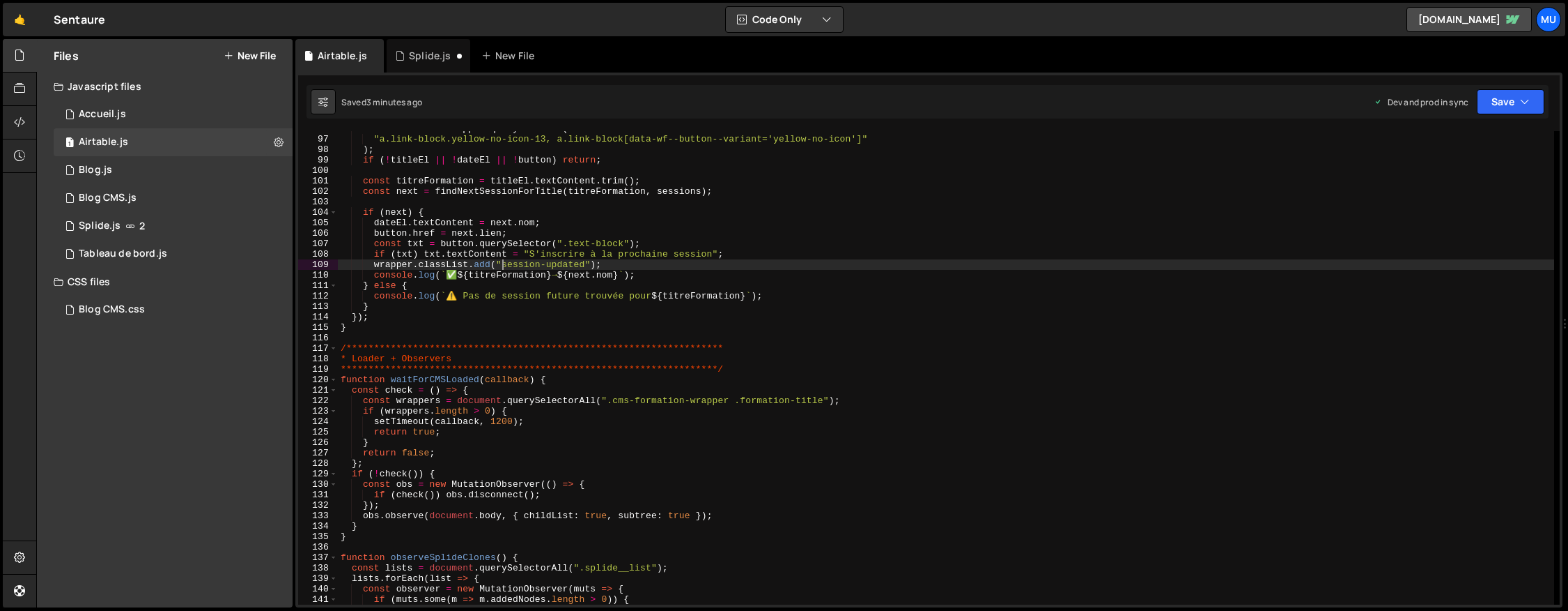
click at [533, 247] on div "**********" at bounding box center [945, 370] width 1216 height 494
type textarea "const txt = button.querySelector(".text-block");"
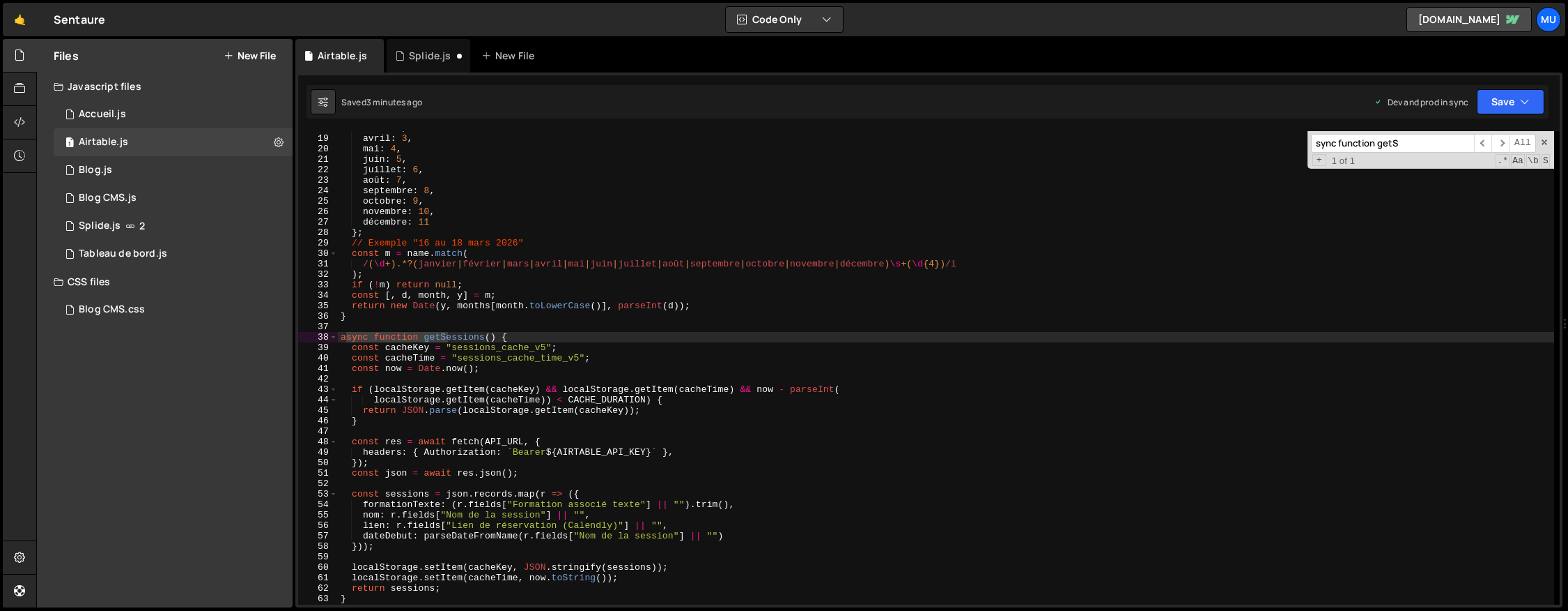
scroll to position [216, 0]
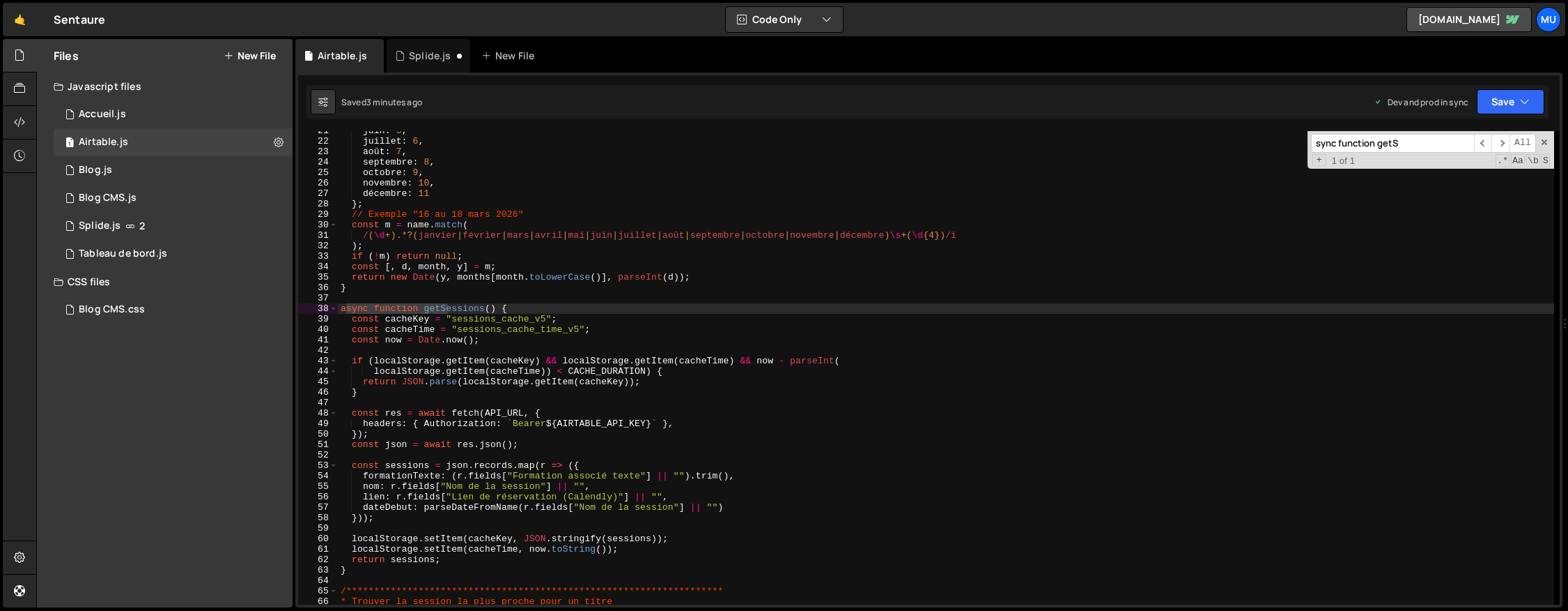
type input "sync function getS"
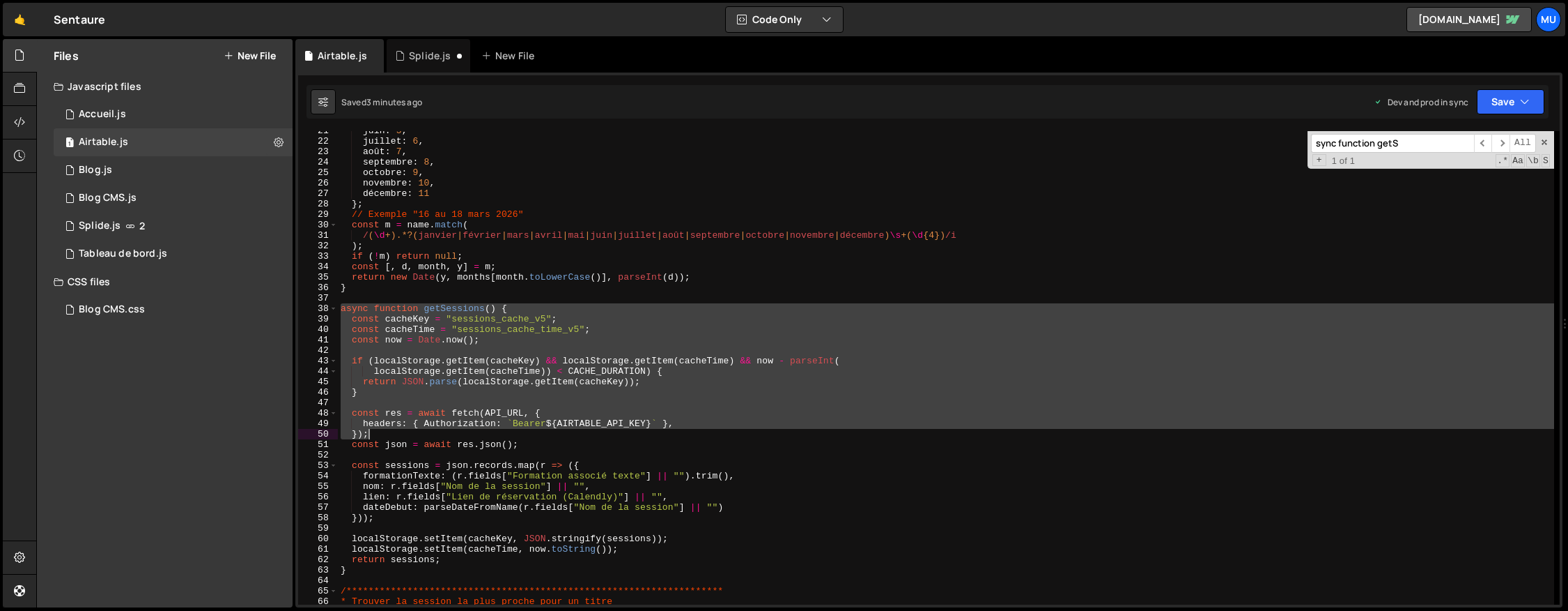
drag, startPoint x: 342, startPoint y: 310, endPoint x: 503, endPoint y: 430, distance: 200.8
click at [503, 430] on div "juin : 5 , juillet : 6 , août : 7 , septembre : 8 , octobre : 9 , novembre : 10…" at bounding box center [945, 372] width 1216 height 494
type textarea "headers: { Authorization: `Bearer ${AIRTABLE_API_KEY}` }, });"
drag, startPoint x: 927, startPoint y: 455, endPoint x: 935, endPoint y: 455, distance: 8.0
click at [935, 455] on div "juin : 5 , juillet : 6 , août : 7 , septembre : 8 , octobre : 9 , novembre : 10…" at bounding box center [945, 372] width 1216 height 494
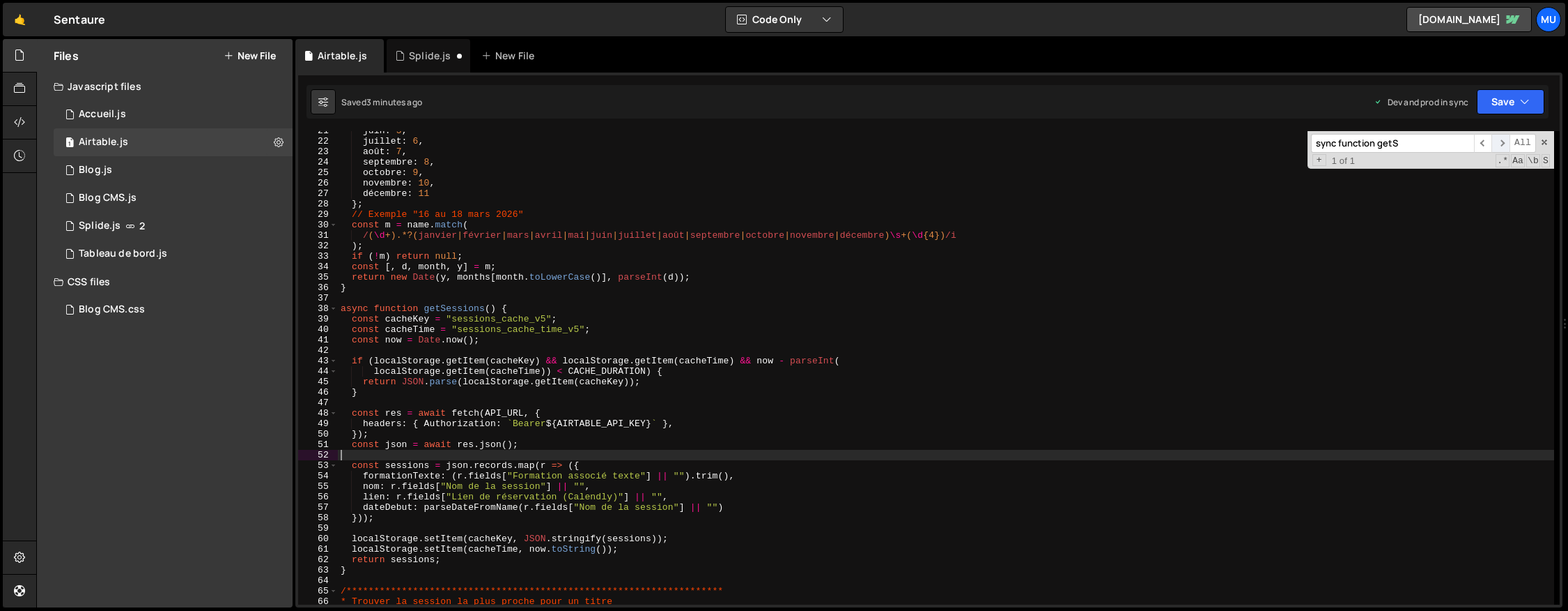
click at [1500, 144] on span "​" at bounding box center [1500, 144] width 18 height 19
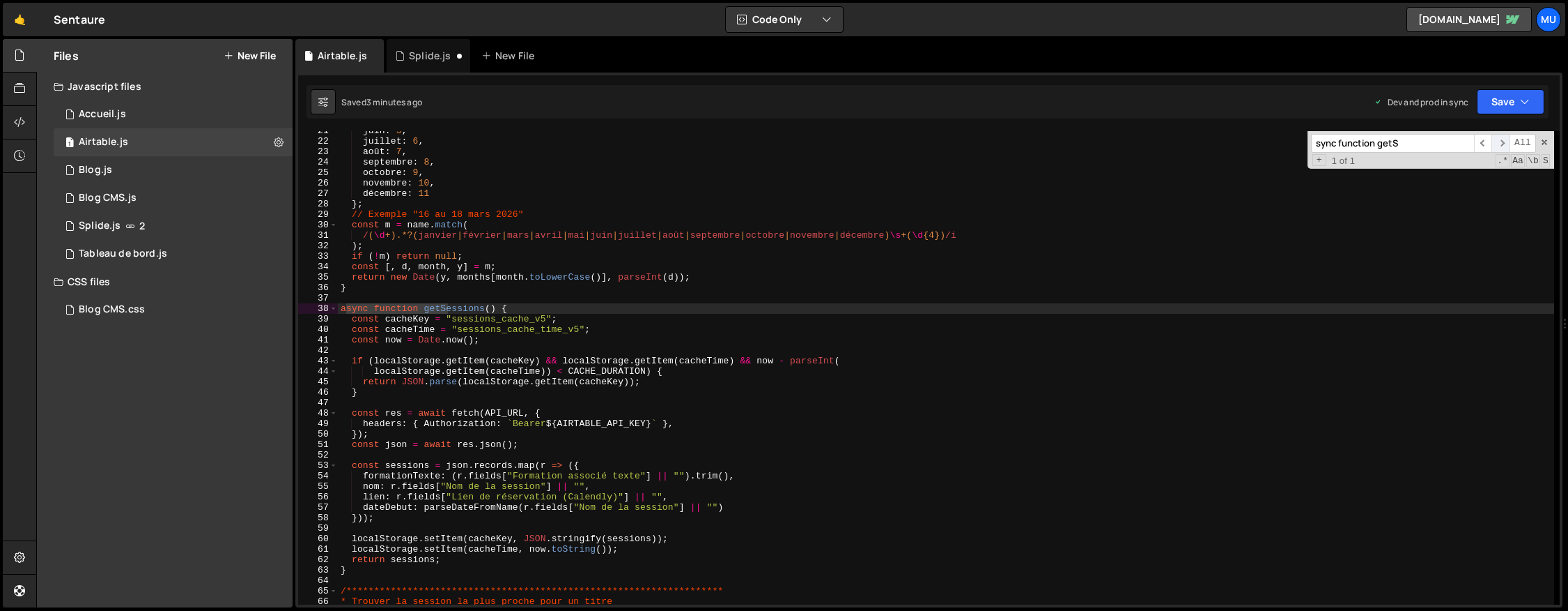
click at [1500, 144] on span "​" at bounding box center [1500, 144] width 18 height 19
click at [717, 313] on div "juin : 5 , juillet : 6 , août : 7 , septembre : 8 , octobre : 9 , novembre : 10…" at bounding box center [945, 372] width 1216 height 494
type textarea "});"
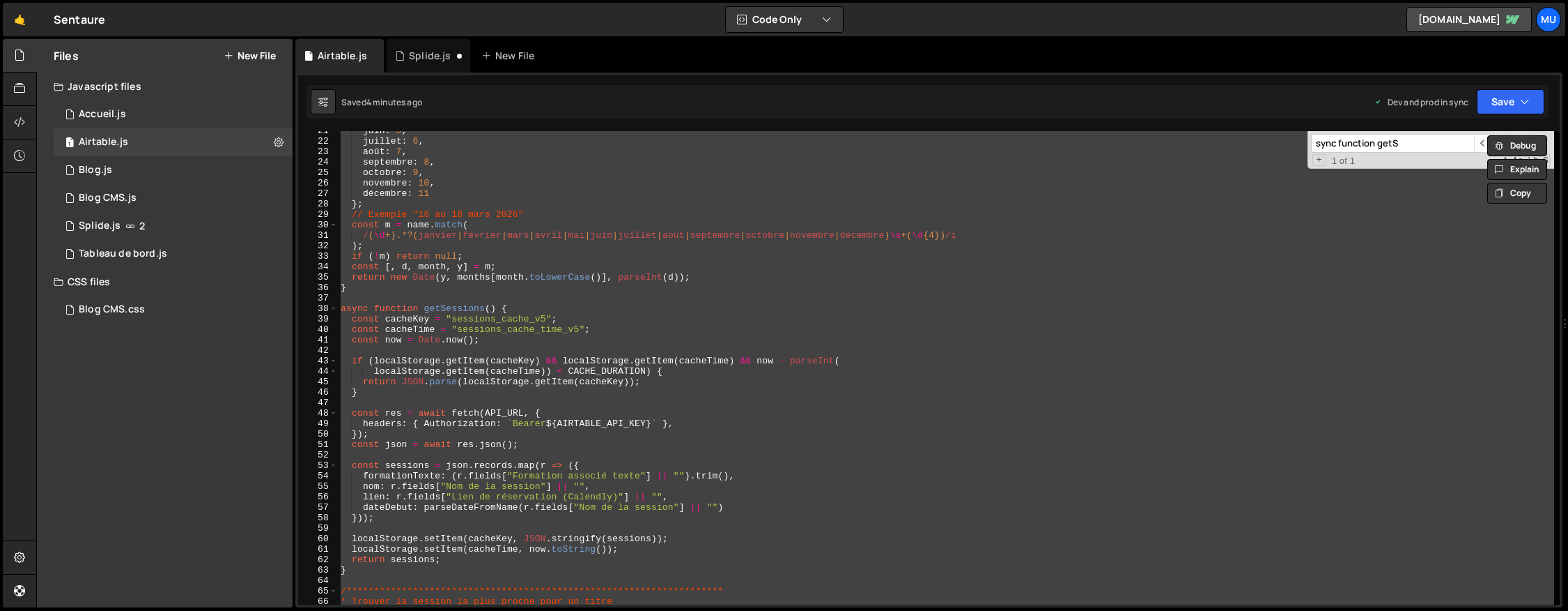
paste textarea
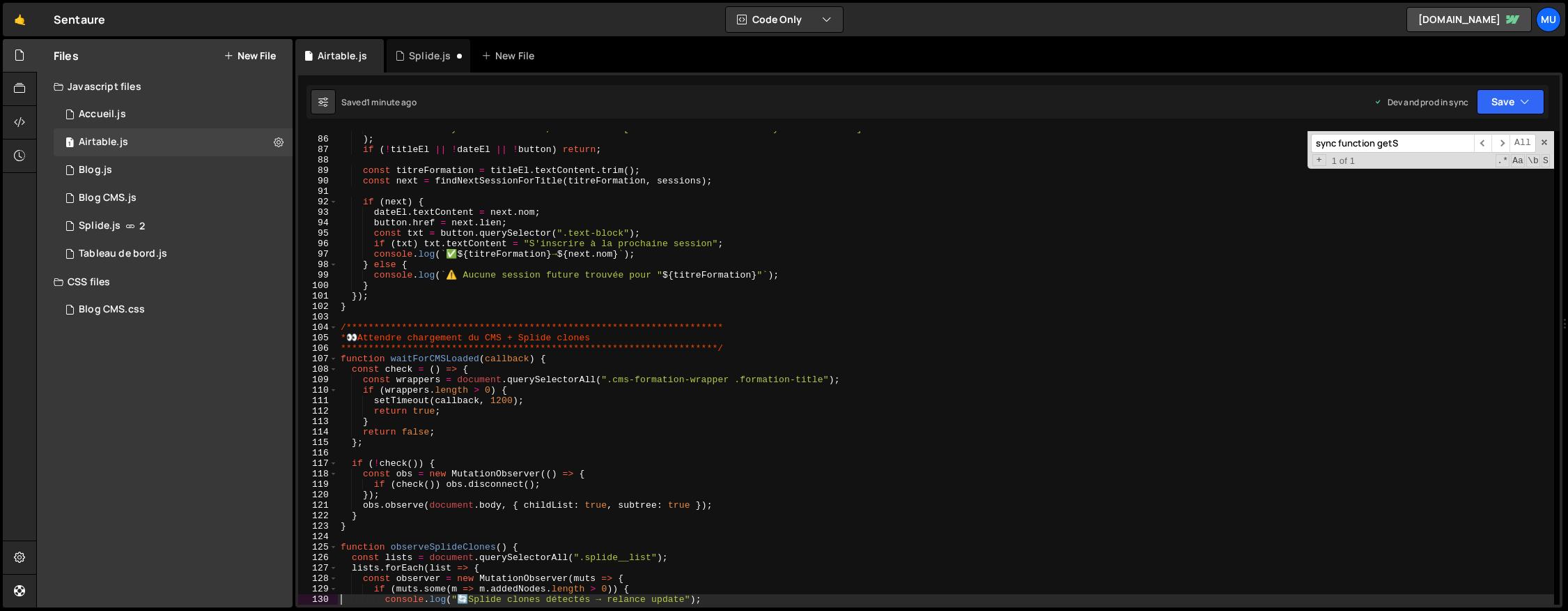
click at [537, 376] on div "**********" at bounding box center [945, 370] width 1216 height 494
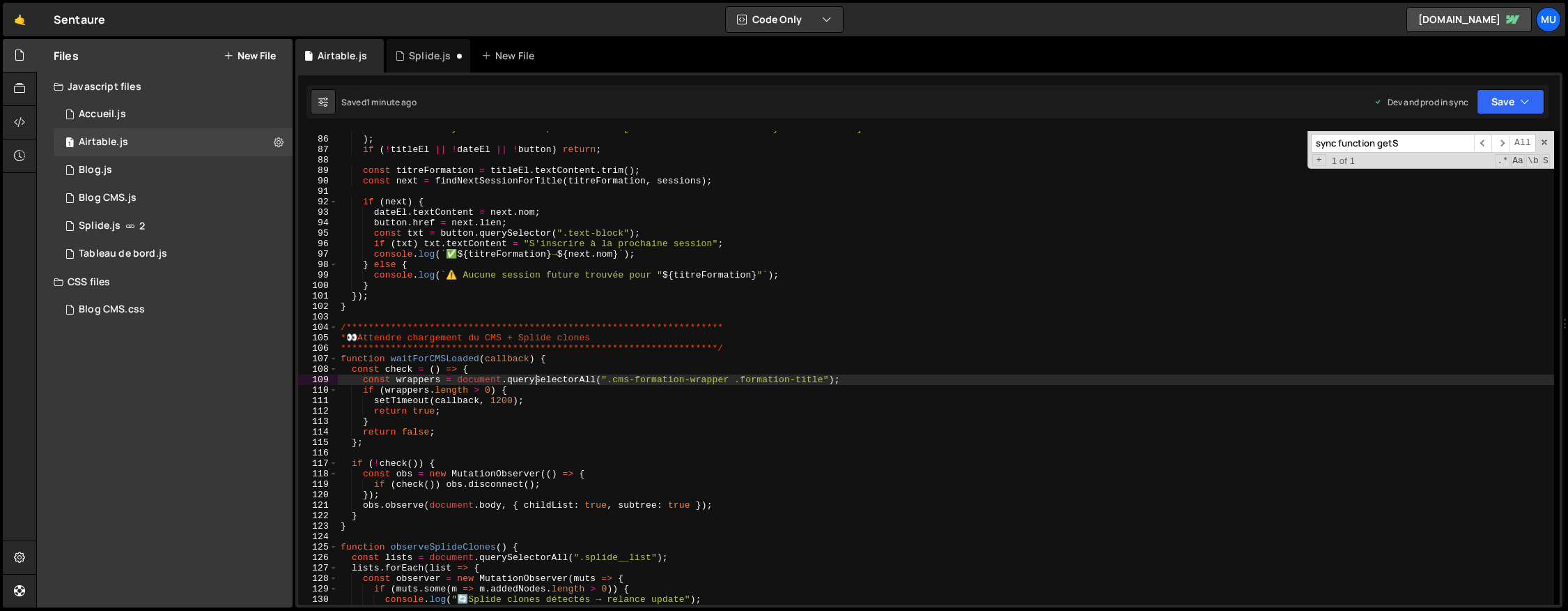
type textarea "});"
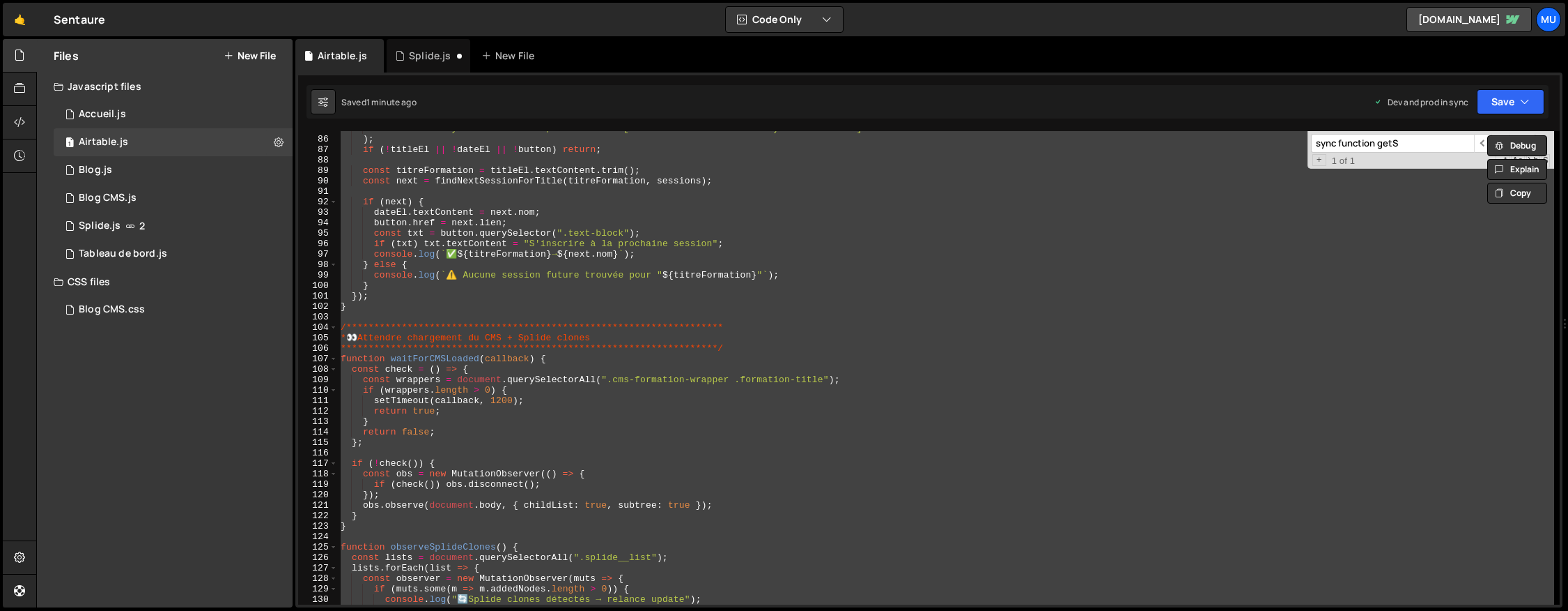
paste textarea
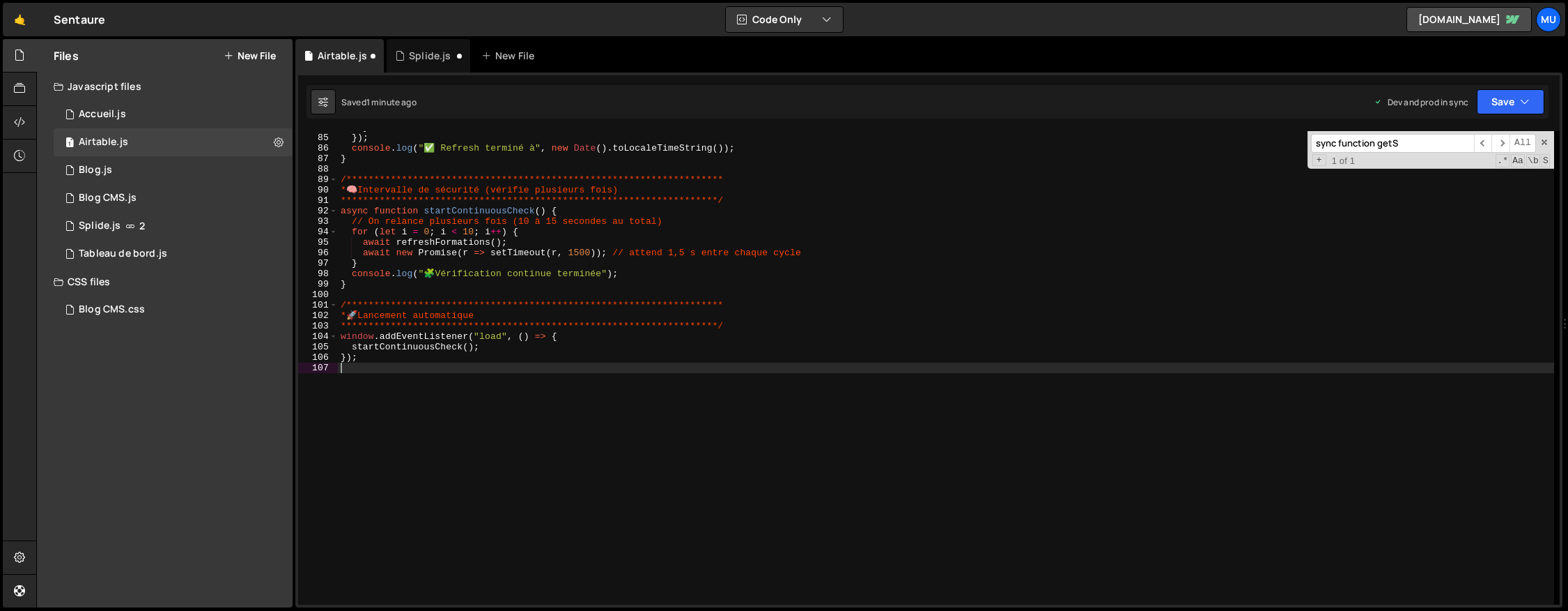
scroll to position [877, 0]
type textarea "async function startContinuousCheck() {"
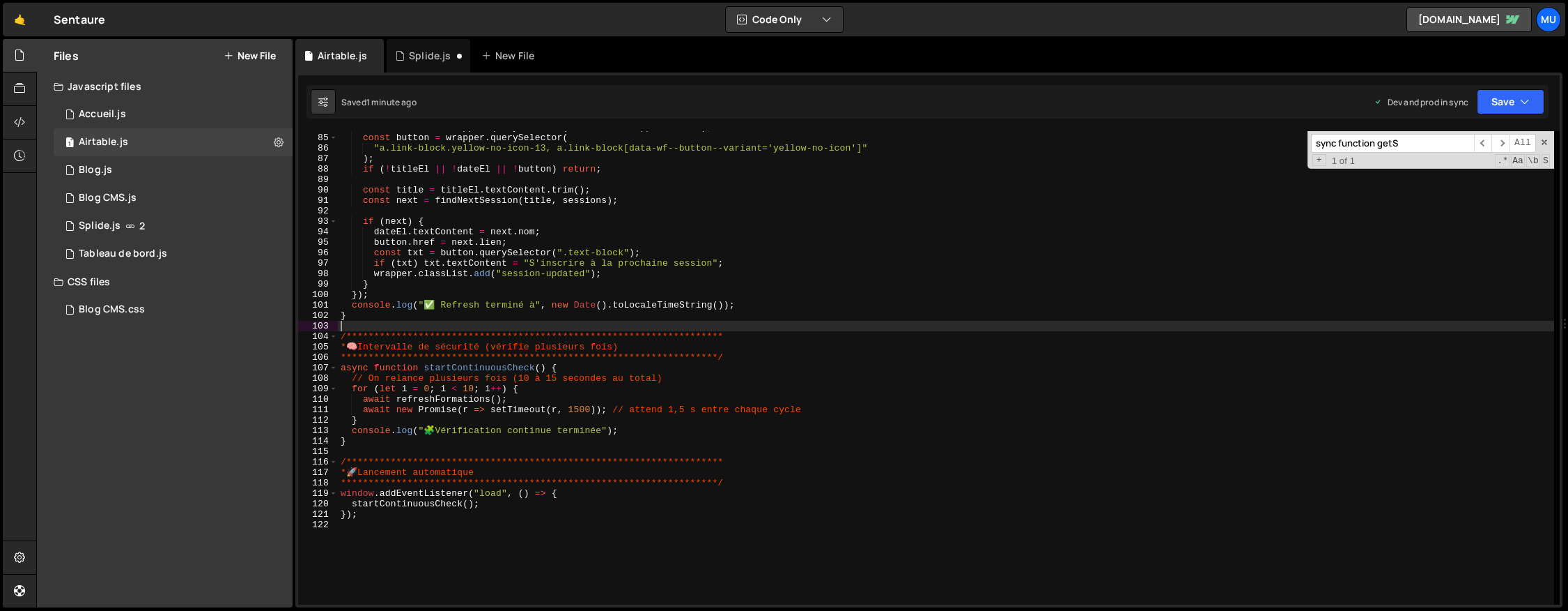
click at [762, 325] on div "**********" at bounding box center [945, 369] width 1216 height 494
type textarea "});"
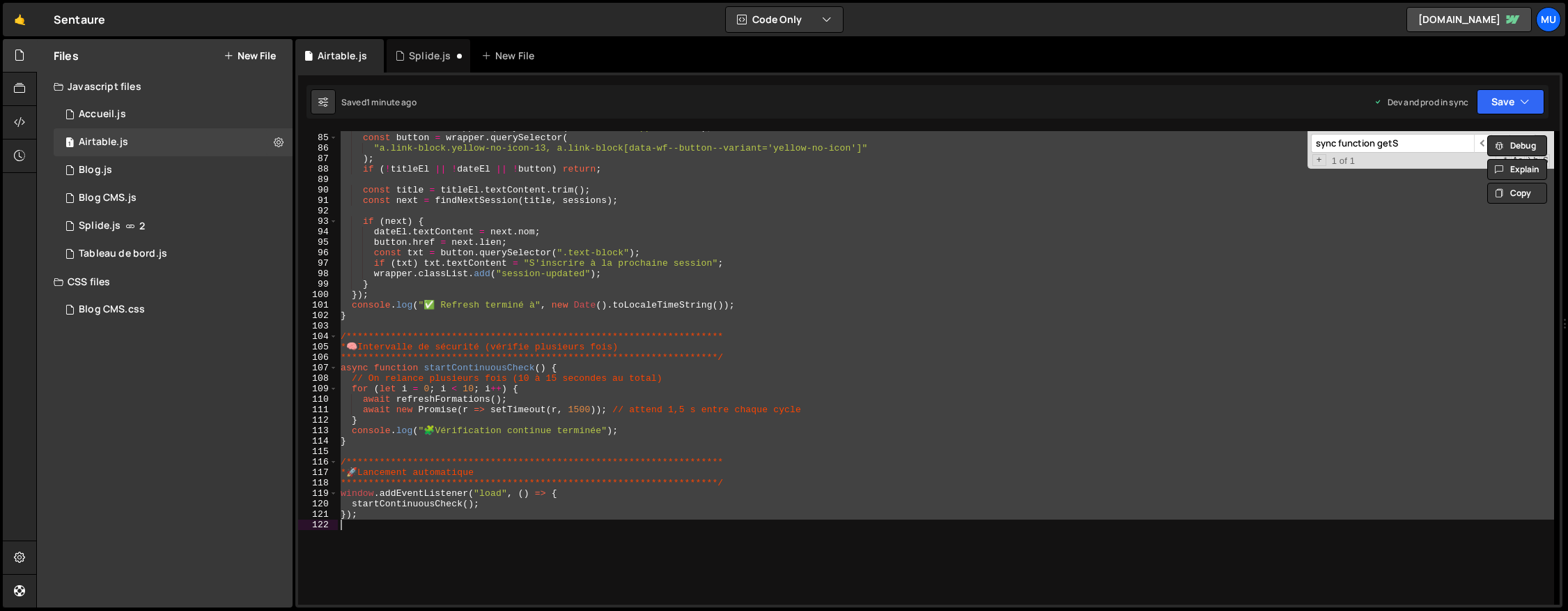
paste textarea
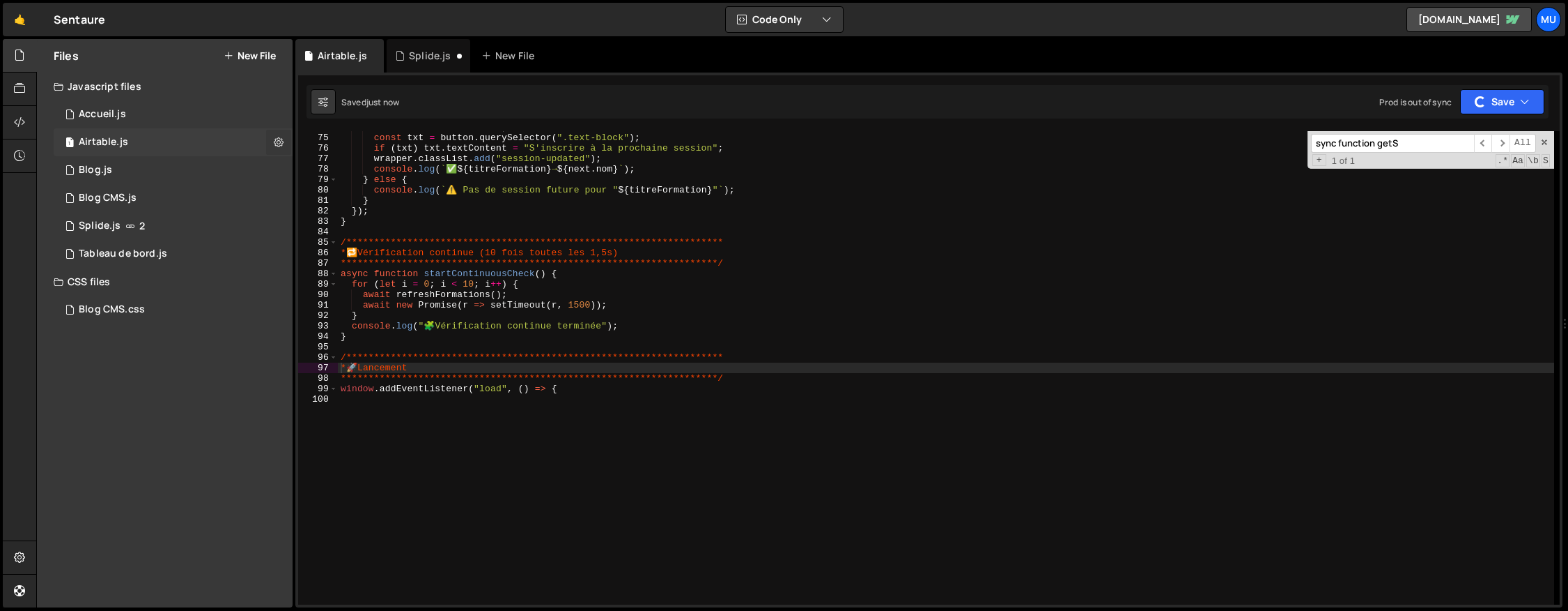
click at [280, 138] on icon at bounding box center [278, 141] width 9 height 13
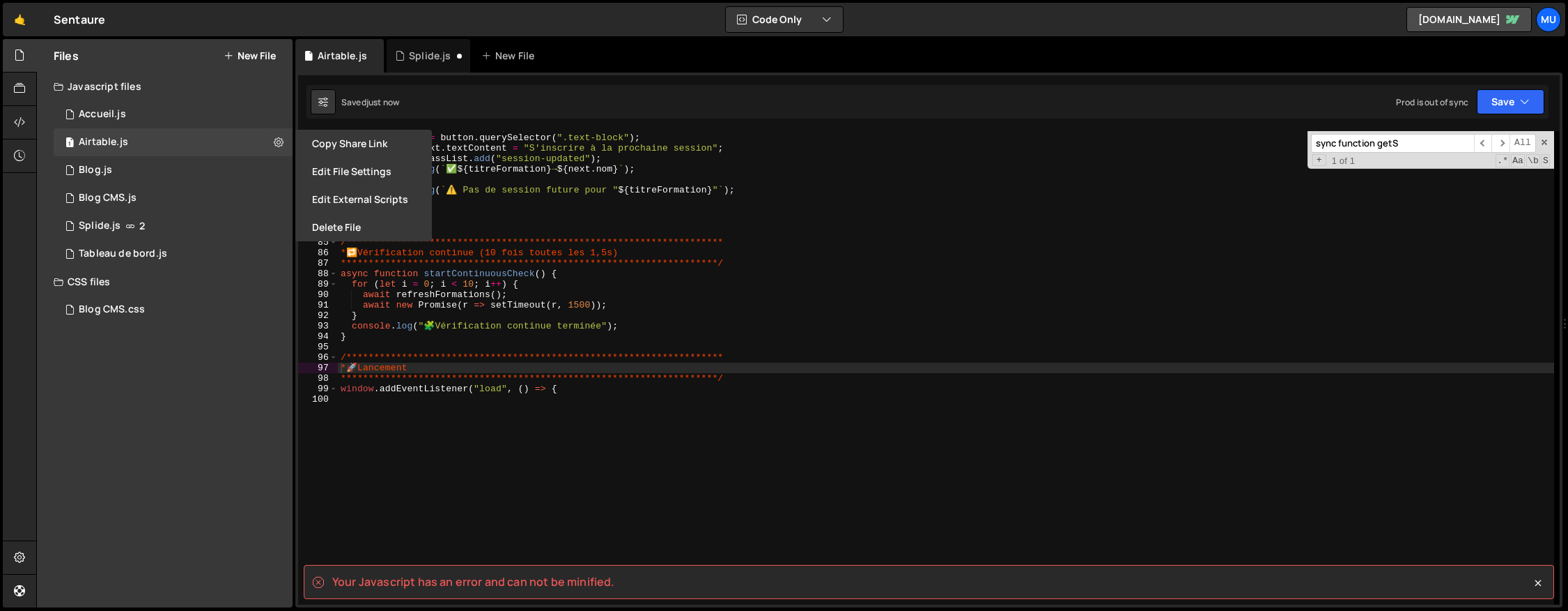
click at [744, 312] on div "**********" at bounding box center [945, 369] width 1216 height 494
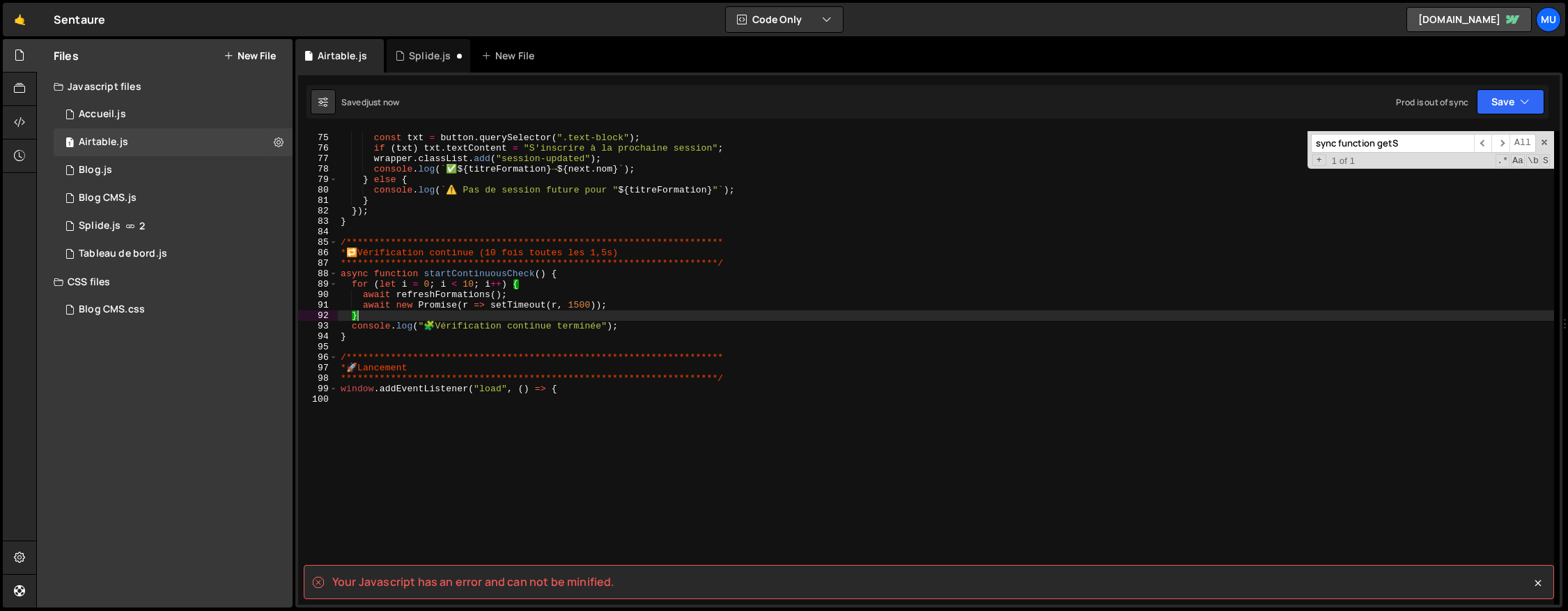
click at [694, 359] on div "**********" at bounding box center [945, 369] width 1216 height 494
type textarea "**********"
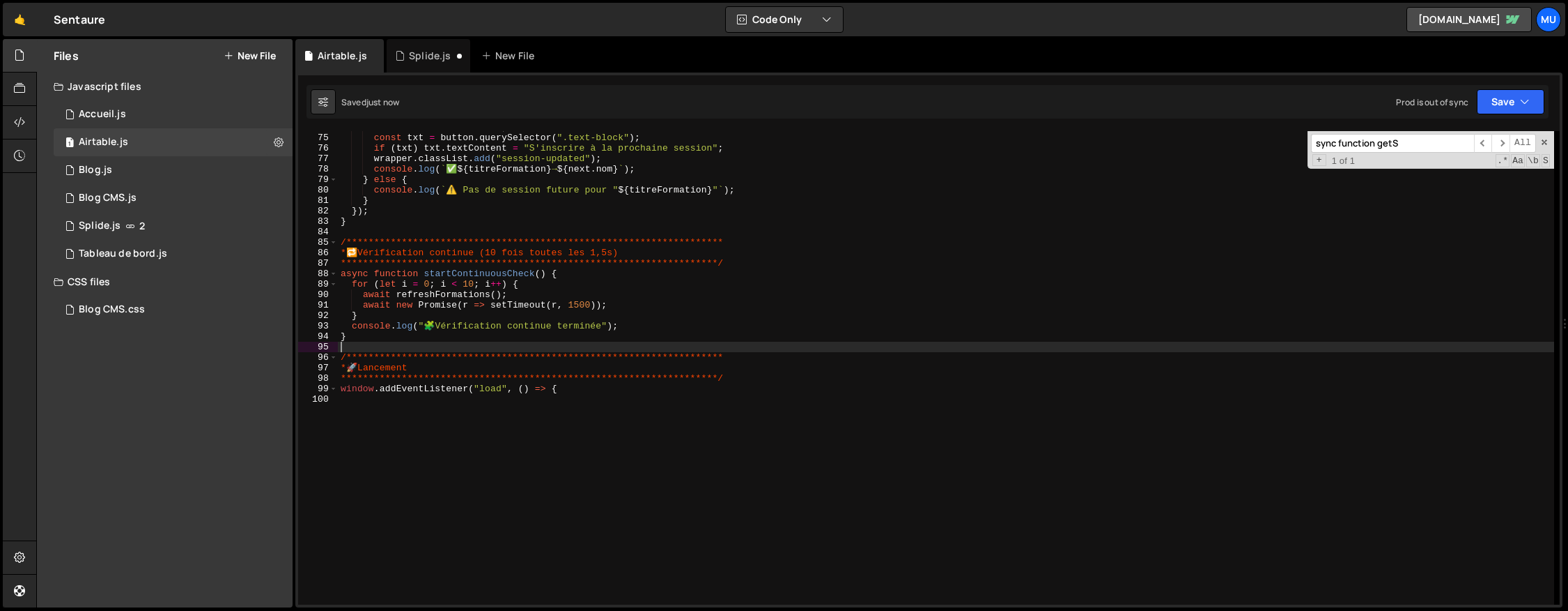
click at [969, 347] on div "**********" at bounding box center [945, 369] width 1216 height 494
type textarea "window.addEventListener("load", () => {"
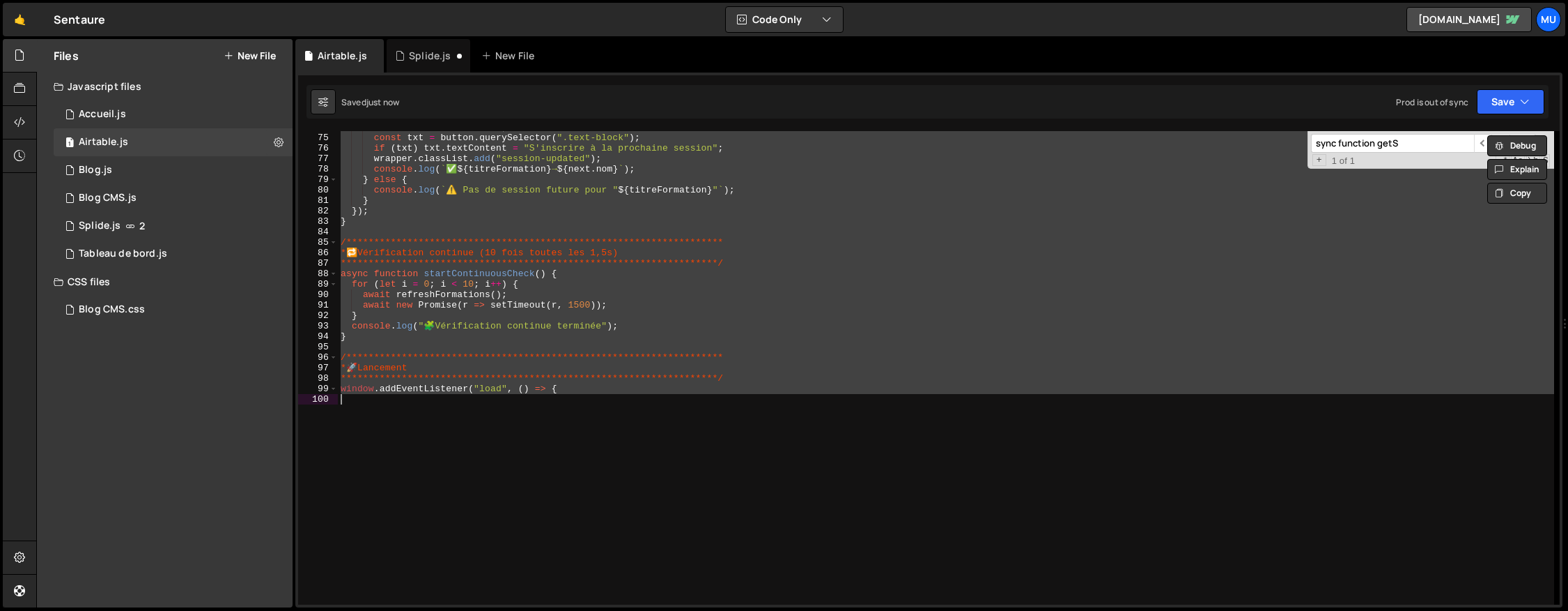
paste textarea
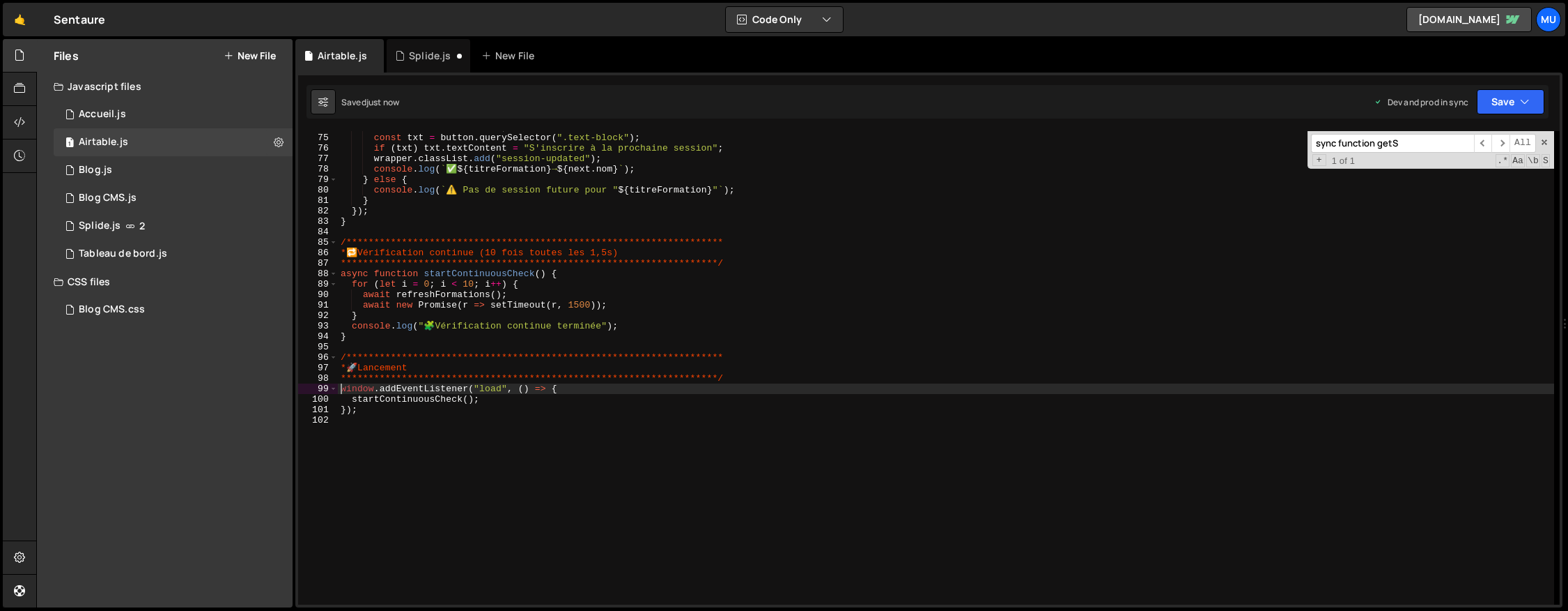
drag, startPoint x: 501, startPoint y: 409, endPoint x: 441, endPoint y: 351, distance: 83.5
click at [501, 409] on div "**********" at bounding box center [945, 369] width 1216 height 494
type textarea "});"
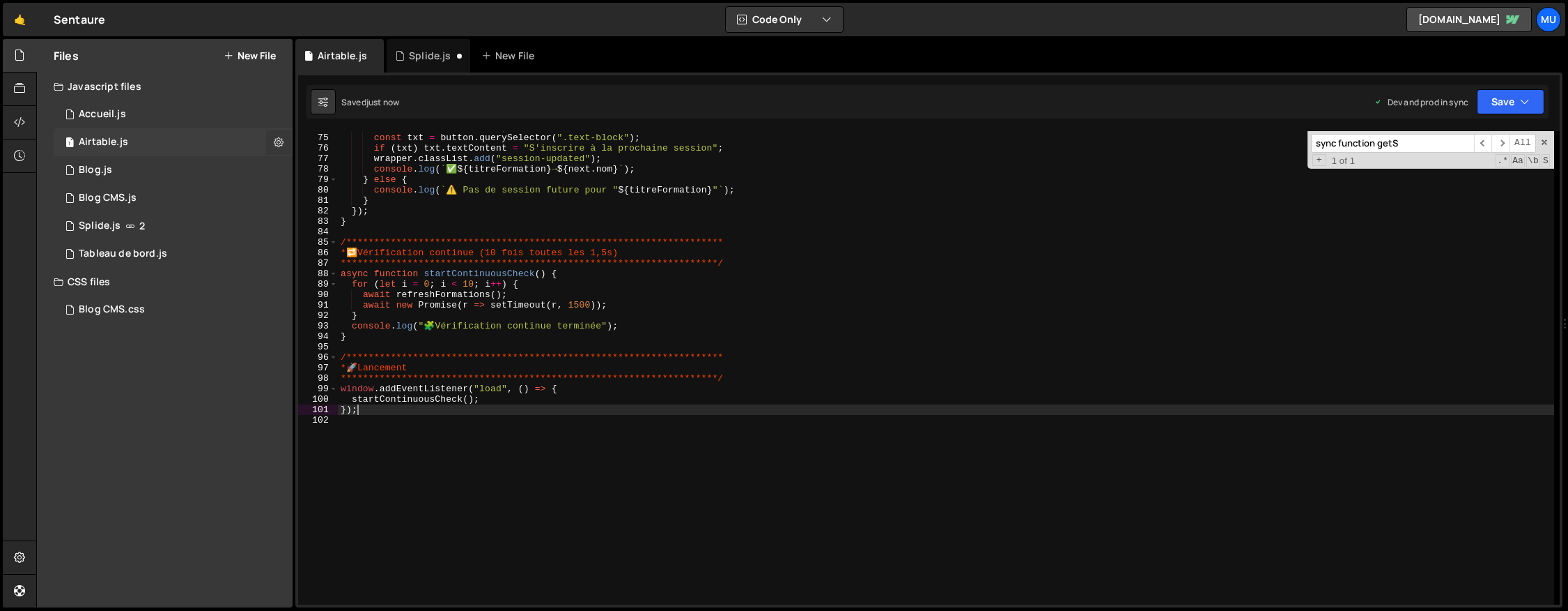
click at [287, 144] on button at bounding box center [278, 142] width 25 height 25
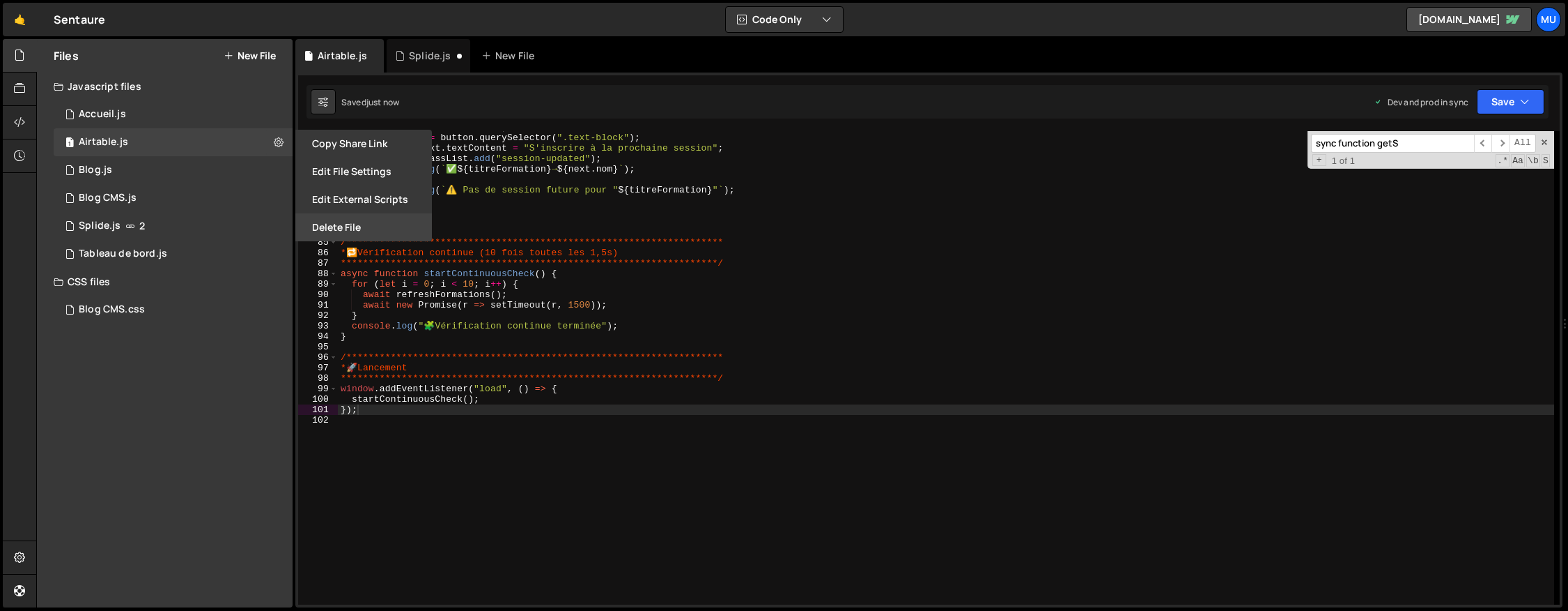
click at [368, 228] on button "Delete File" at bounding box center [363, 227] width 137 height 27
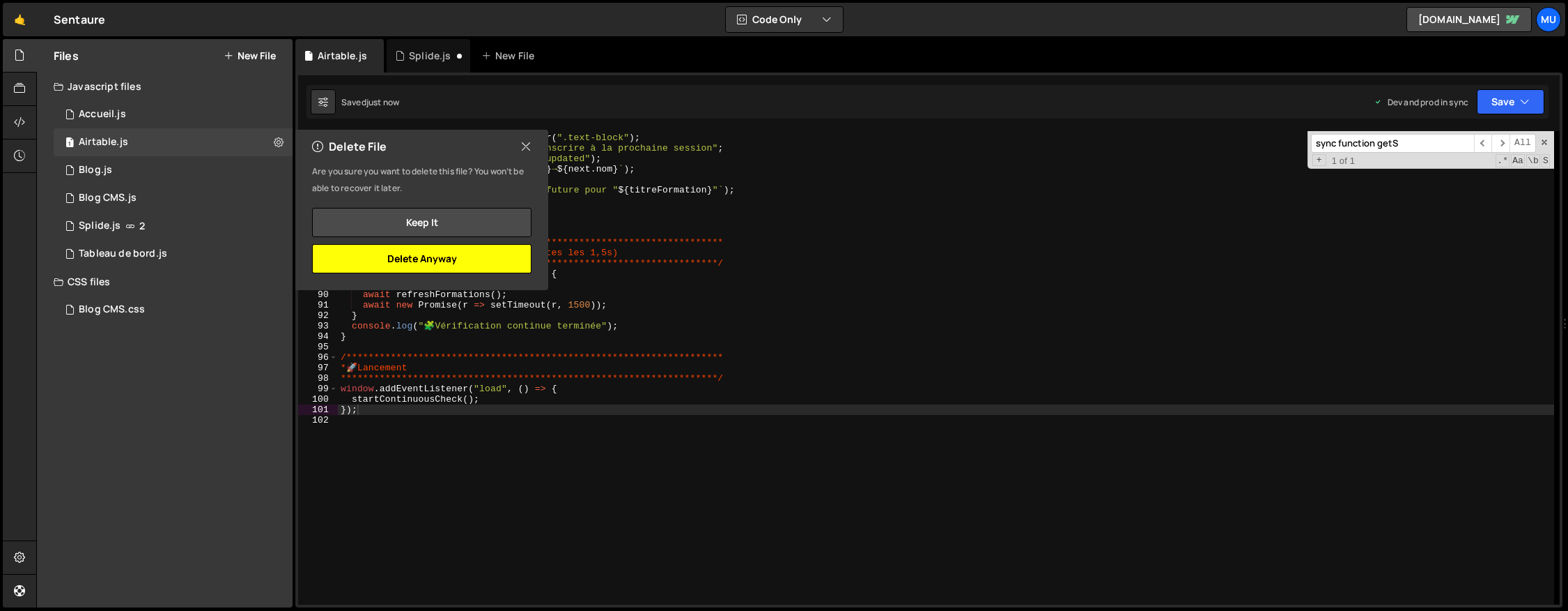
click at [468, 252] on button "Delete Anyway" at bounding box center [422, 259] width 220 height 29
